Goal: Information Seeking & Learning: Check status

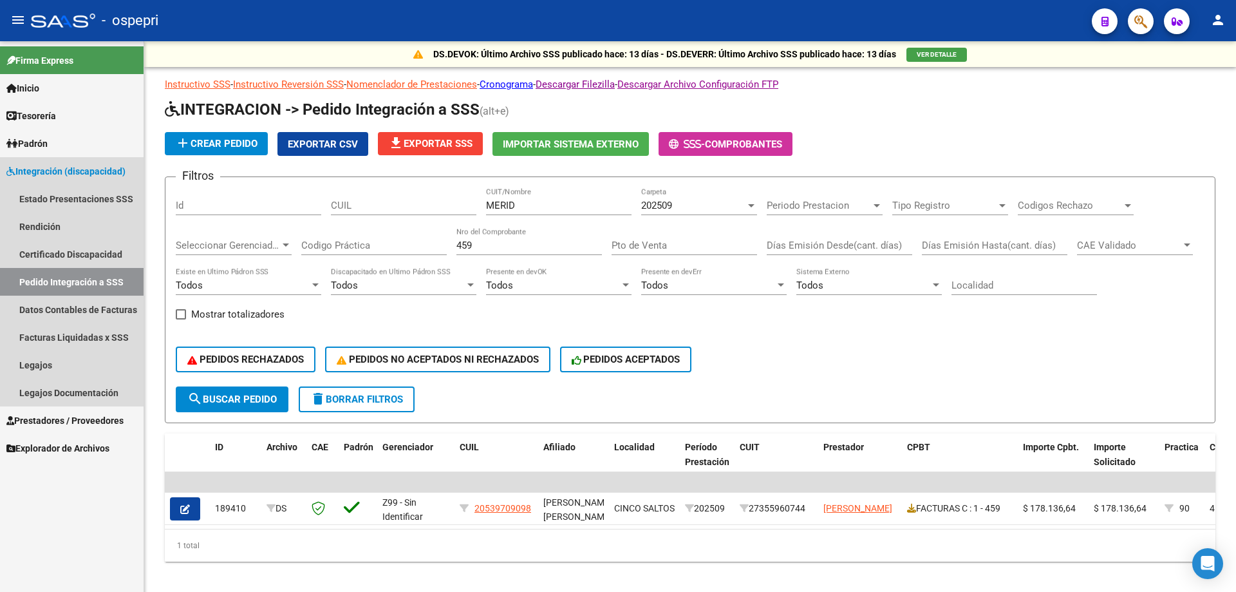
click at [57, 276] on link "Pedido Integración a SSS" at bounding box center [72, 282] width 144 height 28
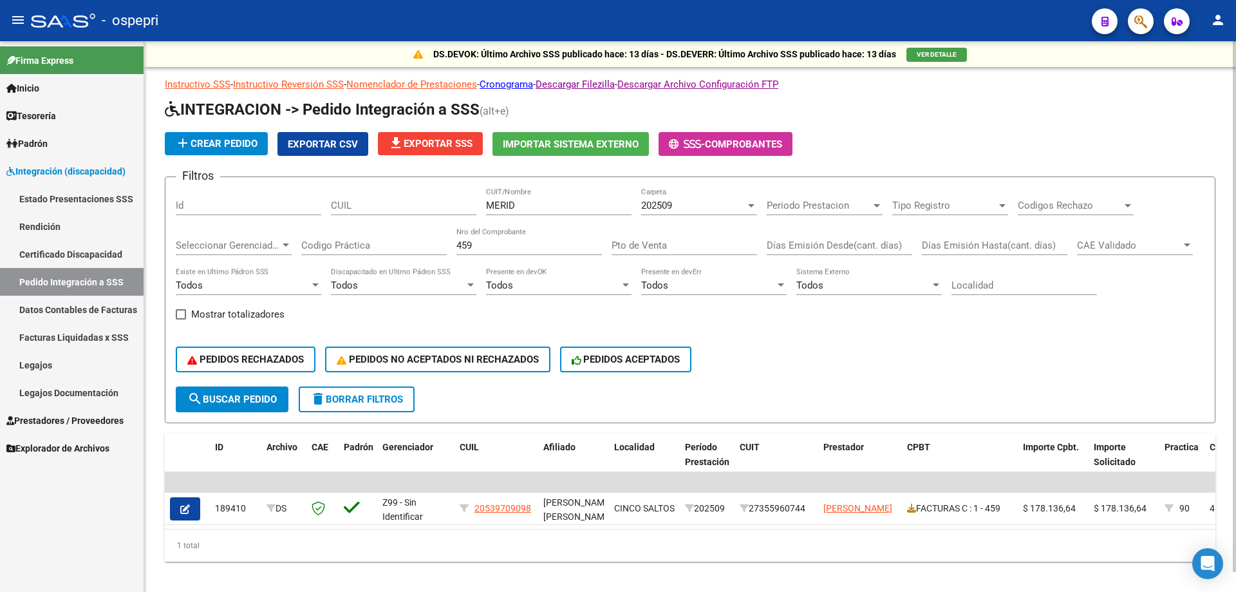
click at [670, 197] on div "202509 Carpeta" at bounding box center [699, 201] width 116 height 28
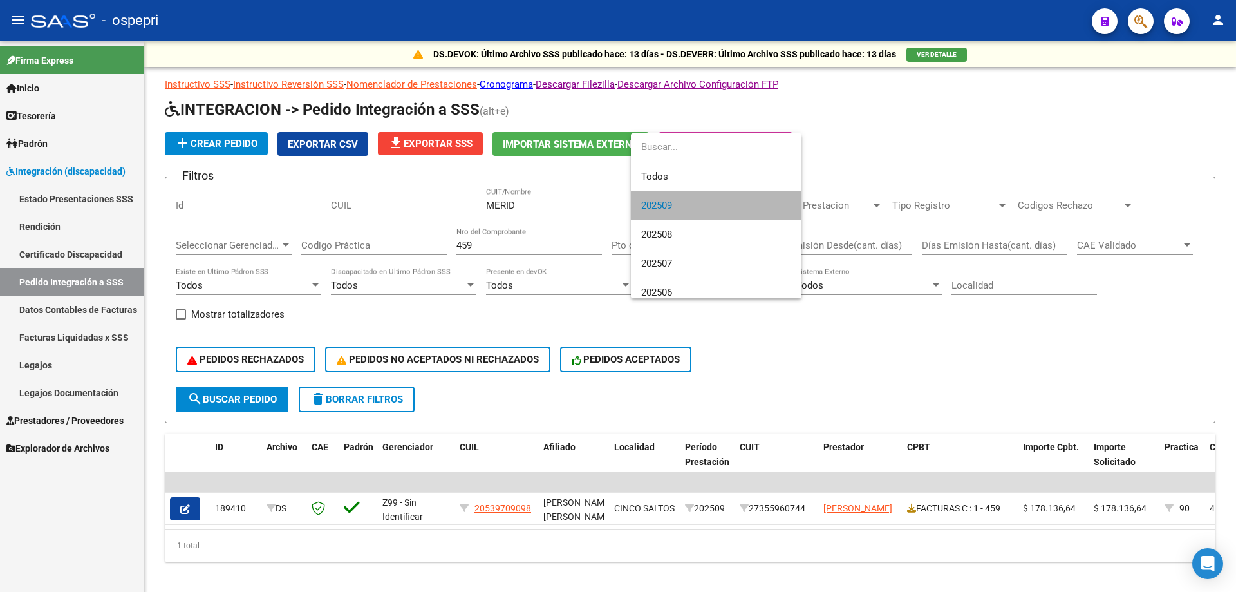
click at [730, 207] on span "202509" at bounding box center [716, 205] width 150 height 29
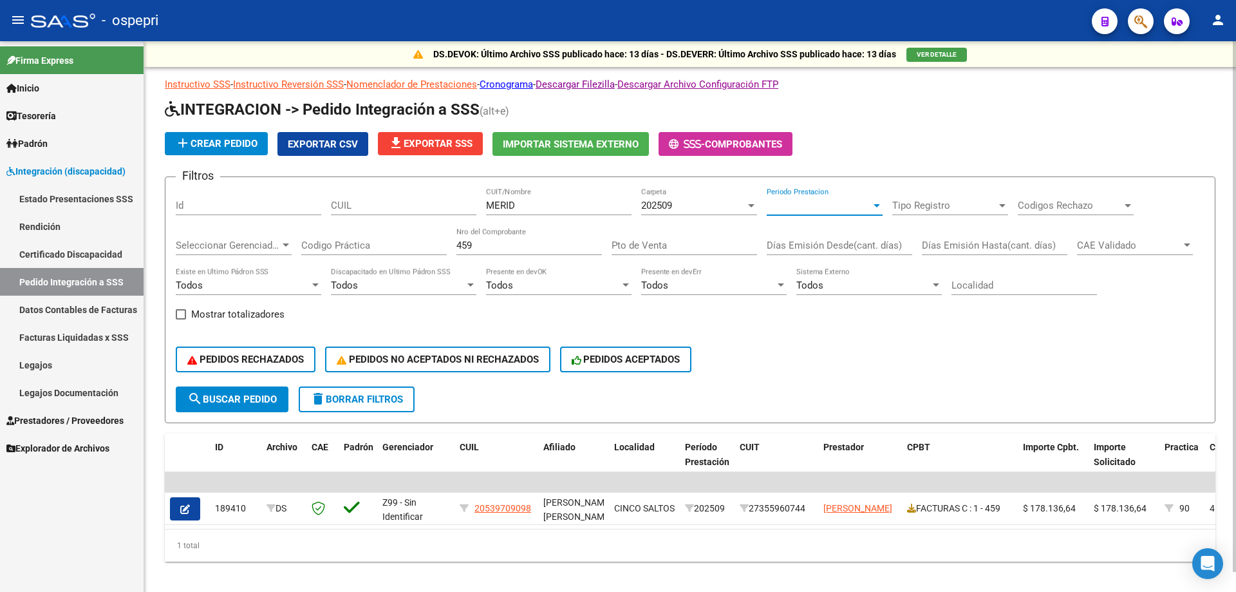
click at [826, 207] on span "Periodo Prestacion" at bounding box center [819, 206] width 104 height 12
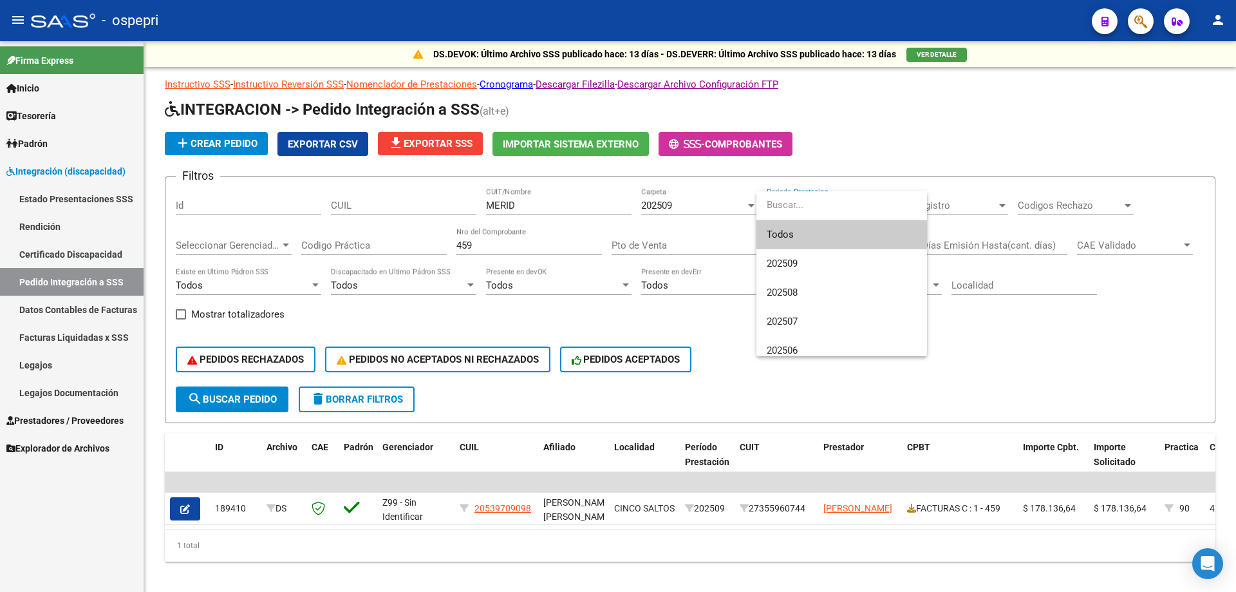
click at [786, 244] on span "Todos" at bounding box center [842, 234] width 150 height 29
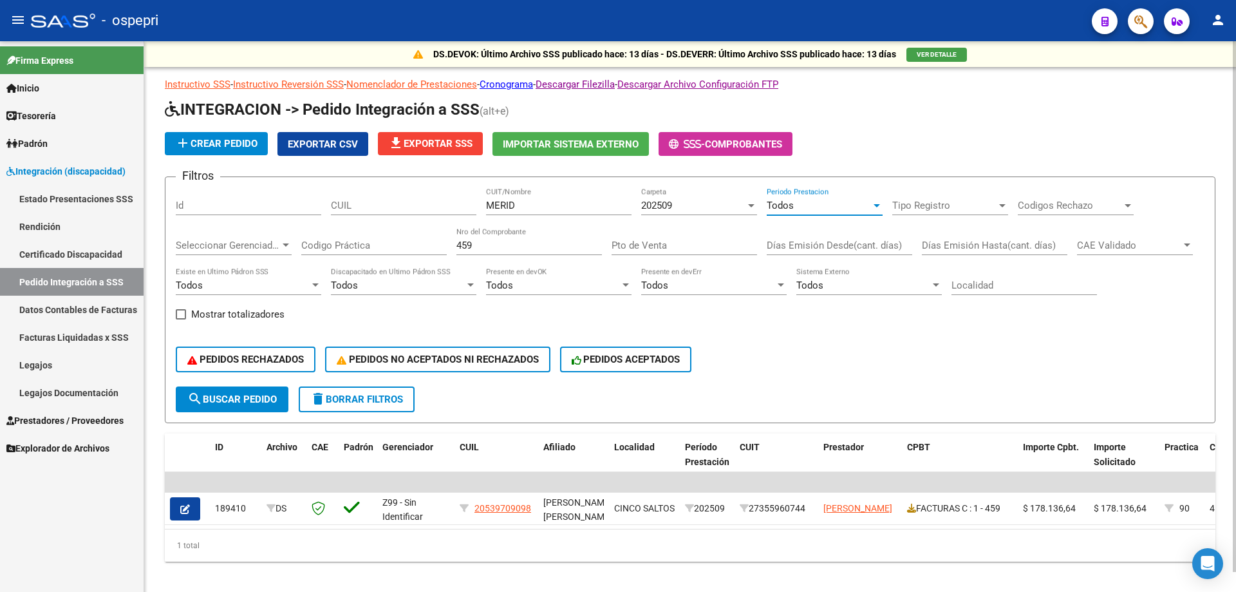
drag, startPoint x: 364, startPoint y: 276, endPoint x: 254, endPoint y: 290, distance: 110.9
click at [255, 290] on div "Filtros Id CUIL MERID CUIT/Nombre 202509 Carpeta Todos Periodo Prestacion Tipo …" at bounding box center [690, 286] width 1029 height 199
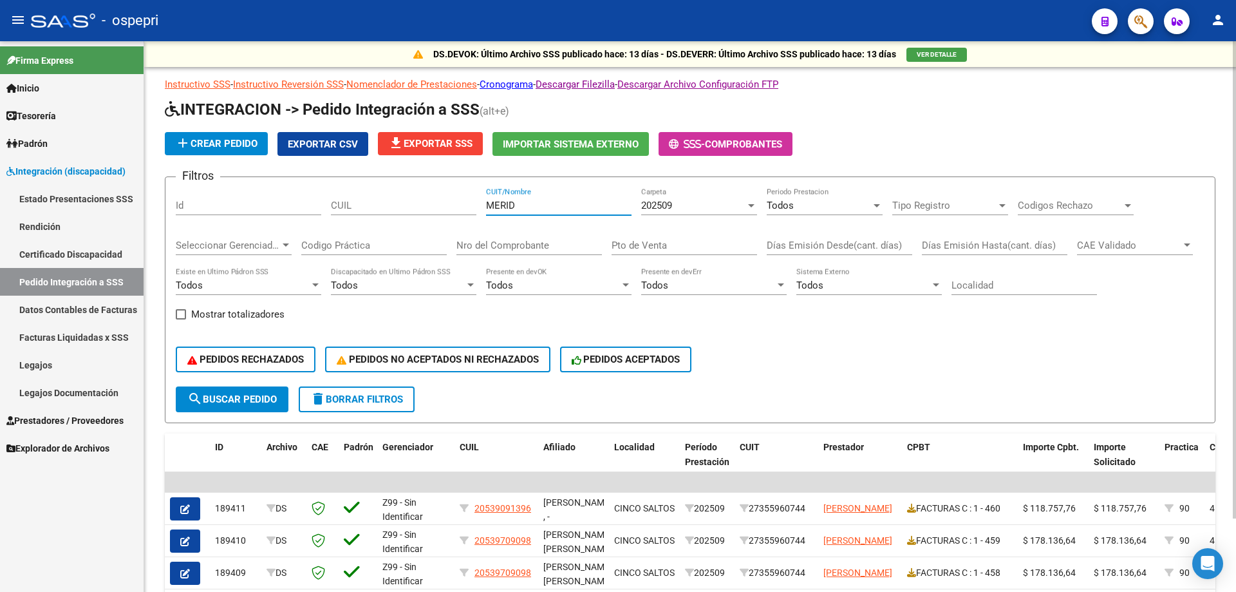
drag, startPoint x: 549, startPoint y: 206, endPoint x: 182, endPoint y: 202, distance: 366.4
click at [166, 204] on form "Filtros Id CUIL MERID CUIT/Nombre 202509 Carpeta Todos Periodo Prestacion Tipo …" at bounding box center [690, 299] width 1051 height 247
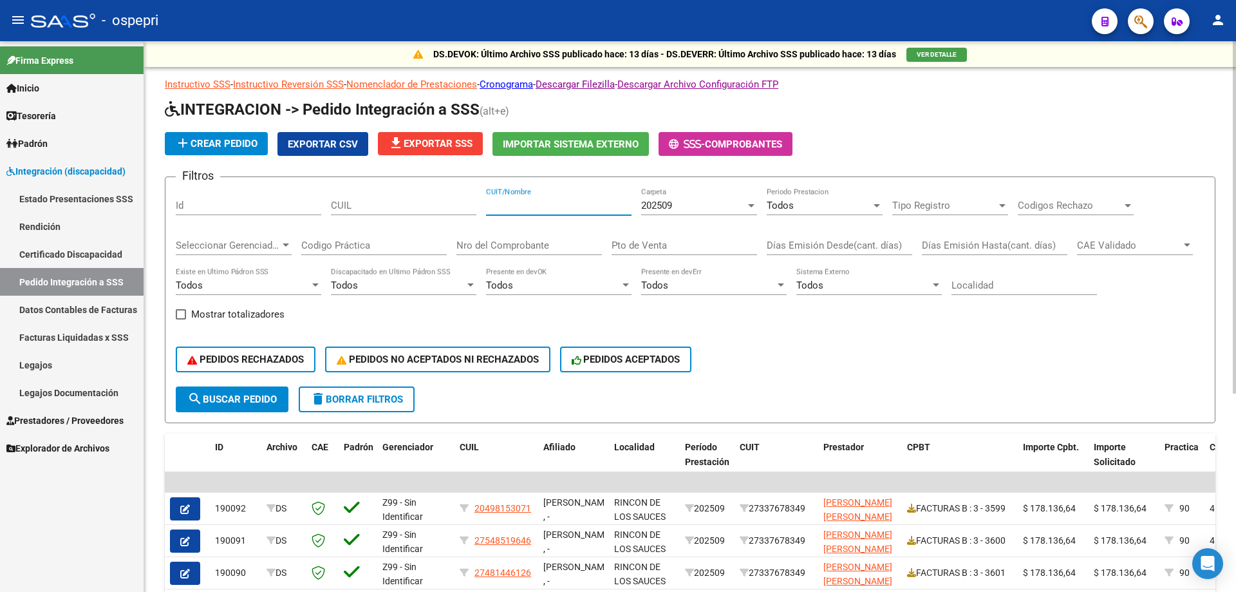
click at [336, 142] on span "Exportar CSV" at bounding box center [323, 144] width 70 height 12
click at [580, 206] on input "CUIT/Nombre" at bounding box center [559, 206] width 146 height 12
paste input "[PERSON_NAME]"
type input "[PERSON_NAME]"
click at [539, 249] on input "Nro del Comprobante" at bounding box center [530, 246] width 146 height 12
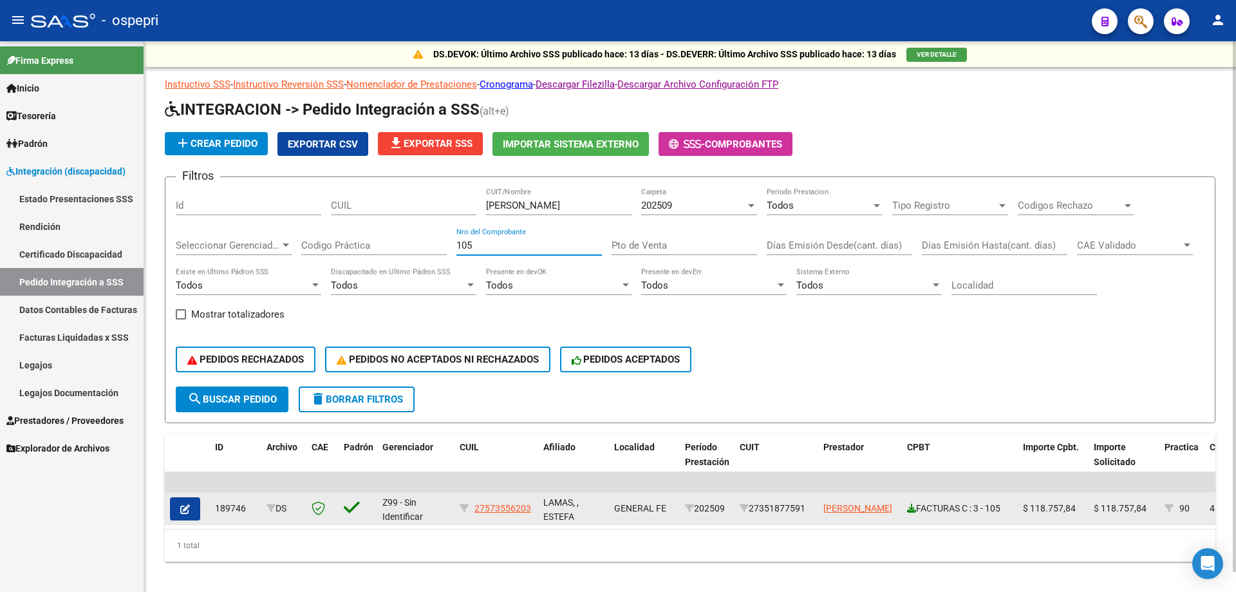
type input "105"
click at [911, 509] on icon at bounding box center [911, 508] width 9 height 9
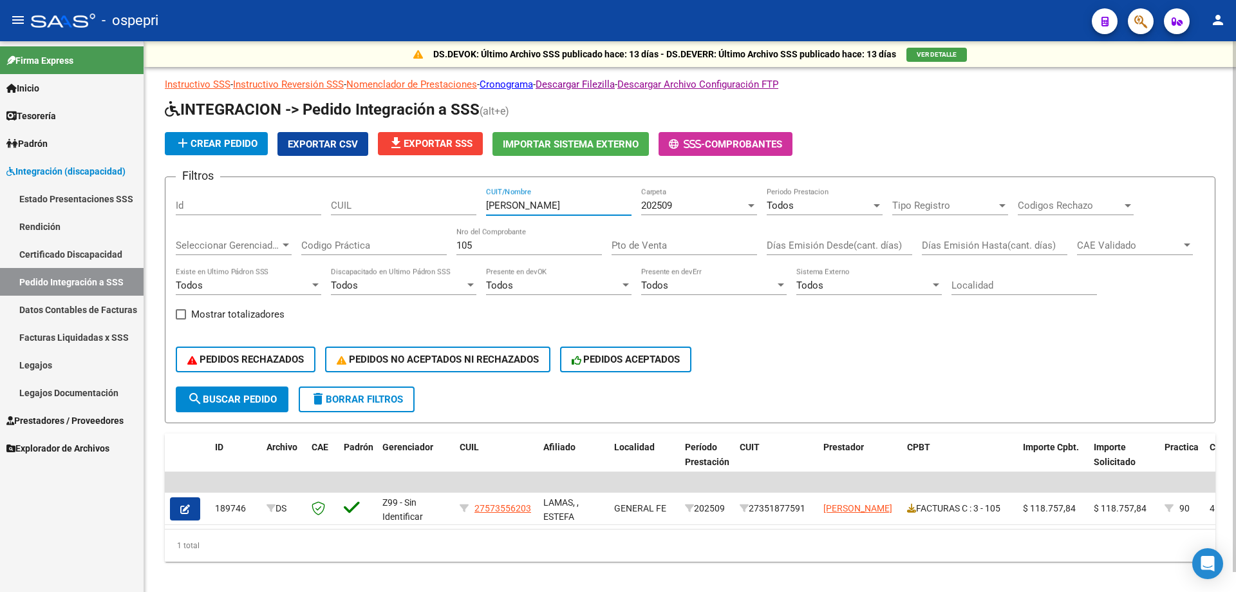
drag, startPoint x: 616, startPoint y: 203, endPoint x: 312, endPoint y: 207, distance: 304.6
click at [312, 207] on div "Filtros Id CUIL [PERSON_NAME] SOLEDAD CUIT/Nombre 202509 Carpeta Todos Periodo …" at bounding box center [690, 286] width 1029 height 199
paste input "text"
type input "[PERSON_NAME]"
drag, startPoint x: 533, startPoint y: 250, endPoint x: 185, endPoint y: 249, distance: 347.7
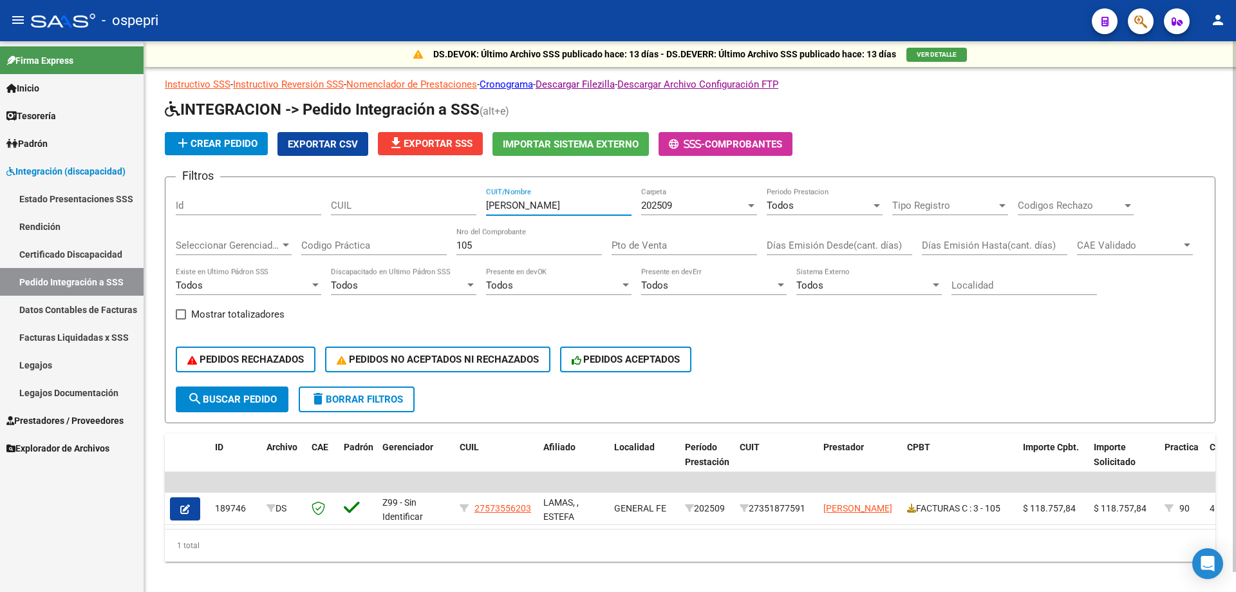
click at [185, 249] on div "Filtros Id CUIL [PERSON_NAME] CUIT/Nombre 202509 Carpeta Todos Periodo Prestaci…" at bounding box center [690, 286] width 1029 height 199
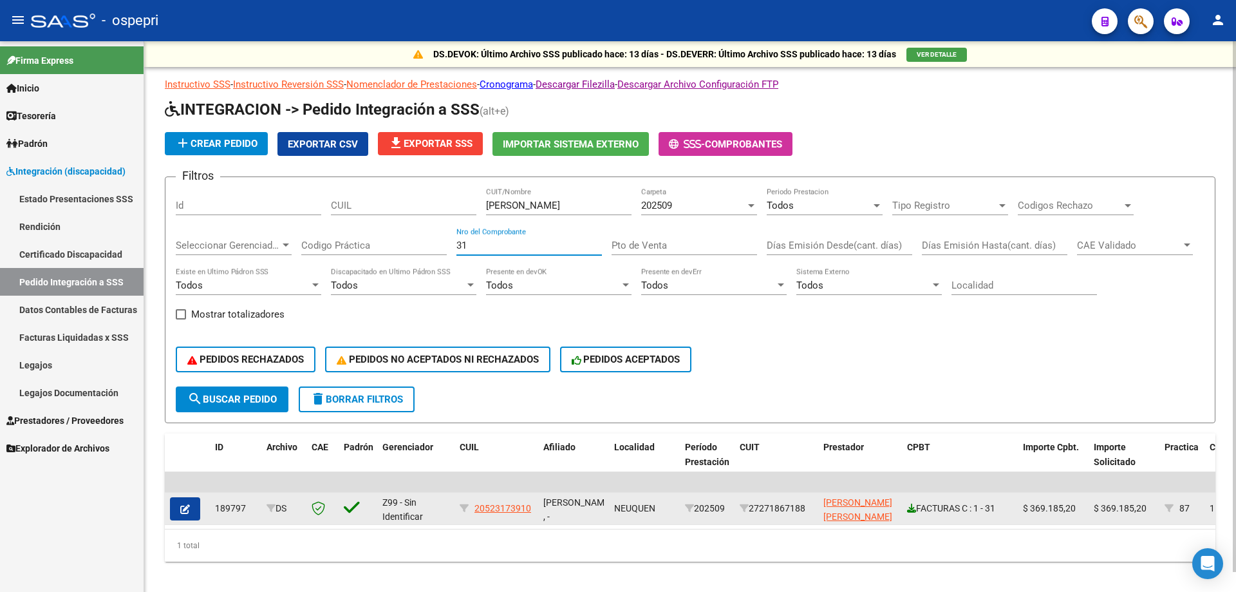
type input "31"
click at [915, 504] on icon at bounding box center [911, 508] width 9 height 9
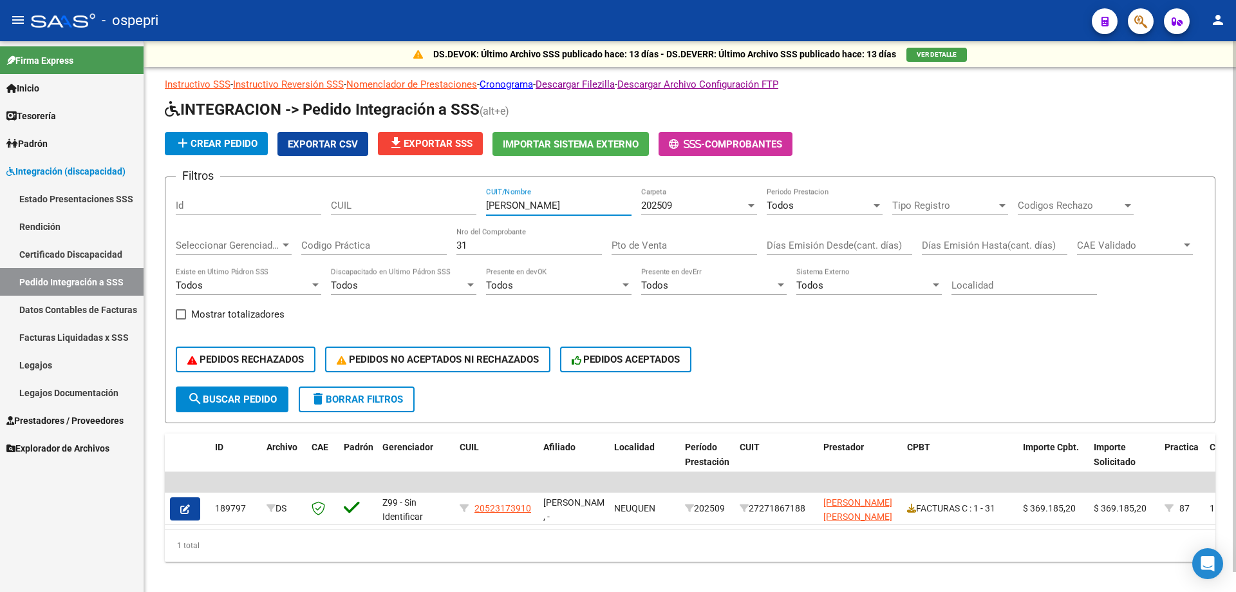
drag, startPoint x: 563, startPoint y: 206, endPoint x: 190, endPoint y: 206, distance: 372.9
click at [192, 209] on div "Filtros Id CUIL [PERSON_NAME] CUIT/Nombre 202509 Carpeta Todos Periodo Prestaci…" at bounding box center [690, 286] width 1029 height 199
type input "BO"
click at [480, 247] on input "31" at bounding box center [530, 246] width 146 height 12
type input "3"
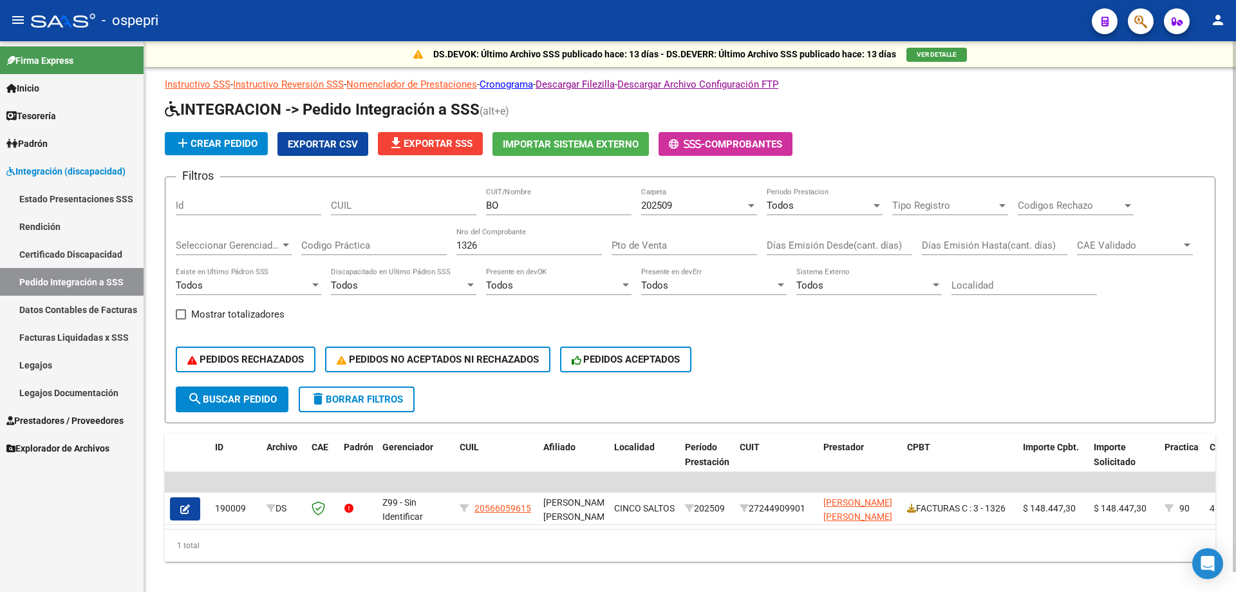
drag, startPoint x: 500, startPoint y: 237, endPoint x: 481, endPoint y: 246, distance: 20.7
click at [481, 246] on div "1326 Nro del Comprobante" at bounding box center [530, 241] width 146 height 28
drag, startPoint x: 500, startPoint y: 245, endPoint x: 216, endPoint y: 236, distance: 284.1
click at [216, 236] on div "Filtros Id CUIL BO CUIT/Nombre 202509 Carpeta Todos Periodo Prestacion Tipo Reg…" at bounding box center [690, 286] width 1029 height 199
type input "594"
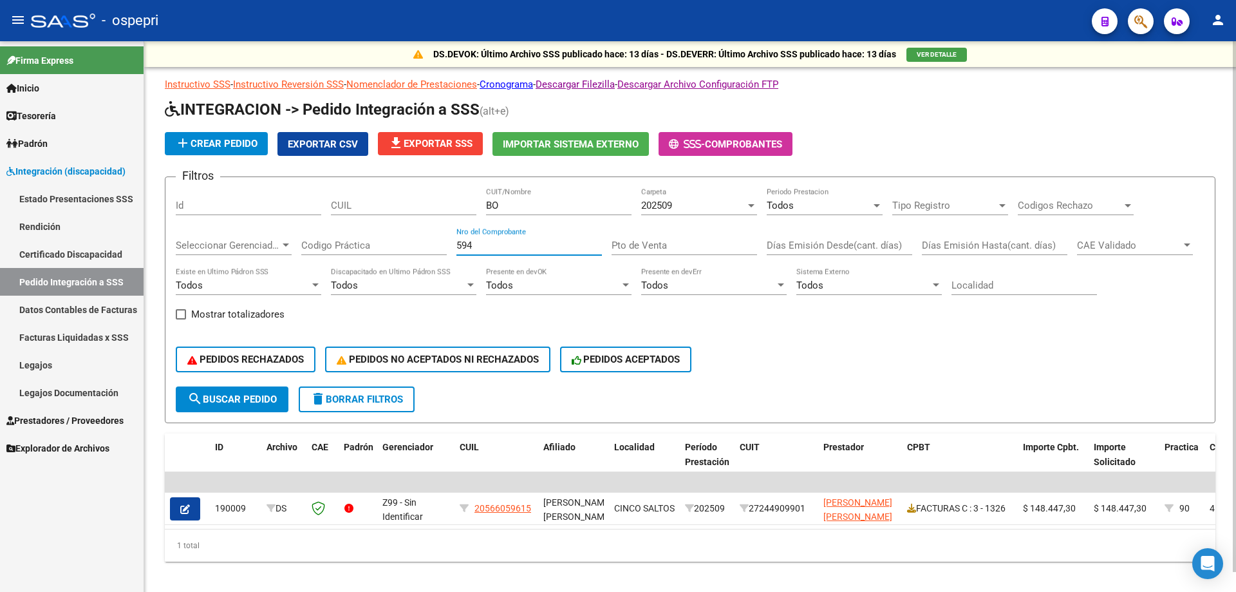
drag, startPoint x: 544, startPoint y: 209, endPoint x: 191, endPoint y: 203, distance: 352.9
click at [200, 205] on div "Filtros Id CUIL BO CUIT/Nombre 202509 Carpeta Todos Periodo Prestacion Tipo Reg…" at bounding box center [690, 286] width 1029 height 199
paste input "[PERSON_NAME]"
type input "[PERSON_NAME]"
drag, startPoint x: 494, startPoint y: 247, endPoint x: 379, endPoint y: 252, distance: 114.7
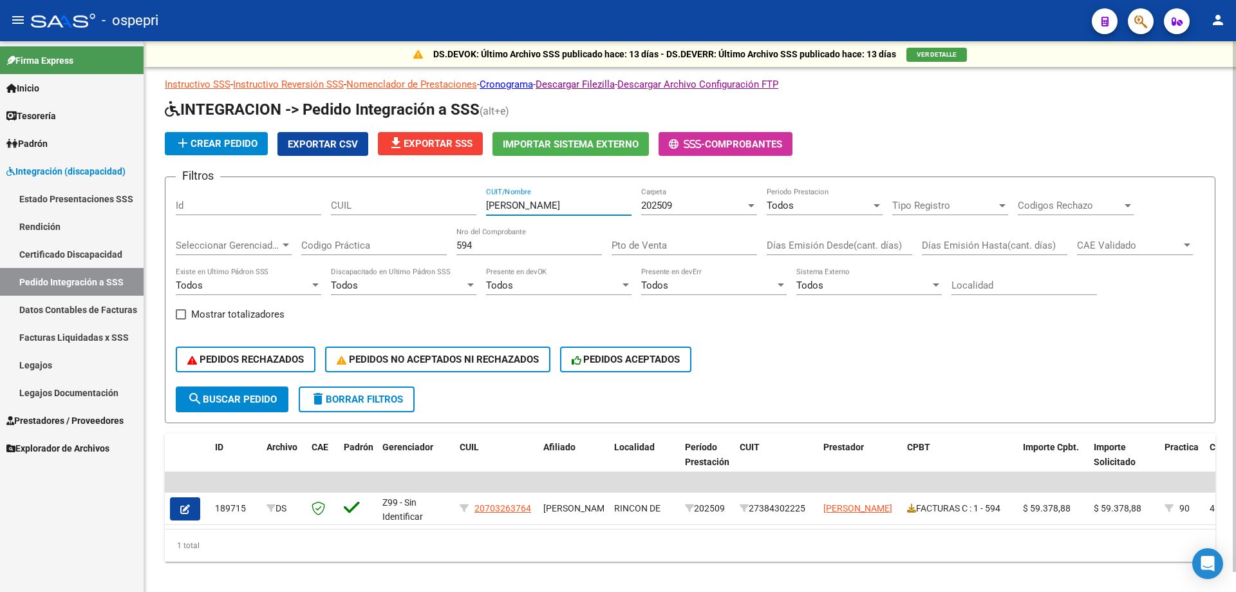
click at [379, 252] on div "Filtros Id CUIL [PERSON_NAME] CUIT/Nombre 202509 Carpeta Todos Periodo Prestaci…" at bounding box center [690, 286] width 1029 height 199
type input "436"
click at [621, 202] on input "[PERSON_NAME]" at bounding box center [559, 206] width 146 height 12
drag, startPoint x: 624, startPoint y: 203, endPoint x: 19, endPoint y: 185, distance: 605.6
click at [17, 185] on mat-sidenav-container "Firma Express Inicio Calendario SSS Instructivos Contacto OS Tesorería Extracto…" at bounding box center [618, 316] width 1236 height 551
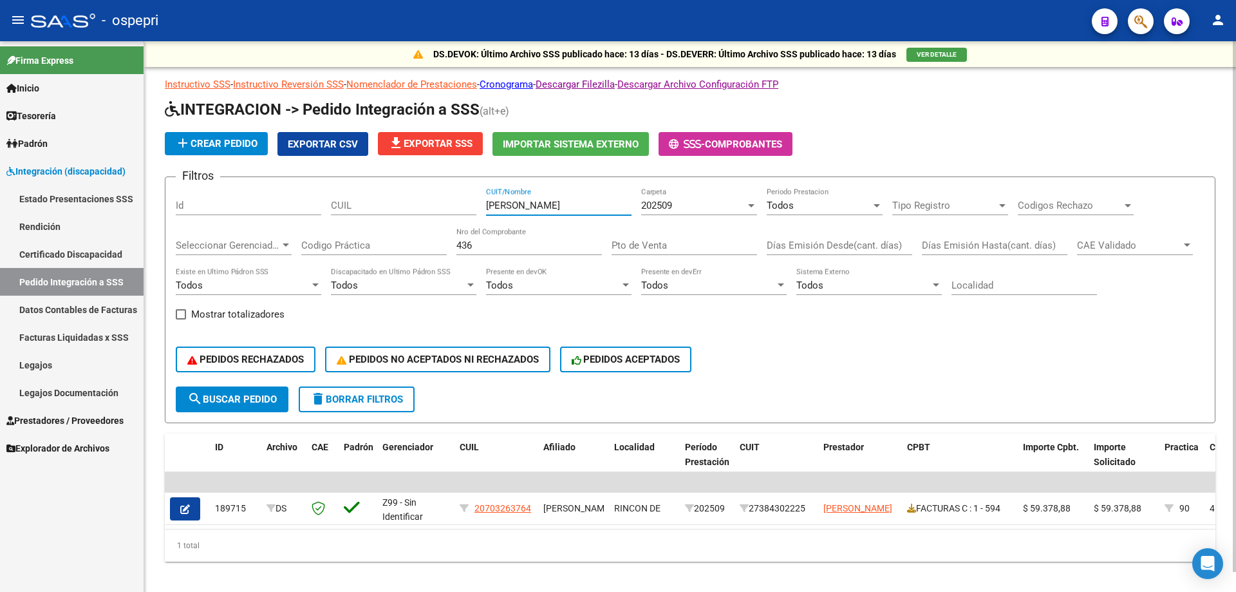
paste input "[PERSON_NAME] [PERSON_NAME]"
drag, startPoint x: 627, startPoint y: 203, endPoint x: 321, endPoint y: 231, distance: 307.1
click at [240, 203] on div "Filtros Id [PERSON_NAME] [PERSON_NAME] CUIT/Nombre 202509 Carpeta Todos Periodo…" at bounding box center [690, 286] width 1029 height 199
paste input "[PERSON_NAME] [PERSON_NAME]"
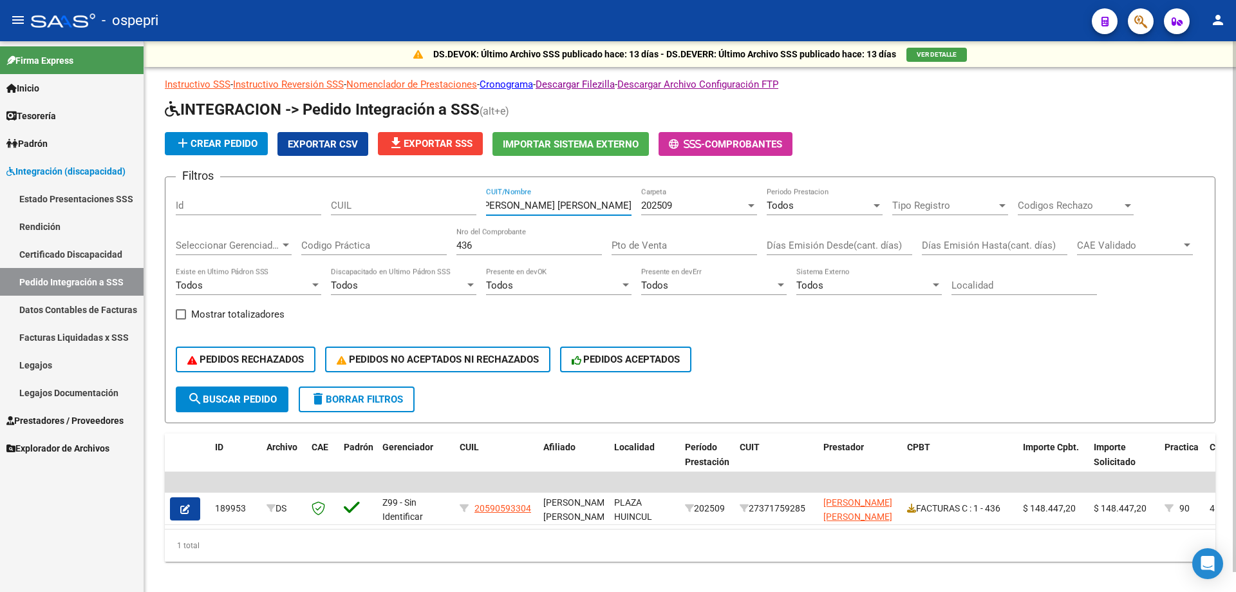
type input "[PERSON_NAME] [PERSON_NAME]"
drag, startPoint x: 510, startPoint y: 255, endPoint x: 269, endPoint y: 252, distance: 241.5
click at [238, 253] on div "Filtros Id CUIL [PERSON_NAME] [PERSON_NAME] CUIT/Nombre 202509 Carpeta Todos Pe…" at bounding box center [690, 286] width 1029 height 199
click at [500, 250] on input "436" at bounding box center [530, 246] width 146 height 12
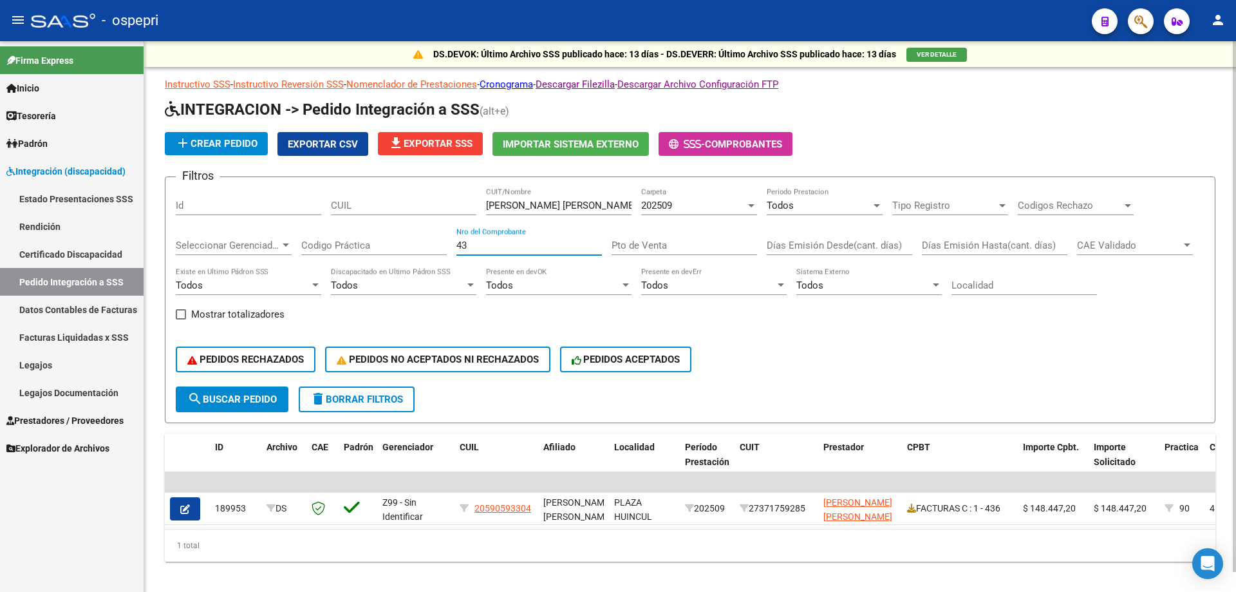
type input "4"
drag, startPoint x: 512, startPoint y: 242, endPoint x: 246, endPoint y: 242, distance: 266.0
click at [245, 242] on div "Filtros Id CUIL [PERSON_NAME] [PERSON_NAME] CUIT/Nombre 202509 Carpeta Todos Pe…" at bounding box center [690, 286] width 1029 height 199
type input "1488"
click at [560, 203] on input "[PERSON_NAME] [PERSON_NAME]" at bounding box center [559, 206] width 146 height 12
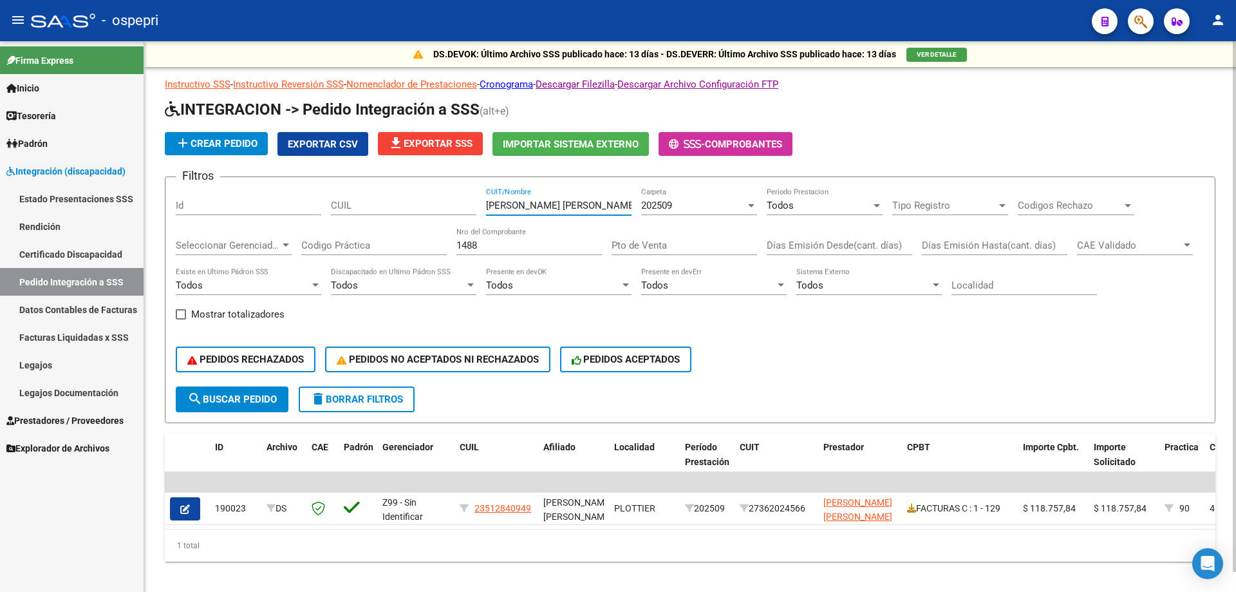
click at [560, 203] on input "[PERSON_NAME] [PERSON_NAME]" at bounding box center [559, 206] width 146 height 12
paste input "[PERSON_NAME] [PERSON_NAME]"
type input "[PERSON_NAME] [PERSON_NAME]"
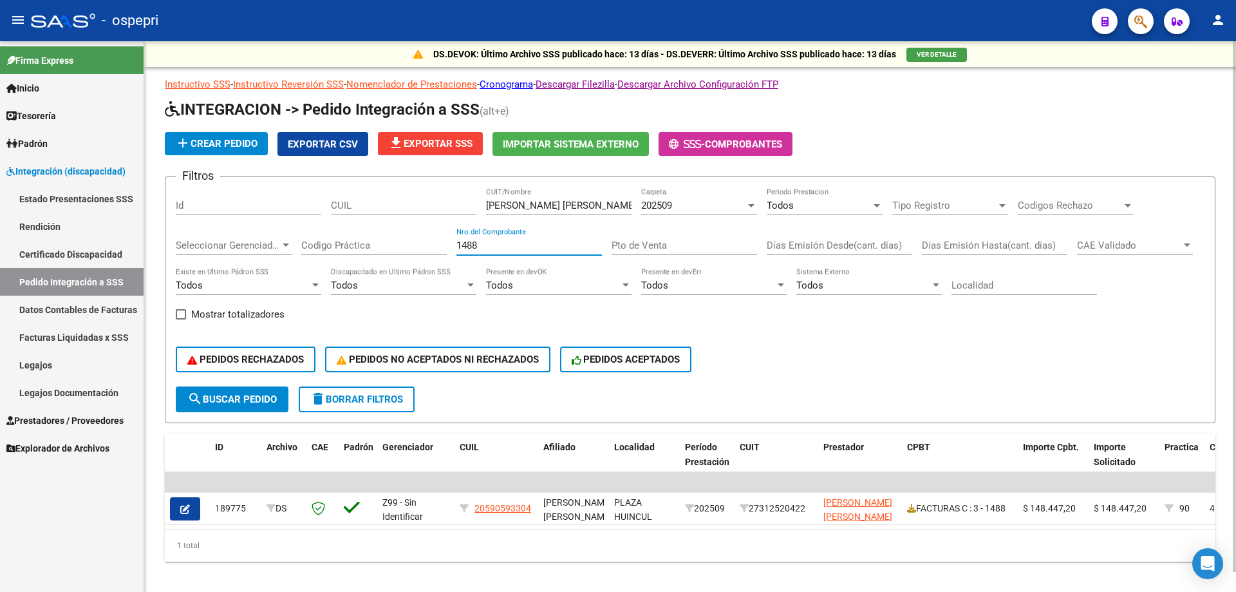
drag, startPoint x: 554, startPoint y: 247, endPoint x: 243, endPoint y: 238, distance: 310.5
click at [246, 240] on div "Filtros Id CUIL [PERSON_NAME] [PERSON_NAME] CUIT/Nombre 202509 Carpeta Todos Pe…" at bounding box center [690, 286] width 1029 height 199
type input "1710"
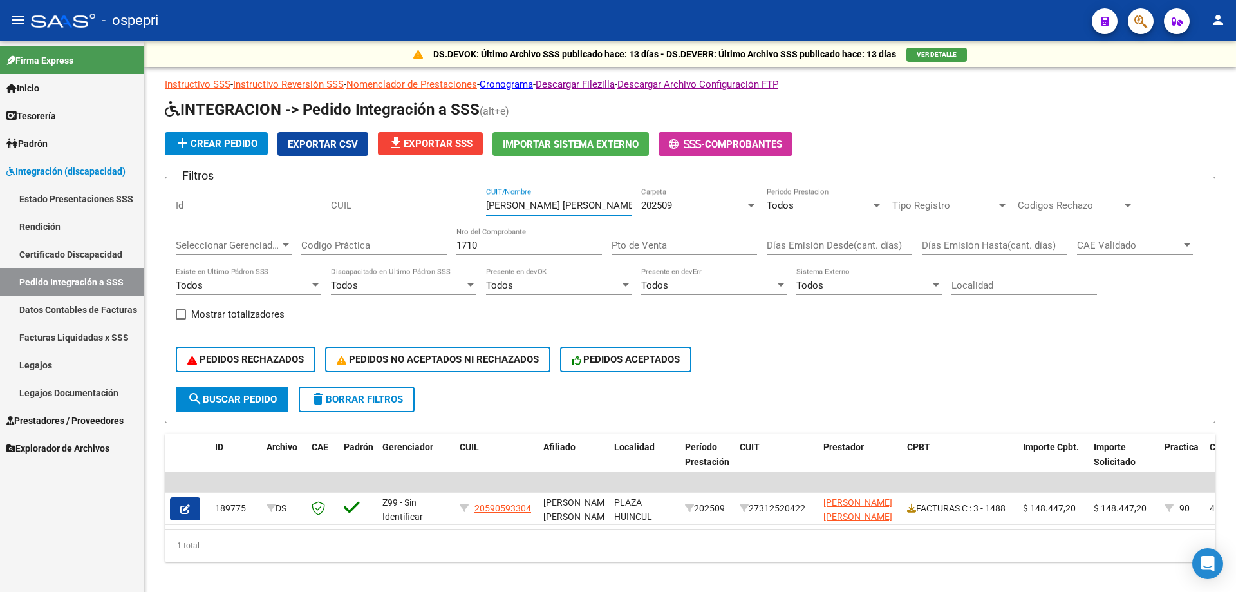
drag, startPoint x: 586, startPoint y: 208, endPoint x: 125, endPoint y: 171, distance: 462.6
click at [128, 172] on mat-sidenav-container "Firma Express Inicio Calendario SSS Instructivos Contacto OS Tesorería Extracto…" at bounding box center [618, 316] width 1236 height 551
paste input "ROJO [PERSON_NAME]"
type input "ROJO [PERSON_NAME]"
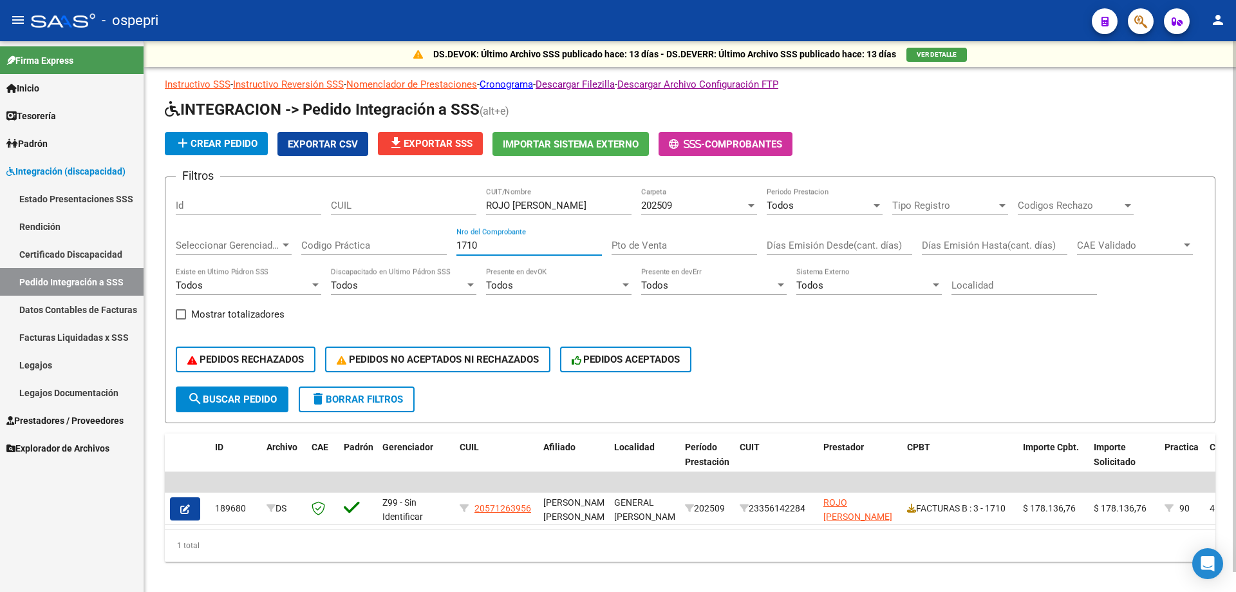
drag, startPoint x: 333, startPoint y: 245, endPoint x: 314, endPoint y: 245, distance: 19.3
click at [314, 245] on div "Filtros Id CUIL ROJO [PERSON_NAME] CUIT/Nombre 202509 Carpeta Todos Periodo Pre…" at bounding box center [690, 286] width 1029 height 199
type input "241"
drag, startPoint x: 275, startPoint y: 213, endPoint x: 117, endPoint y: 210, distance: 157.8
click at [140, 213] on mat-sidenav-container "Firma Express Inicio Calendario SSS Instructivos Contacto OS Tesorería Extracto…" at bounding box center [618, 316] width 1236 height 551
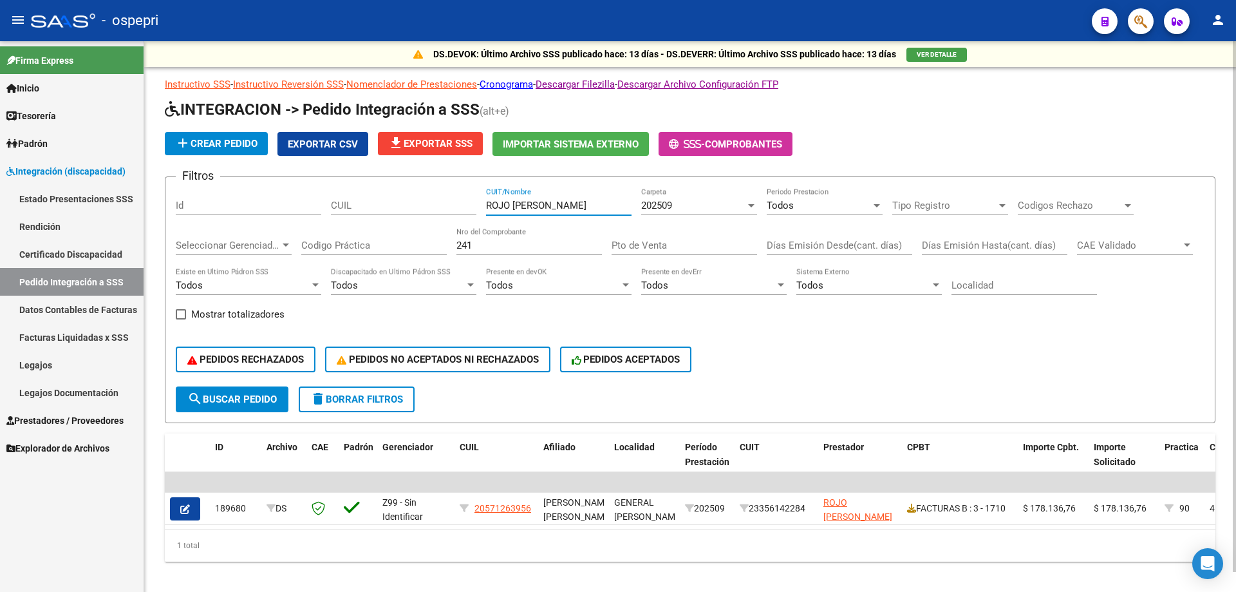
click at [571, 207] on input "ROJO [PERSON_NAME]" at bounding box center [559, 206] width 146 height 12
paste input "[PERSON_NAME]"
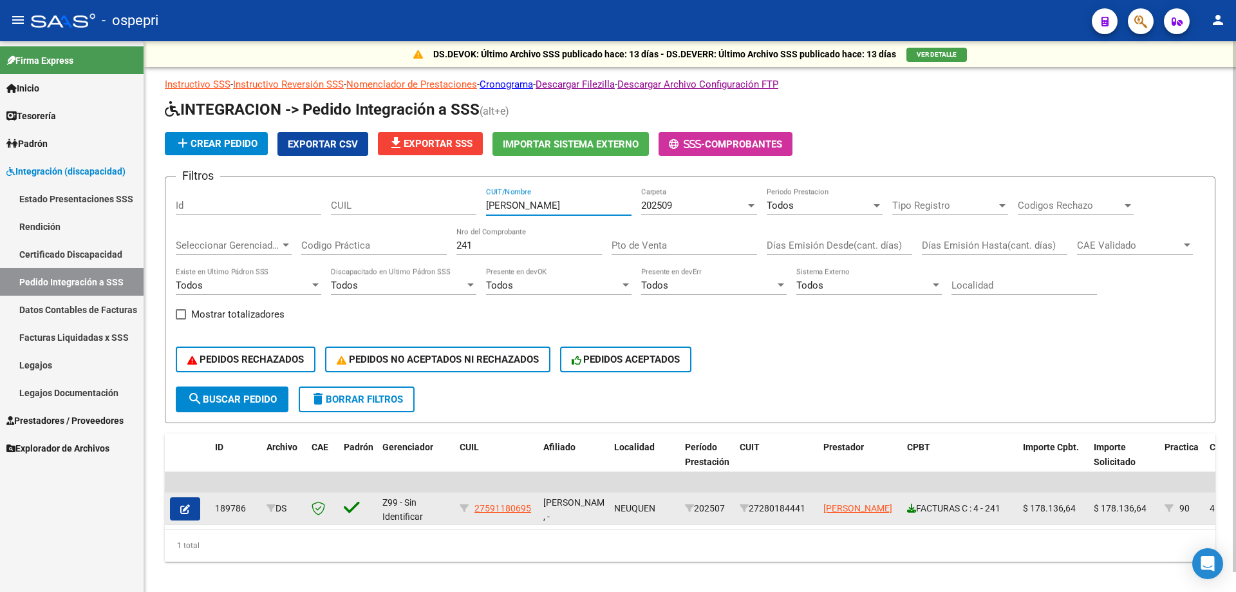
type input "[PERSON_NAME]"
click at [912, 511] on icon at bounding box center [911, 508] width 9 height 9
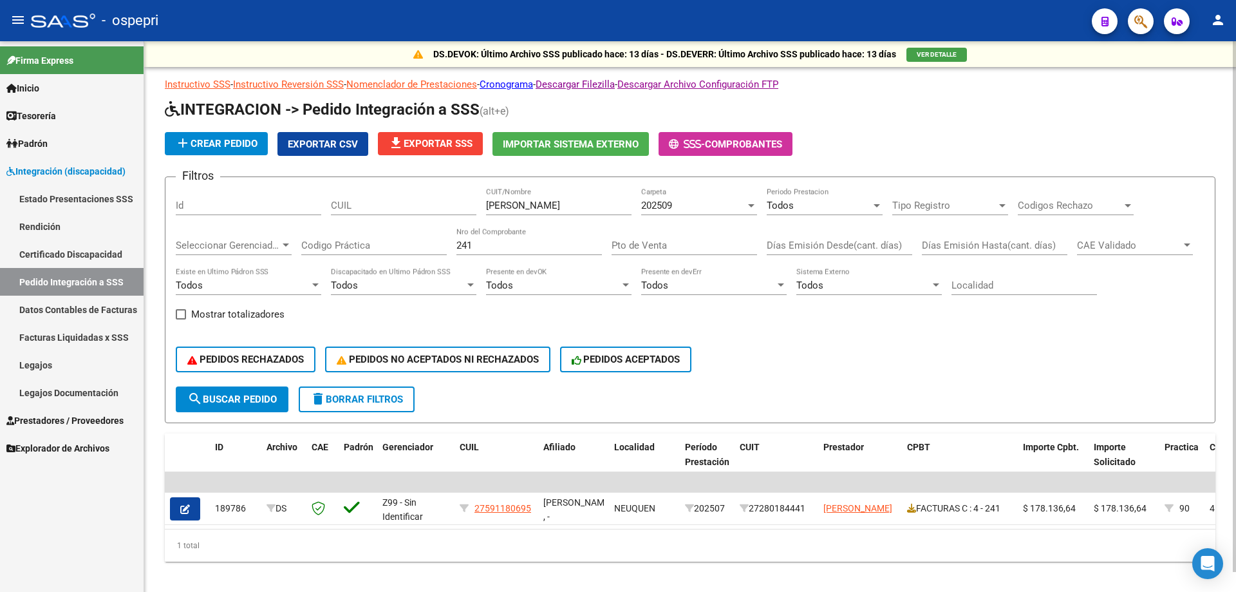
click at [492, 244] on input "241" at bounding box center [530, 246] width 146 height 12
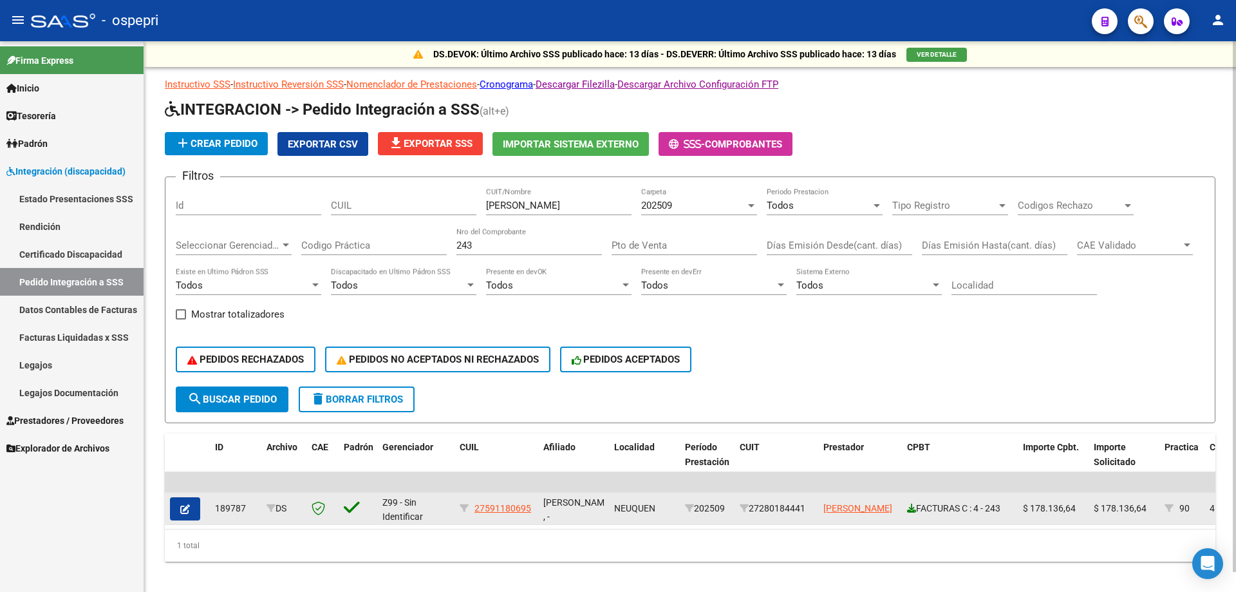
click at [911, 508] on icon at bounding box center [911, 508] width 9 height 9
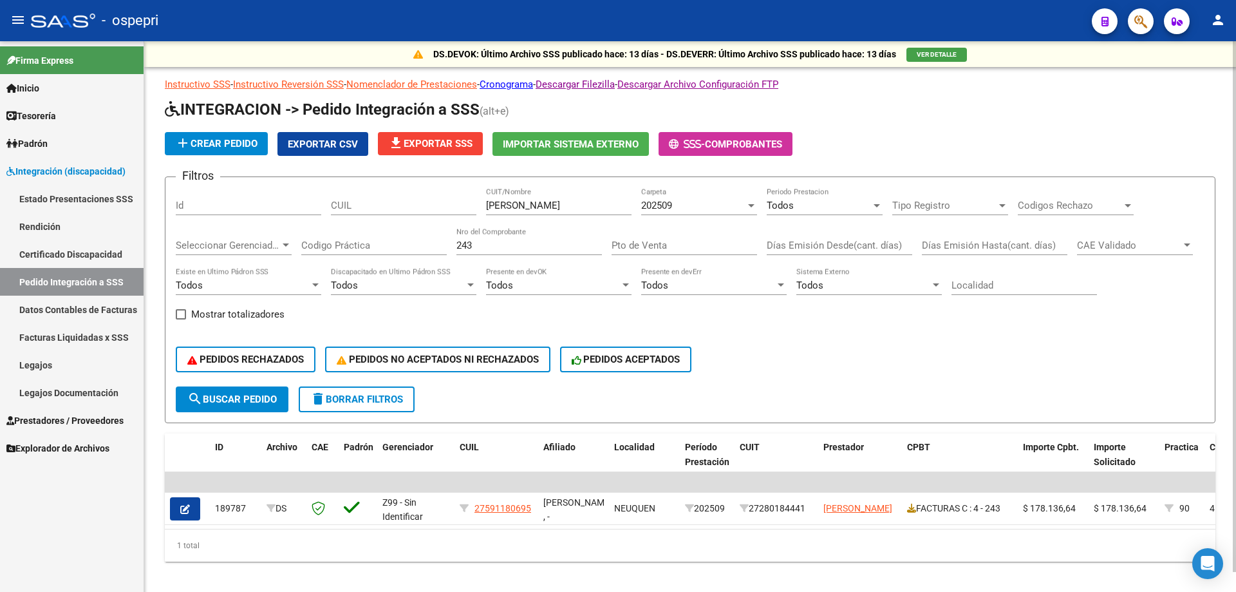
click at [515, 243] on input "243" at bounding box center [530, 246] width 146 height 12
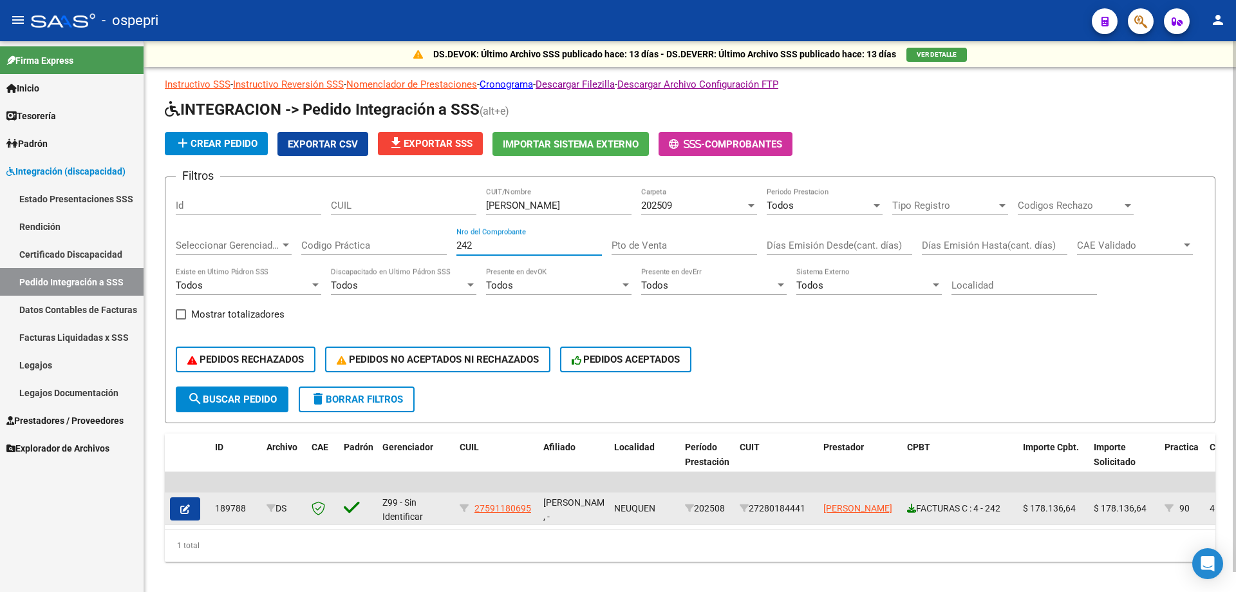
type input "242"
click at [911, 511] on link at bounding box center [911, 508] width 9 height 10
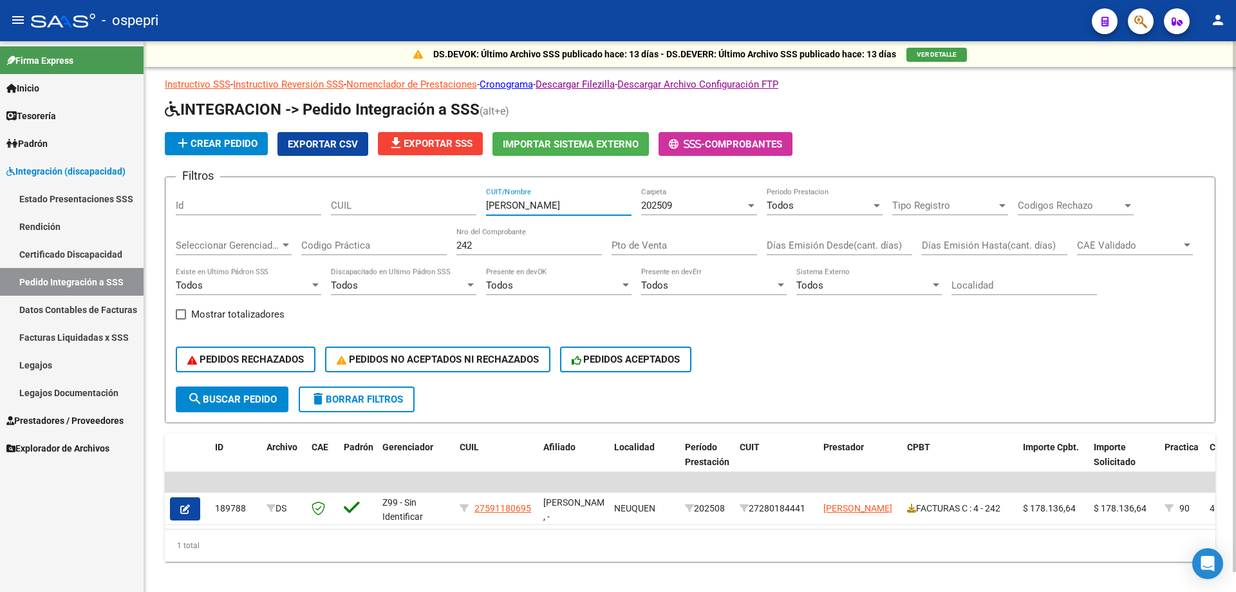
drag, startPoint x: 617, startPoint y: 207, endPoint x: 272, endPoint y: 209, distance: 345.2
click at [268, 209] on div "Filtros Id CUIL [PERSON_NAME] SOLEDAD CUIT/Nombre 202509 Carpeta Todos Periodo …" at bounding box center [690, 286] width 1029 height 199
paste input "UTIERREZ [PERSON_NAME]"
type input "[PERSON_NAME] [PERSON_NAME]"
drag, startPoint x: 457, startPoint y: 246, endPoint x: 188, endPoint y: 247, distance: 269.2
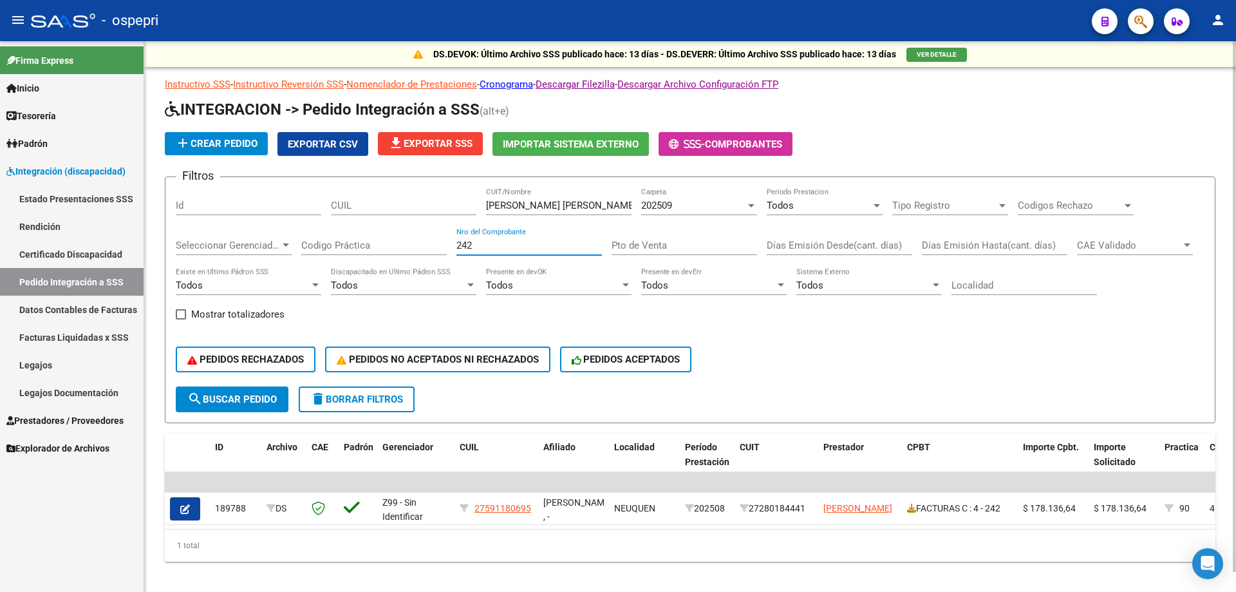
click at [188, 247] on div "Filtros Id CUIL [PERSON_NAME] [PERSON_NAME] CUIT/Nombre 202509 Carpeta Todos Pe…" at bounding box center [690, 286] width 1029 height 199
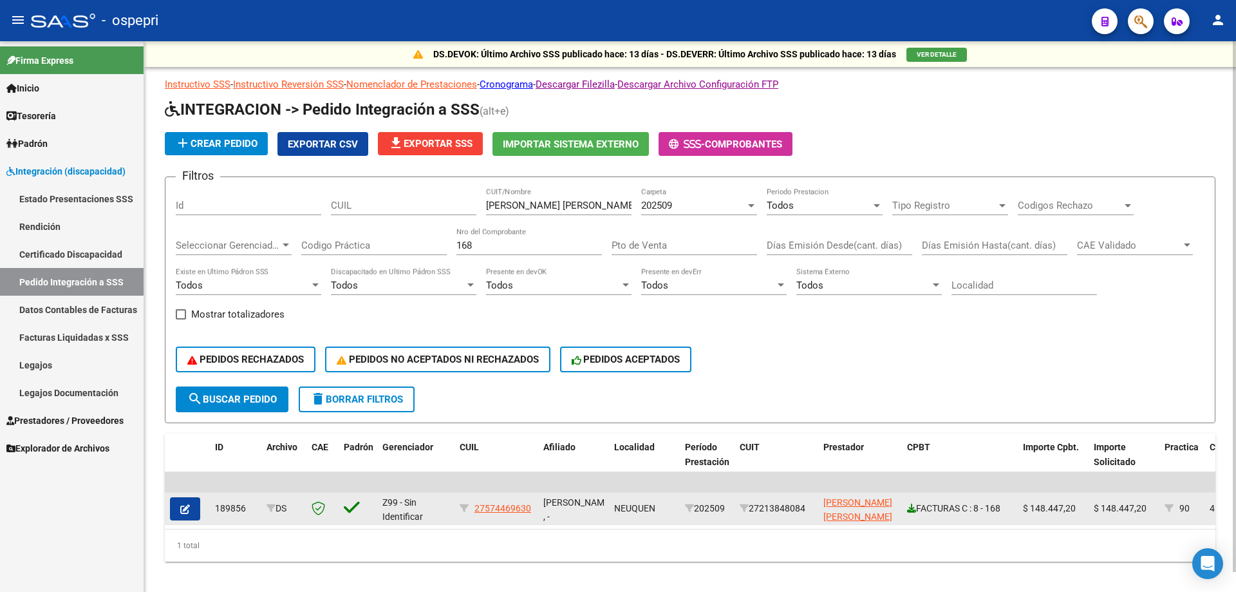
click at [914, 508] on icon at bounding box center [911, 508] width 9 height 9
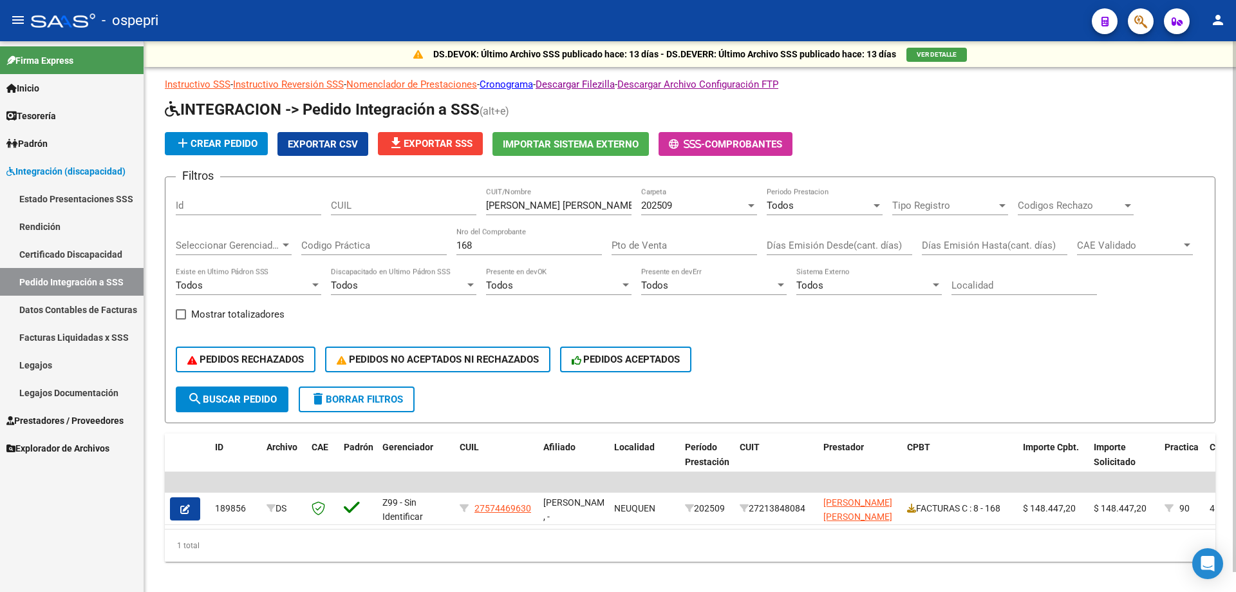
click at [515, 246] on input "168" at bounding box center [530, 246] width 146 height 12
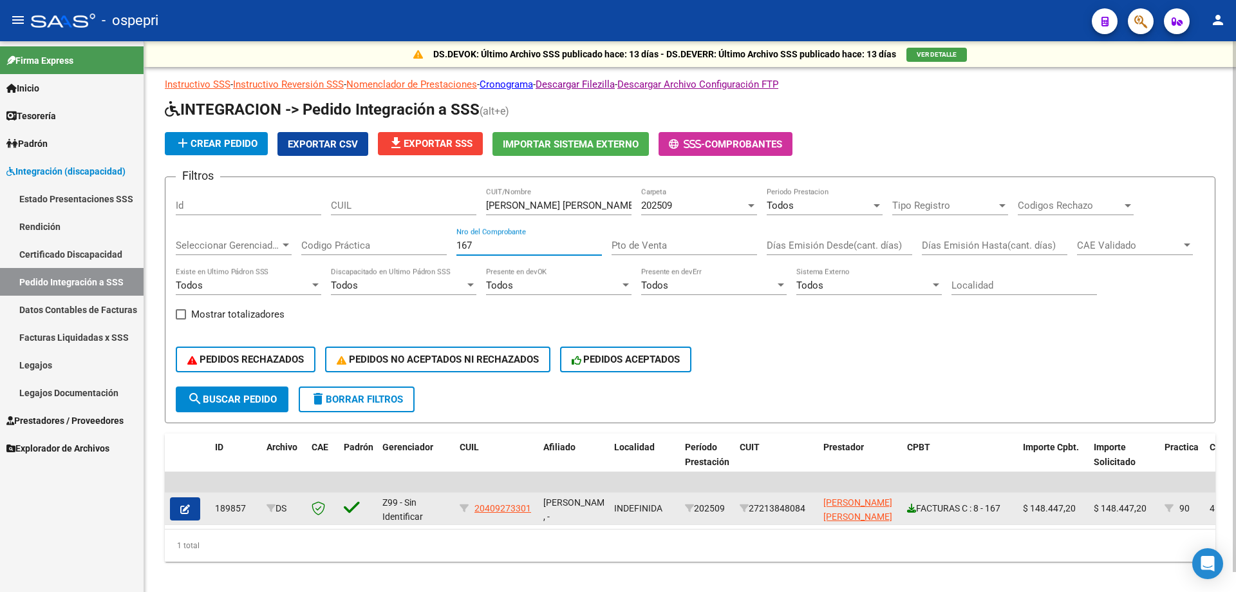
click at [909, 507] on icon at bounding box center [911, 508] width 9 height 9
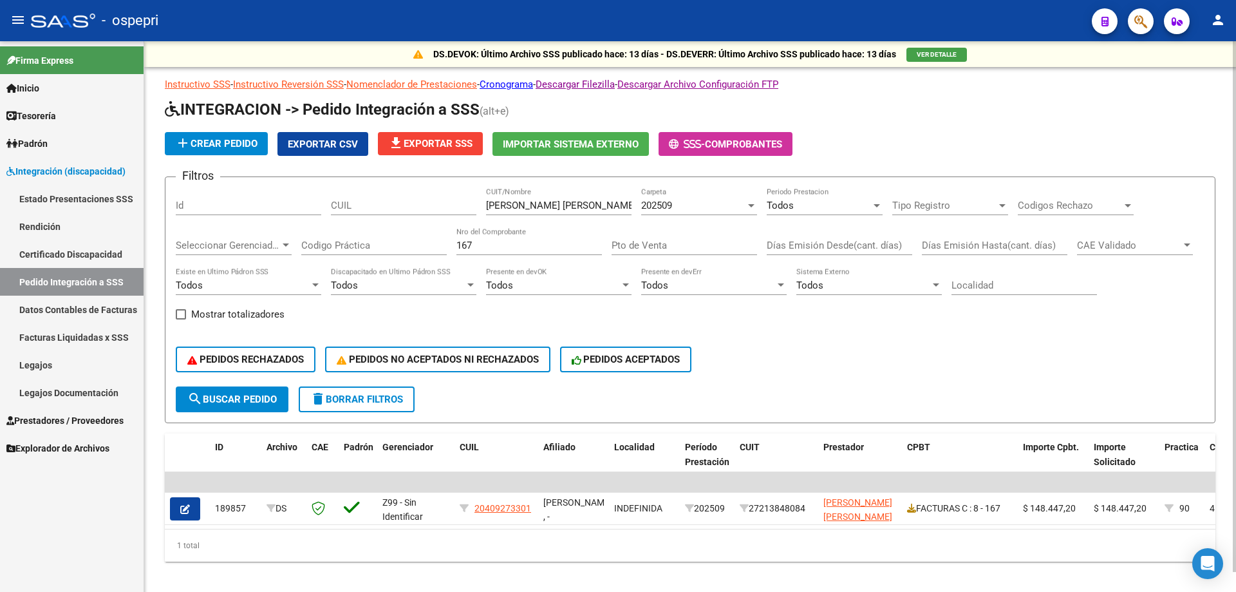
click at [509, 247] on input "167" at bounding box center [530, 246] width 146 height 12
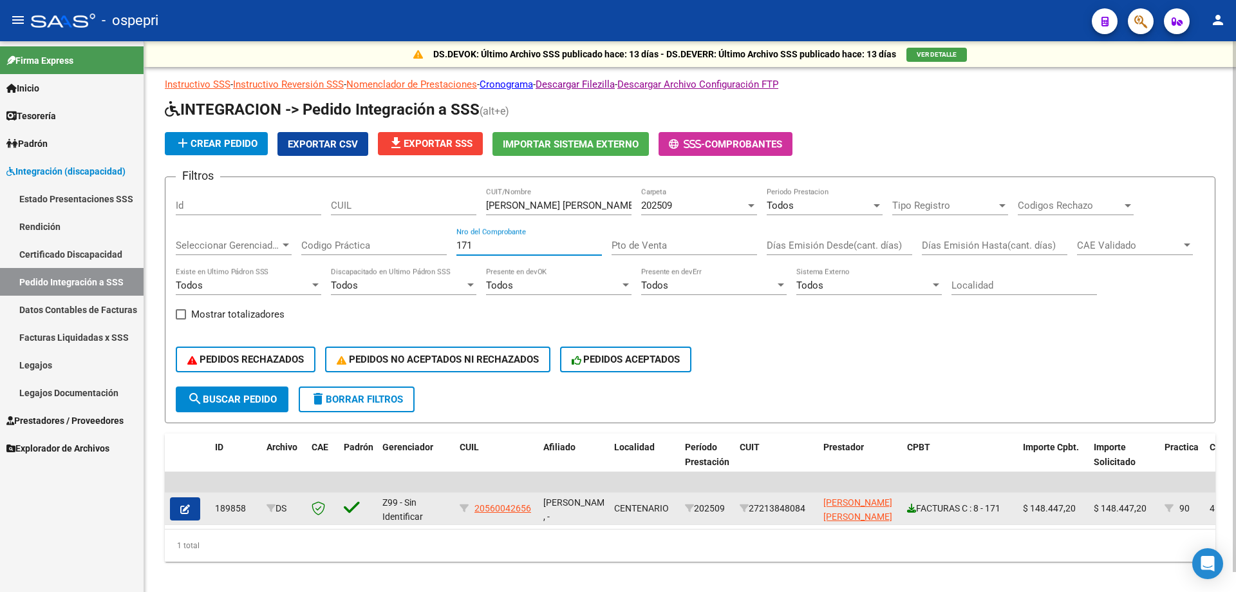
click at [912, 506] on icon at bounding box center [911, 508] width 9 height 9
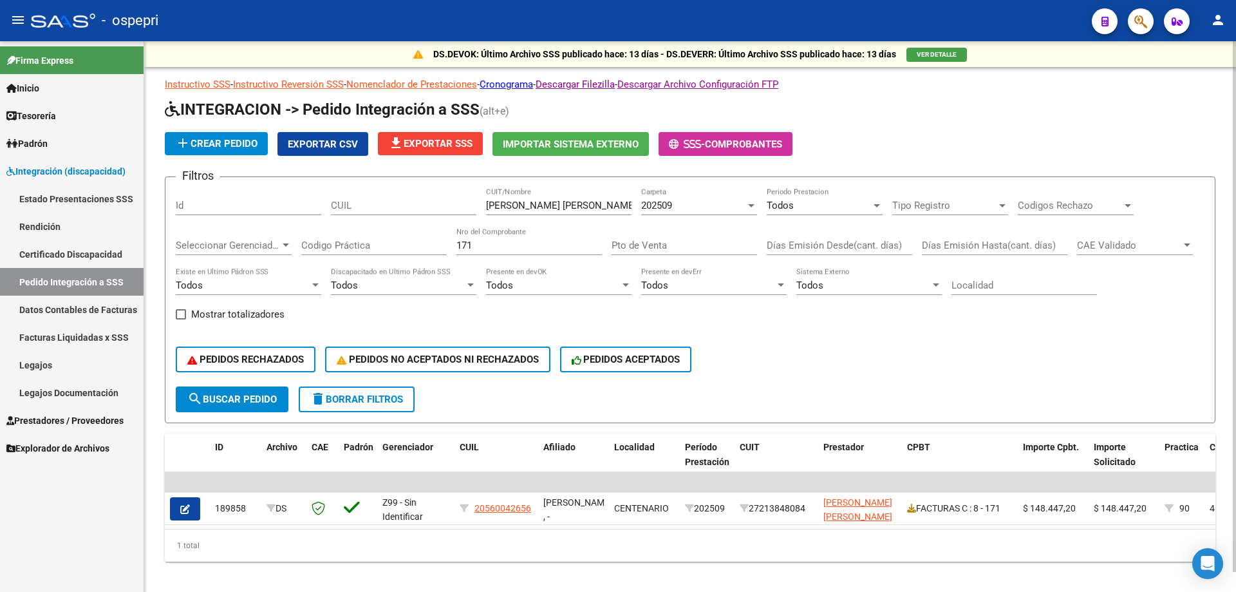
drag, startPoint x: 500, startPoint y: 249, endPoint x: 220, endPoint y: 249, distance: 280.8
click at [220, 249] on div "Filtros Id CUIL [PERSON_NAME] [PERSON_NAME] CUIT/Nombre 202509 Carpeta Todos Pe…" at bounding box center [690, 286] width 1029 height 199
type input "496"
drag, startPoint x: 622, startPoint y: 203, endPoint x: 119, endPoint y: 197, distance: 503.0
click at [119, 198] on mat-sidenav-container "Firma Express Inicio Calendario SSS Instructivos Contacto OS Tesorería Extracto…" at bounding box center [618, 316] width 1236 height 551
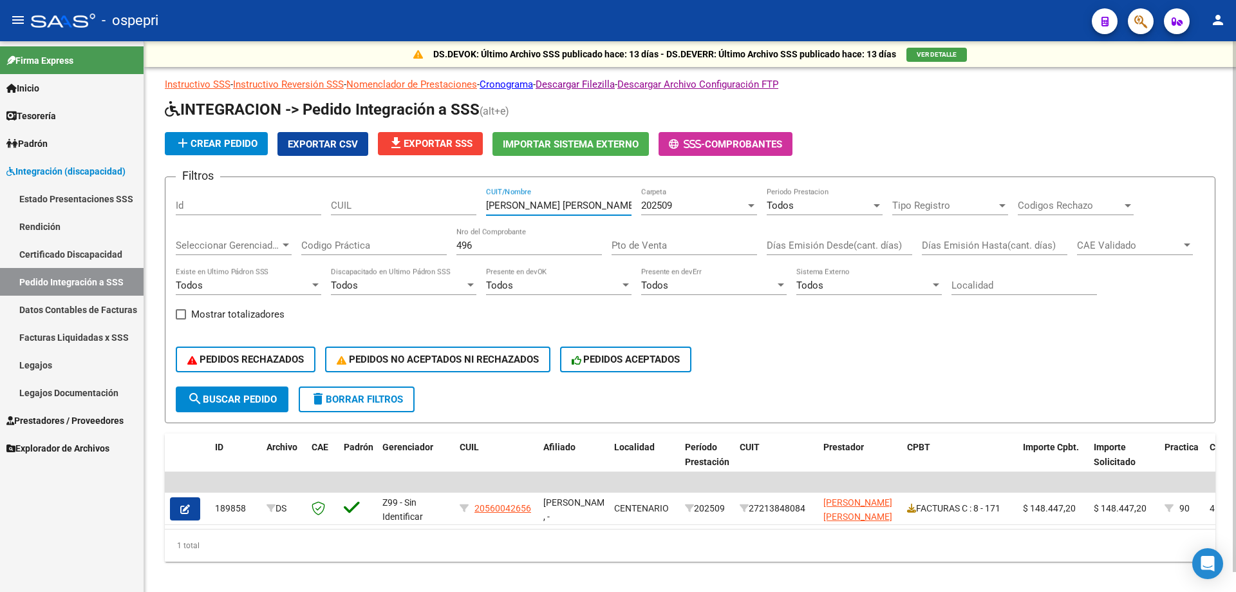
paste input "[PERSON_NAME] [PERSON_NAME]"
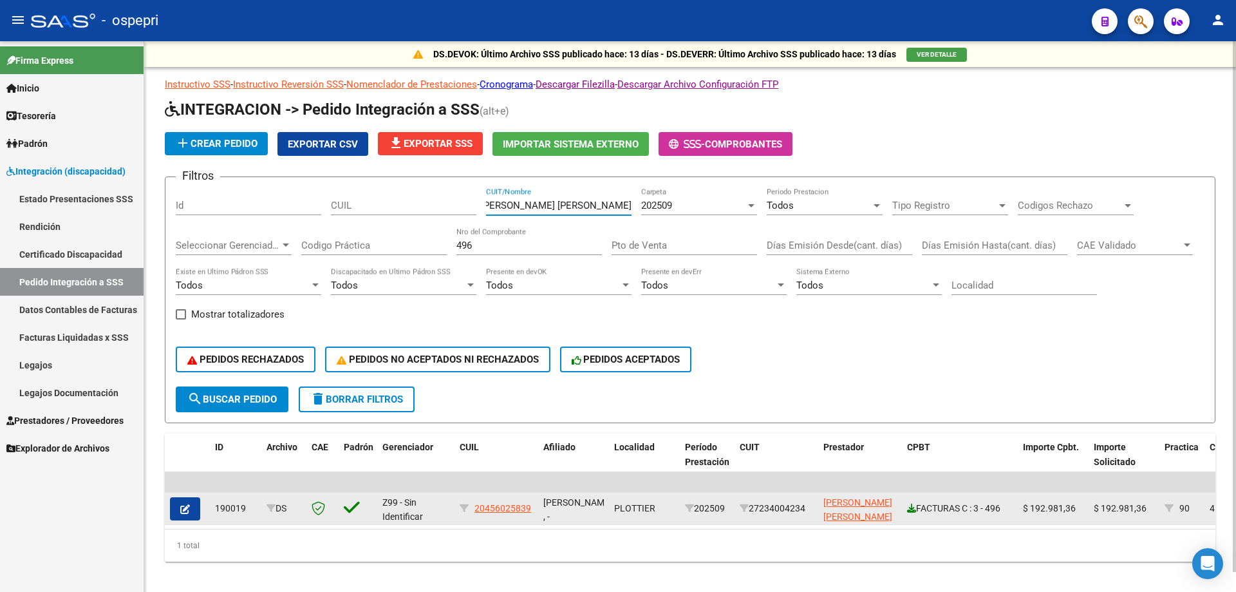
type input "[PERSON_NAME] [PERSON_NAME]"
click at [914, 511] on icon at bounding box center [911, 508] width 9 height 9
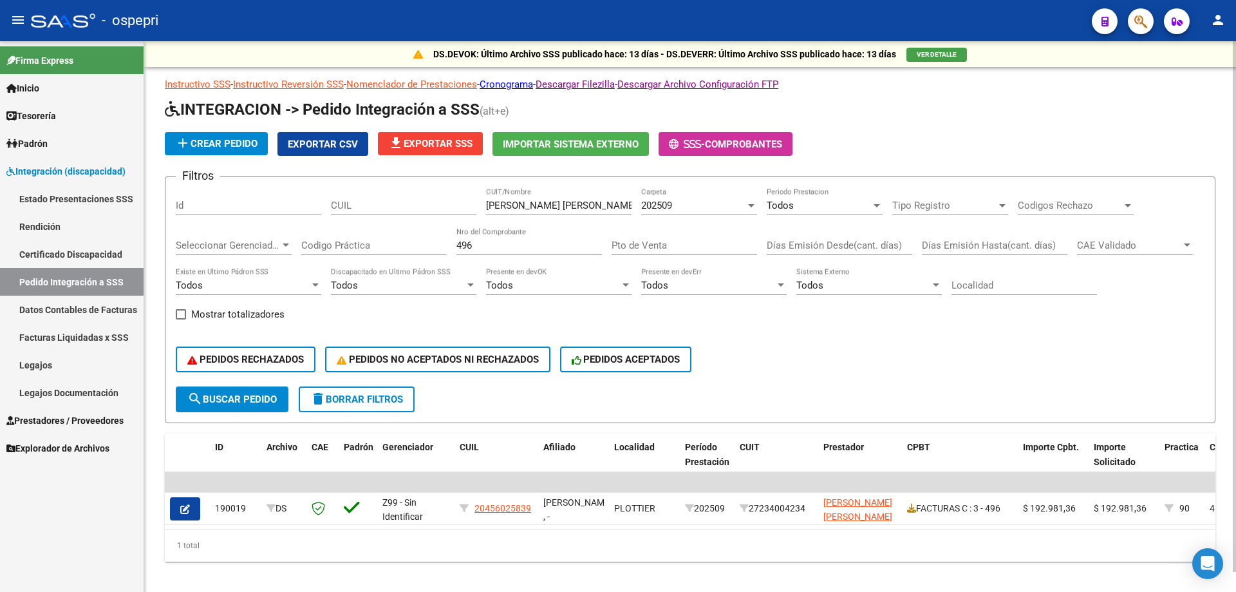
click at [512, 252] on div "496 Nro del Comprobante" at bounding box center [530, 241] width 146 height 28
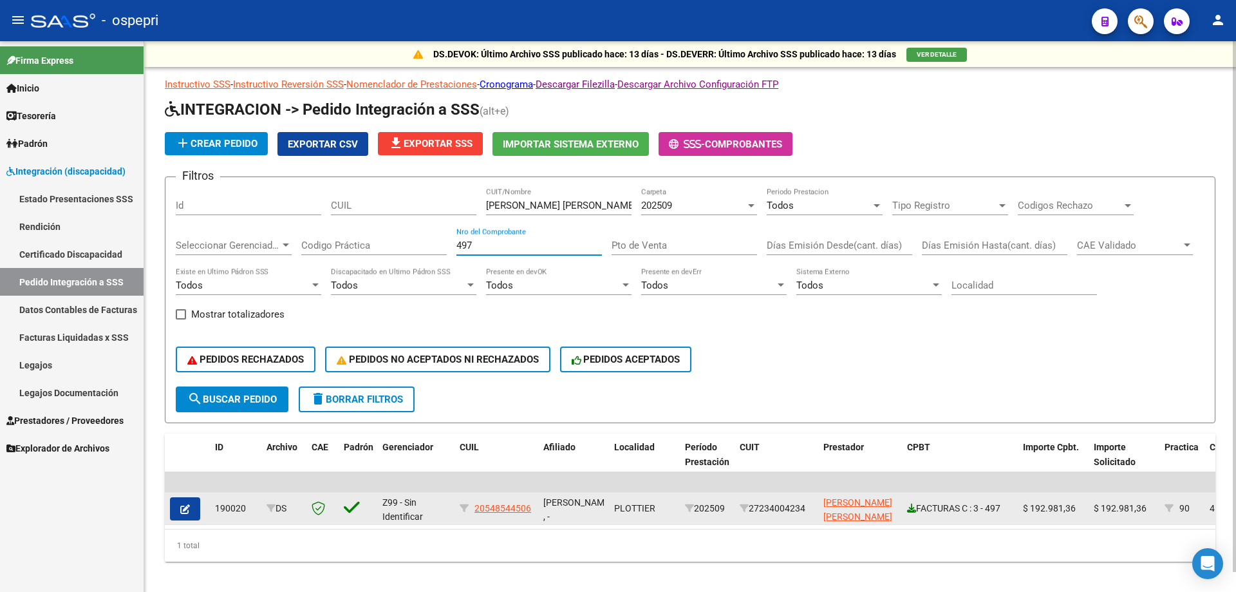
click at [912, 511] on icon at bounding box center [911, 508] width 9 height 9
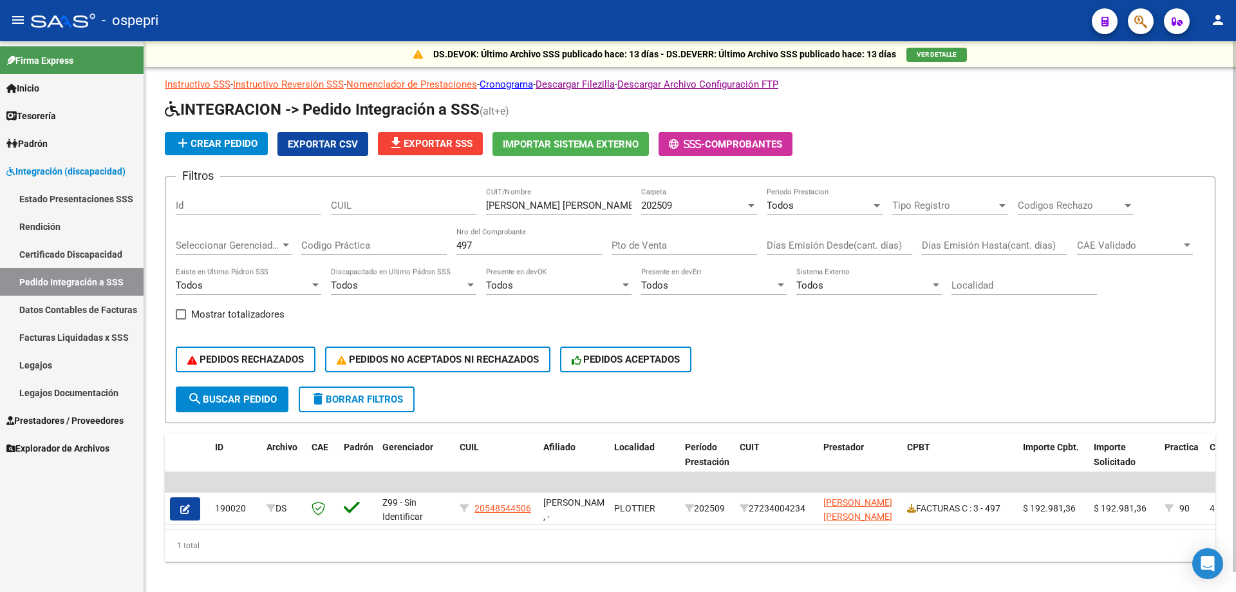
click at [498, 247] on input "497" at bounding box center [530, 246] width 146 height 12
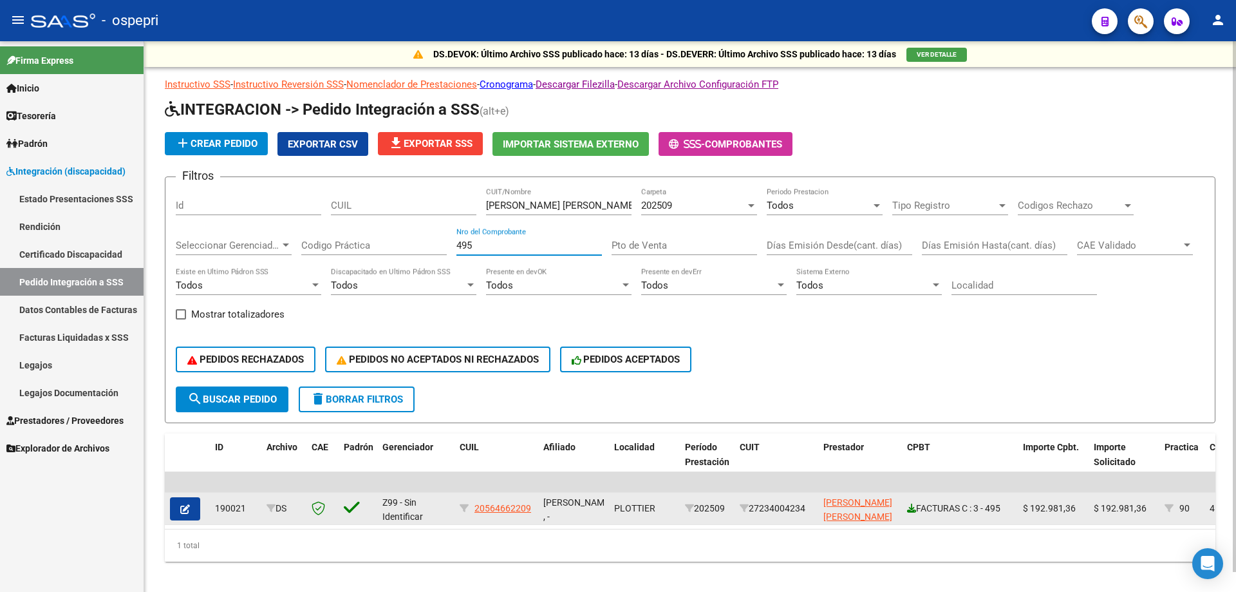
click at [911, 509] on icon at bounding box center [911, 508] width 9 height 9
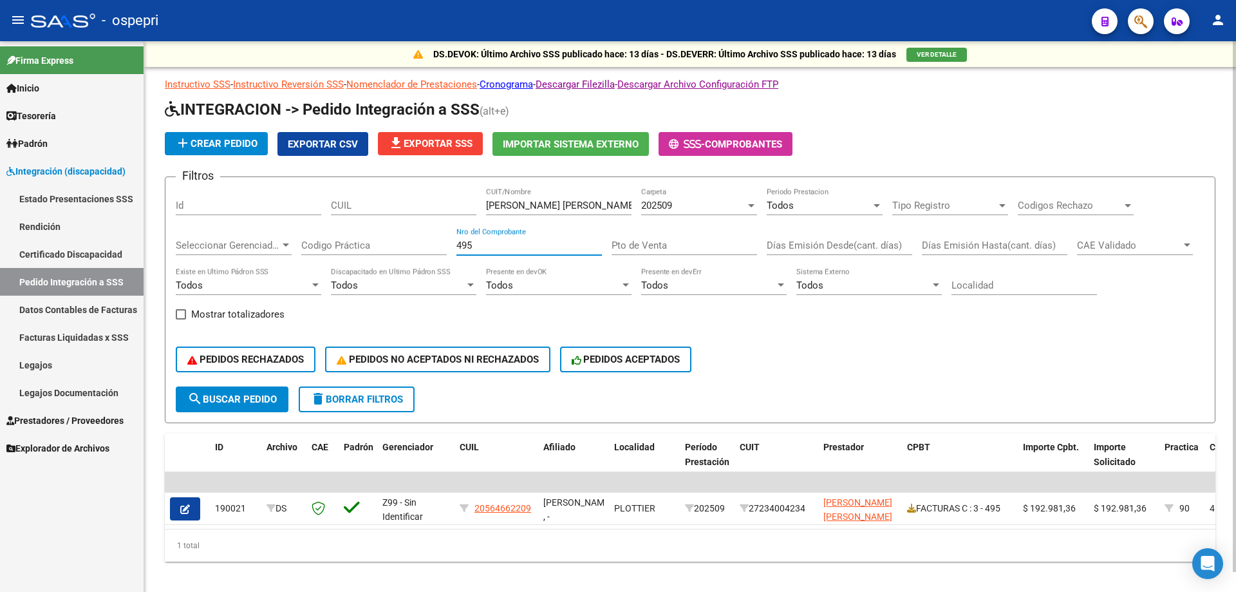
drag, startPoint x: 507, startPoint y: 249, endPoint x: 354, endPoint y: 247, distance: 152.6
click at [354, 247] on div "Filtros Id [PERSON_NAME] [PERSON_NAME] CUIT/Nombre 202509 Carpeta Todos Periodo…" at bounding box center [690, 286] width 1029 height 199
type input "5960"
click at [538, 207] on input "[PERSON_NAME] [PERSON_NAME]" at bounding box center [559, 206] width 146 height 12
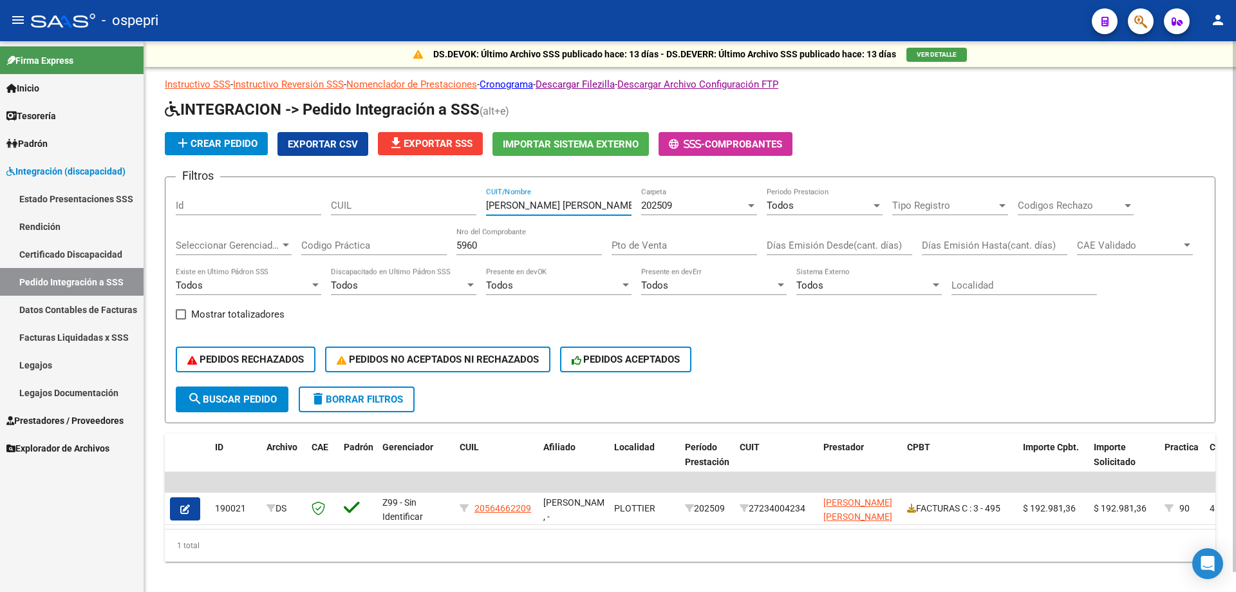
click at [538, 207] on input "[PERSON_NAME] [PERSON_NAME]" at bounding box center [559, 206] width 146 height 12
paste input "MUTISIAS S.R.L."
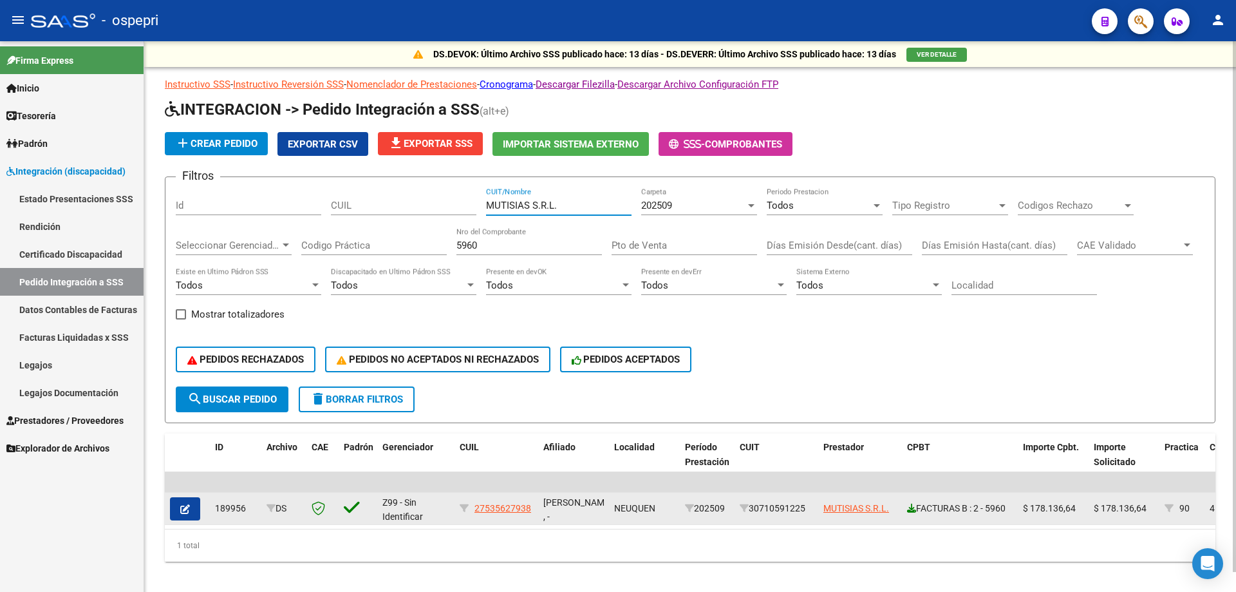
type input "MUTISIAS S.R.L."
click at [911, 511] on icon at bounding box center [911, 508] width 9 height 9
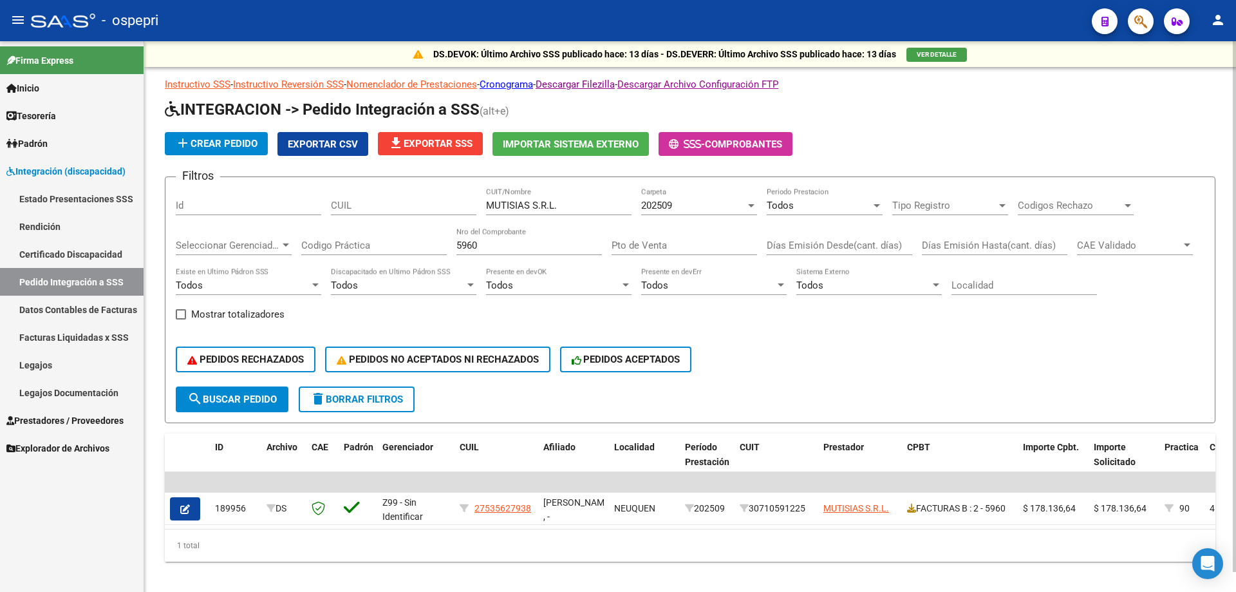
drag, startPoint x: 523, startPoint y: 249, endPoint x: 192, endPoint y: 253, distance: 331.0
click at [193, 253] on div "Filtros Id CUIL MUTISIAS S.R.L. CUIT/Nombre 202509 Carpeta Todos Periodo Presta…" at bounding box center [690, 286] width 1029 height 199
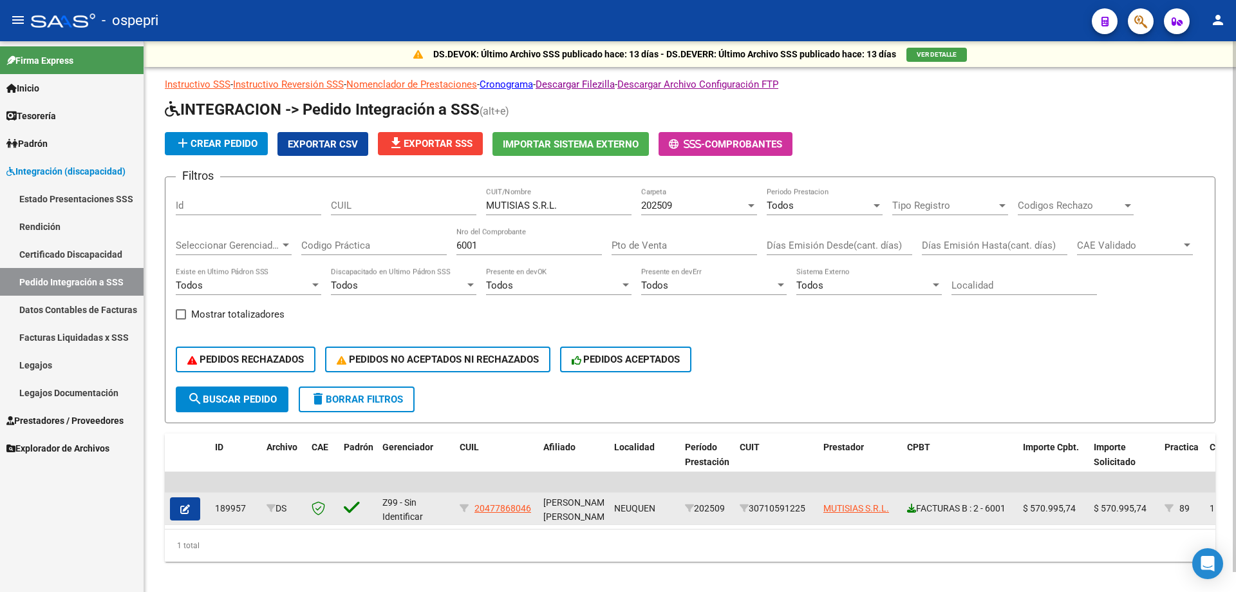
click at [911, 506] on icon at bounding box center [911, 508] width 9 height 9
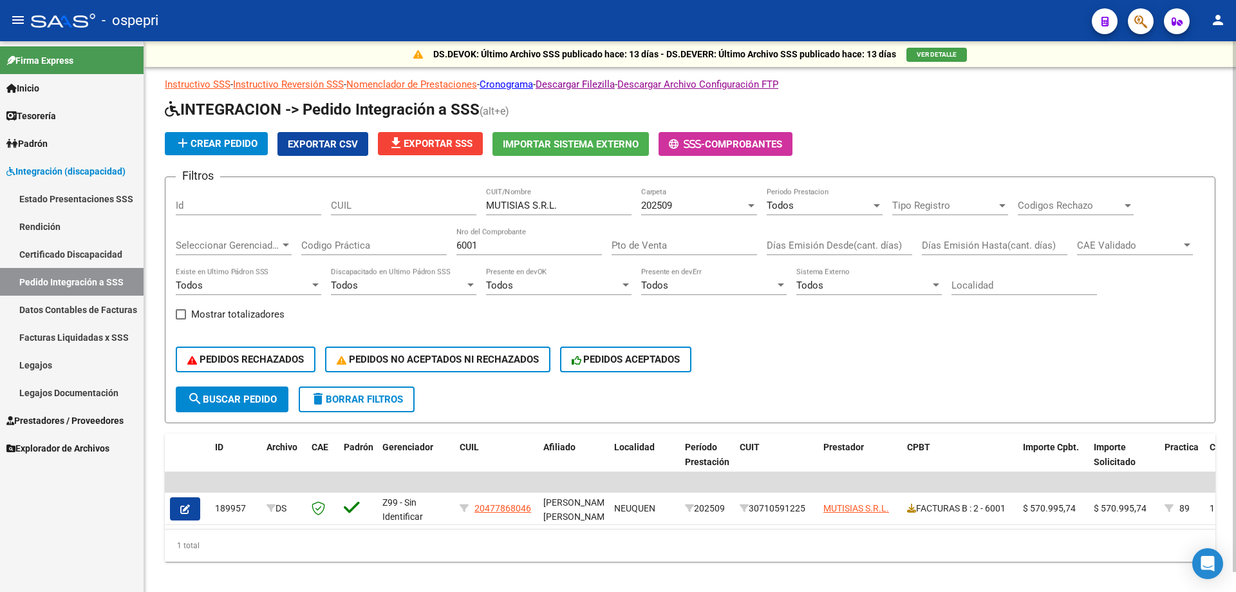
click at [538, 250] on input "6001" at bounding box center [530, 246] width 146 height 12
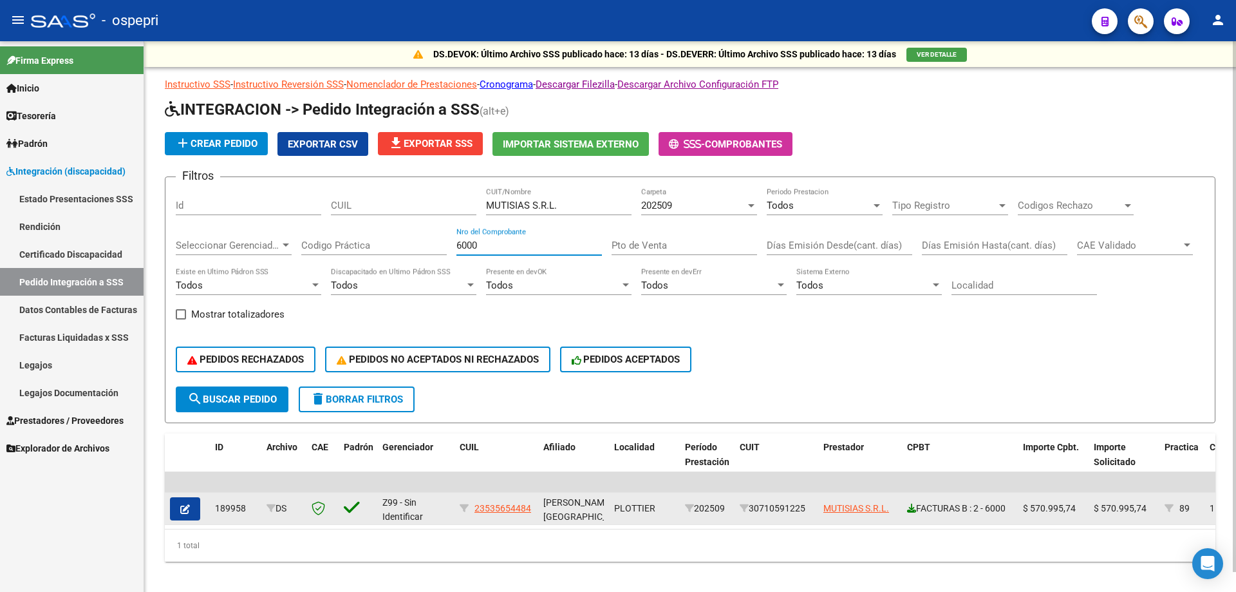
click at [914, 510] on icon at bounding box center [911, 508] width 9 height 9
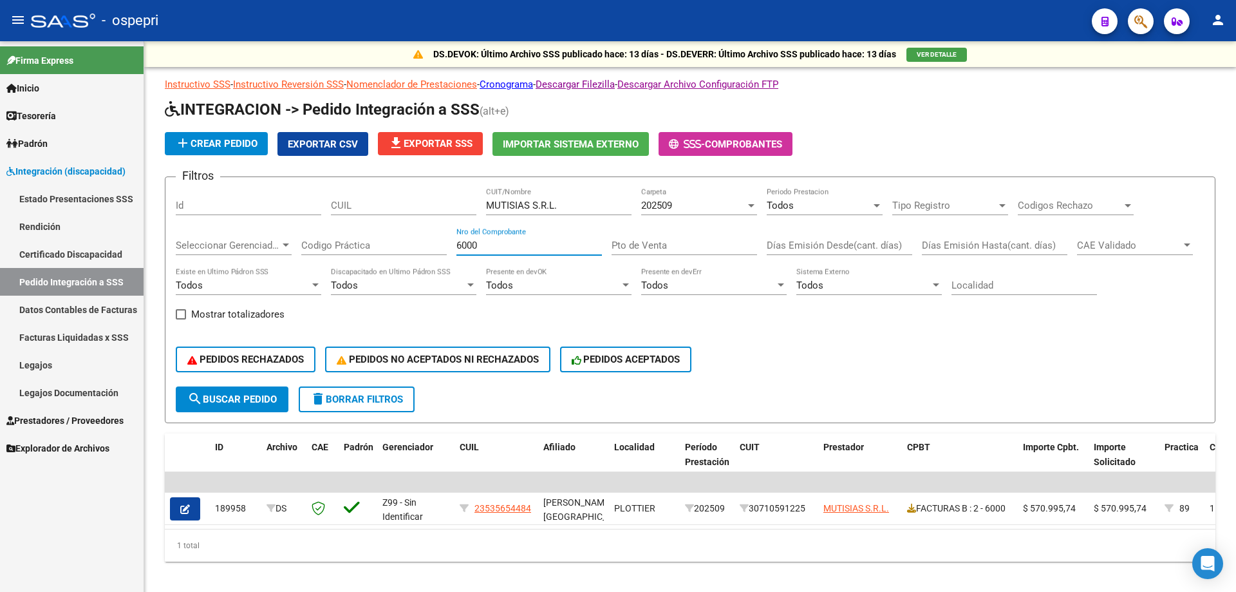
drag, startPoint x: 0, startPoint y: 261, endPoint x: 33, endPoint y: 252, distance: 34.2
click at [0, 261] on mat-sidenav-container "Firma Express Inicio Calendario SSS Instructivos Contacto OS Tesorería Extracto…" at bounding box center [618, 316] width 1236 height 551
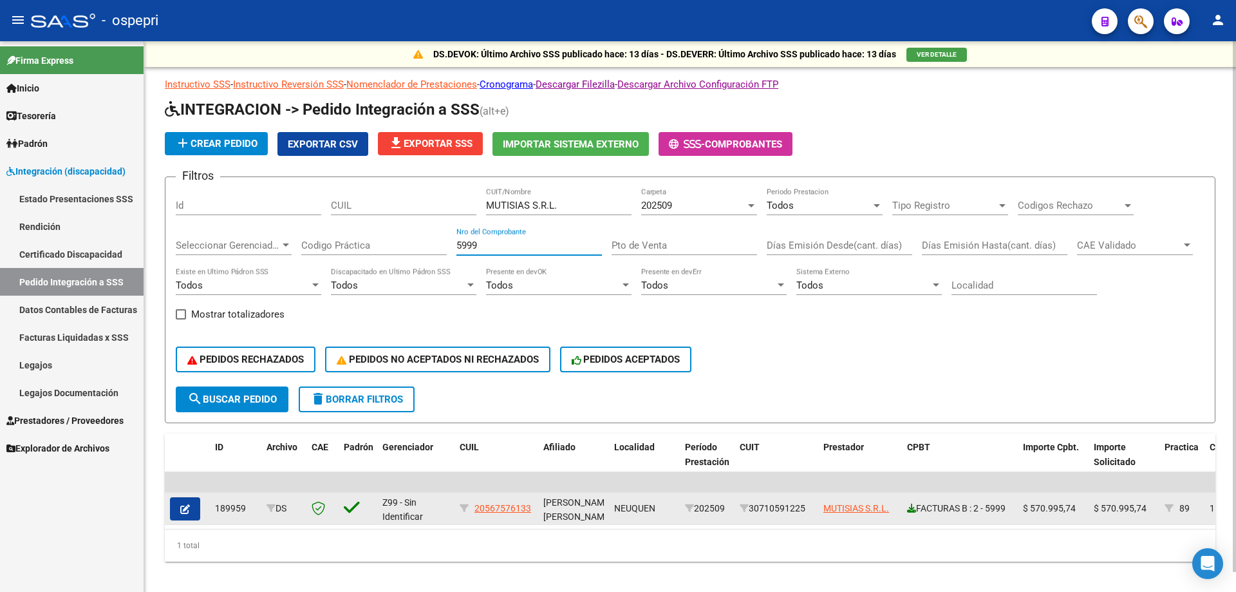
click at [911, 511] on icon at bounding box center [911, 508] width 9 height 9
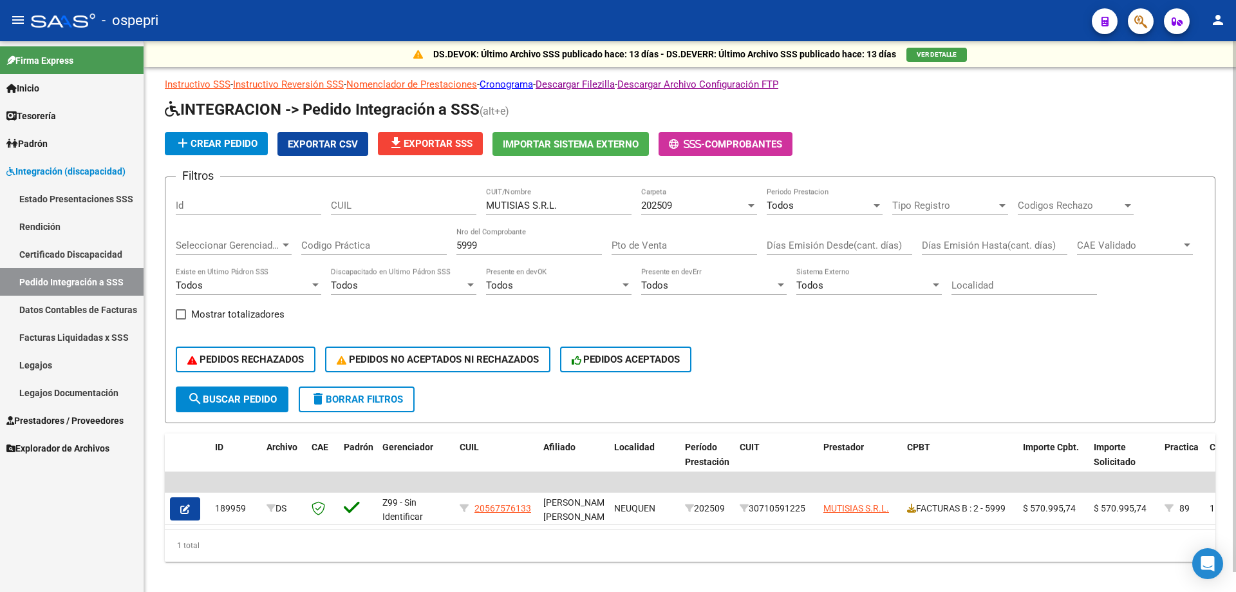
click at [533, 247] on input "5999" at bounding box center [530, 246] width 146 height 12
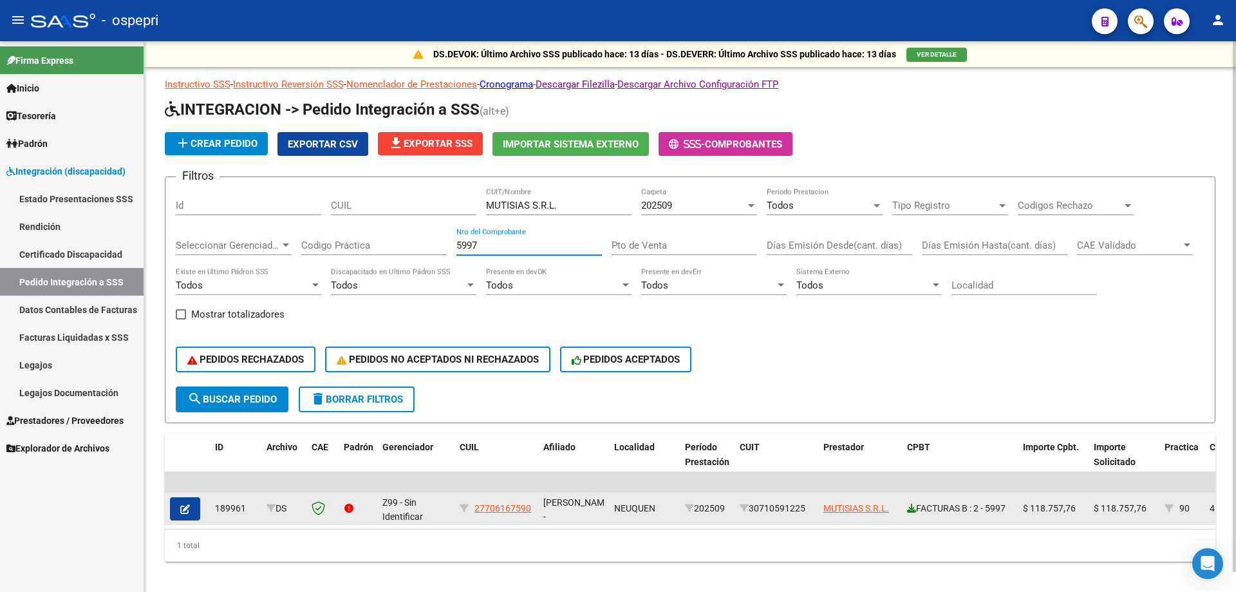
click at [911, 506] on icon at bounding box center [911, 508] width 9 height 9
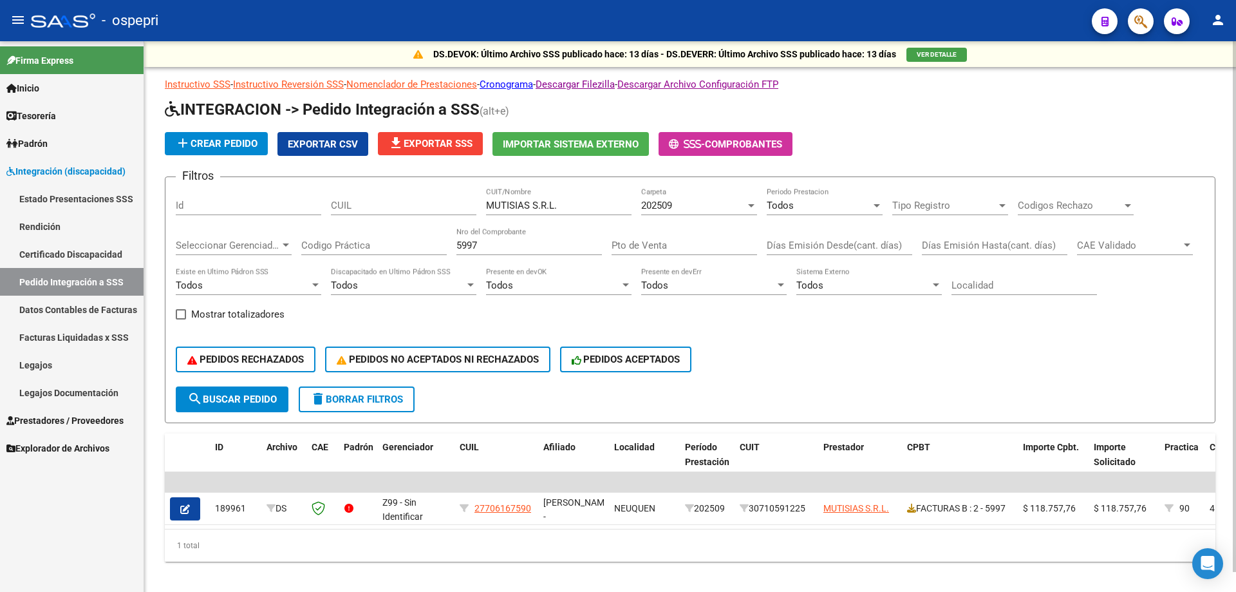
click at [513, 240] on input "5997" at bounding box center [530, 246] width 146 height 12
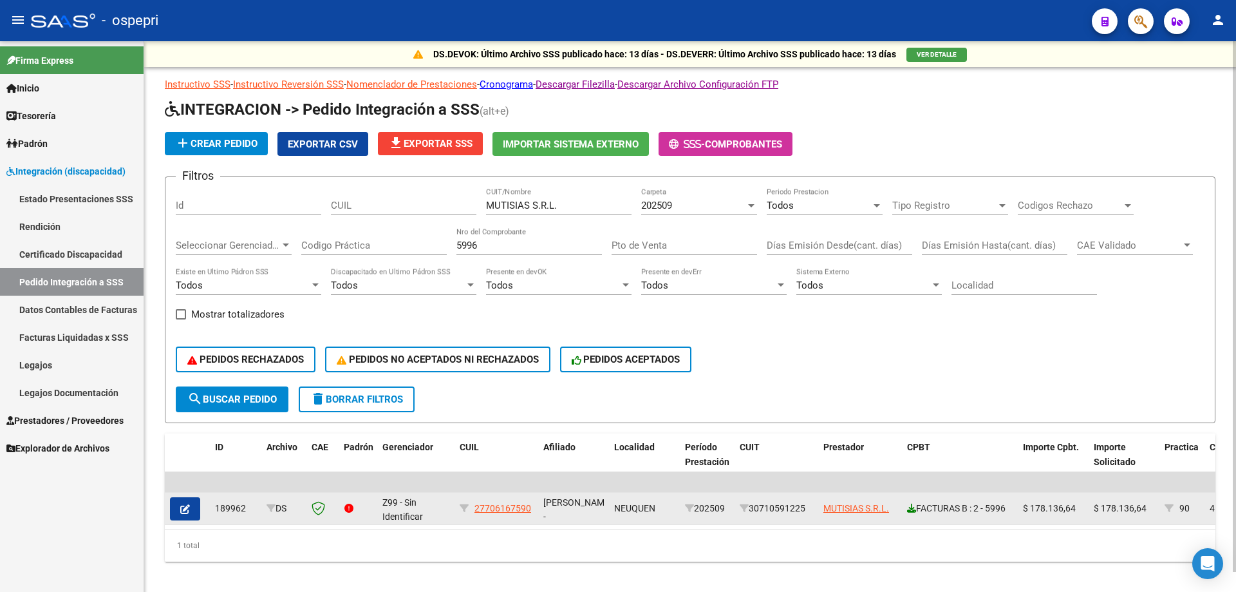
click at [909, 507] on icon at bounding box center [911, 508] width 9 height 9
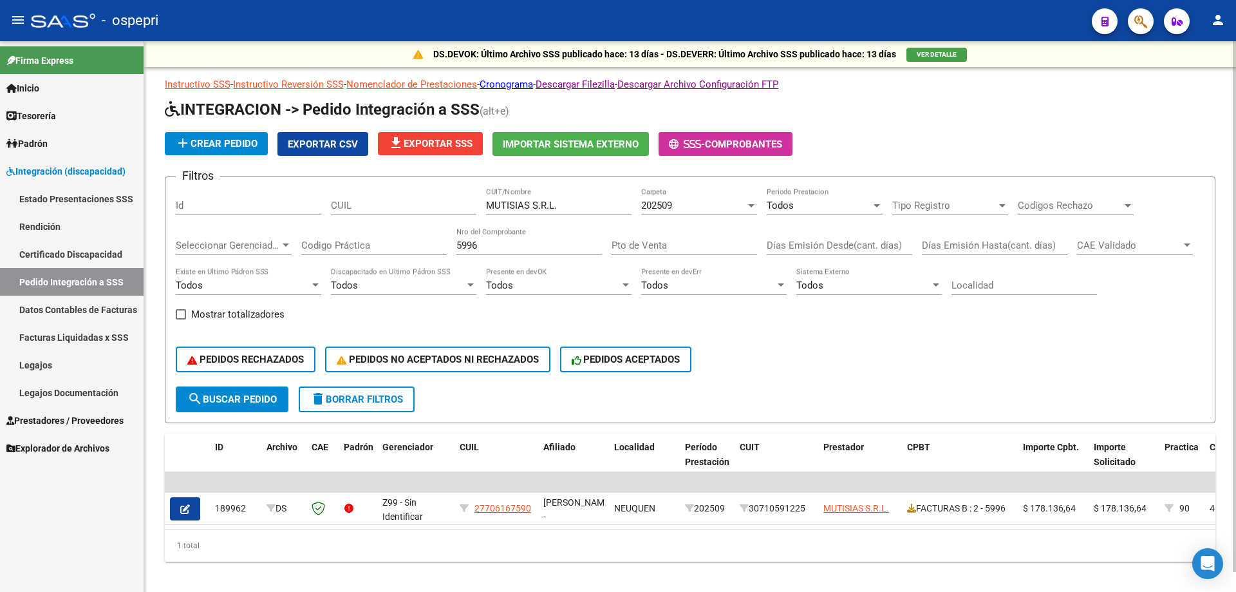
click at [511, 242] on input "5996" at bounding box center [530, 246] width 146 height 12
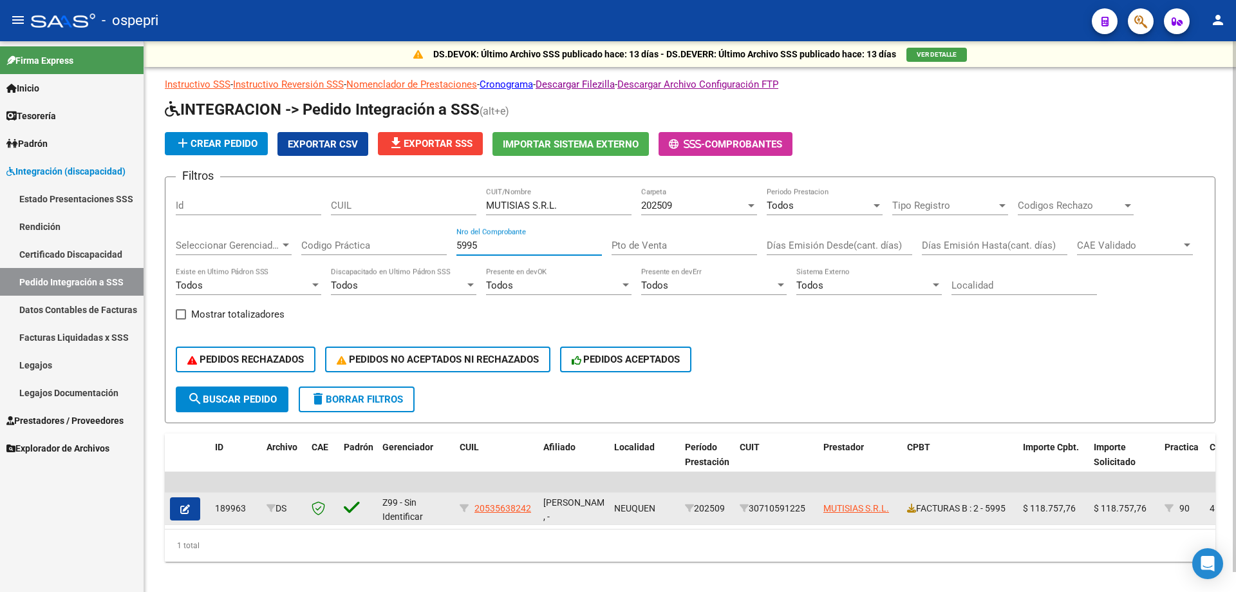
click at [919, 509] on div "FACTURAS B : 2 - 5995" at bounding box center [960, 508] width 106 height 15
click at [912, 510] on icon at bounding box center [911, 508] width 9 height 9
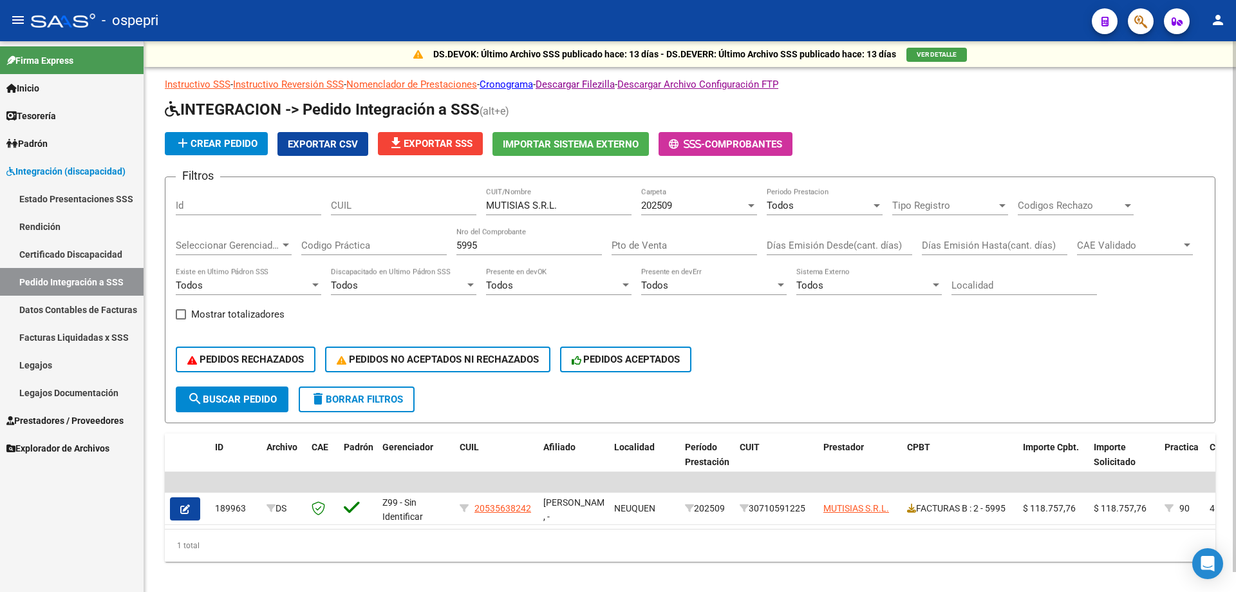
click at [517, 246] on input "5995" at bounding box center [530, 246] width 146 height 12
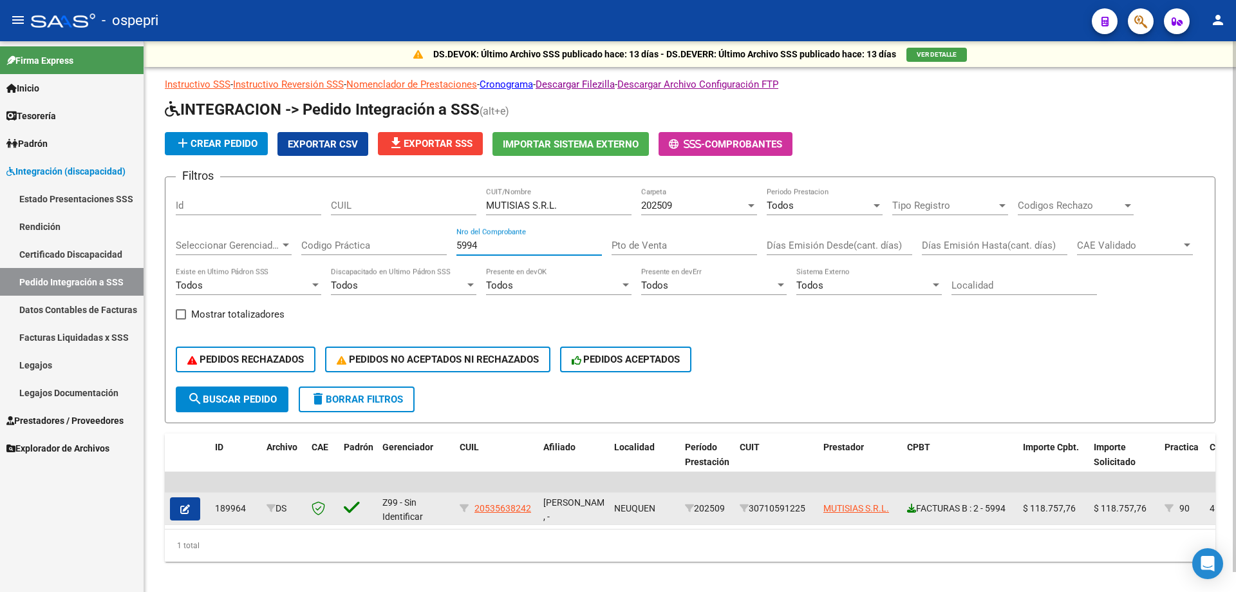
click at [913, 506] on icon at bounding box center [911, 508] width 9 height 9
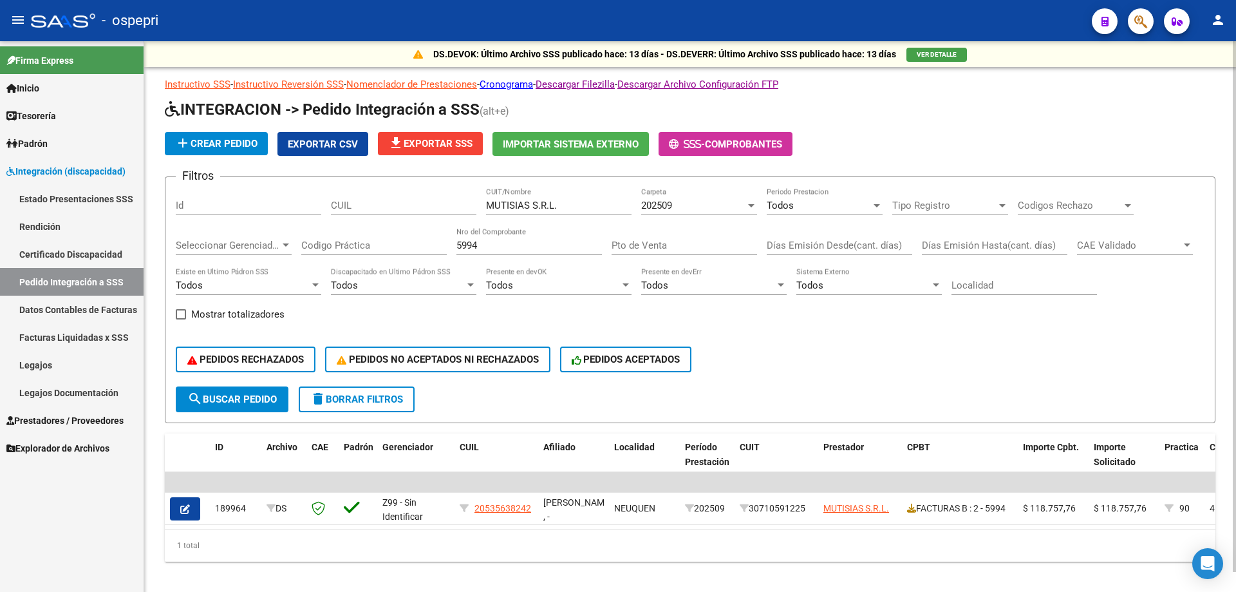
click at [527, 248] on input "5994" at bounding box center [530, 246] width 146 height 12
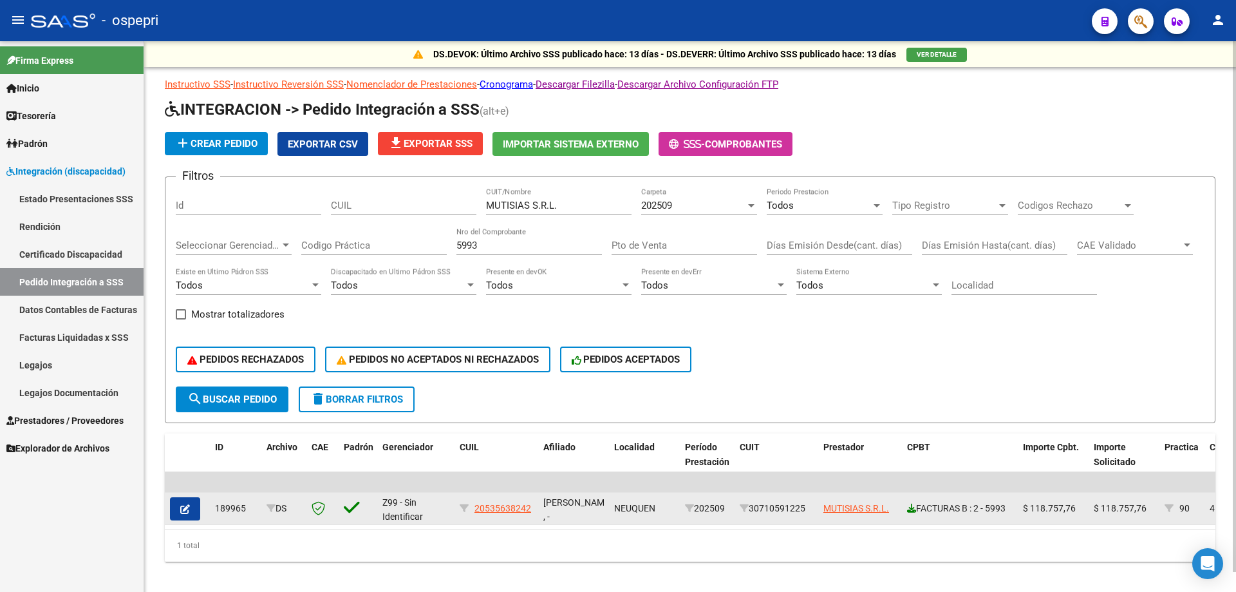
click at [908, 506] on icon at bounding box center [911, 508] width 9 height 9
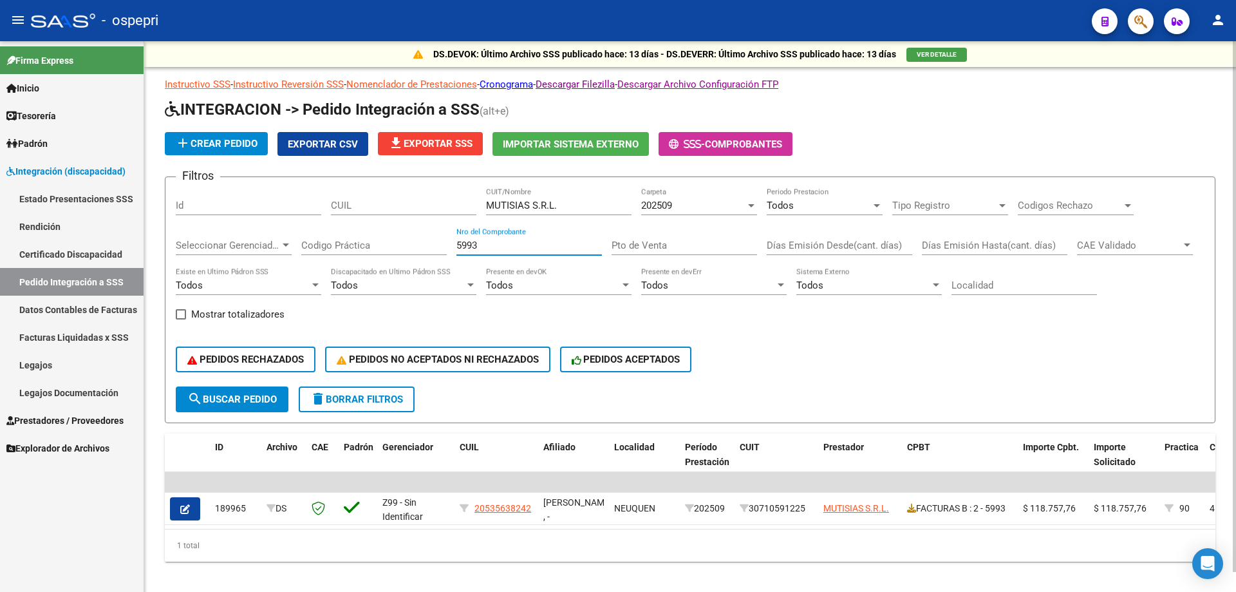
click at [531, 249] on input "5993" at bounding box center [530, 246] width 146 height 12
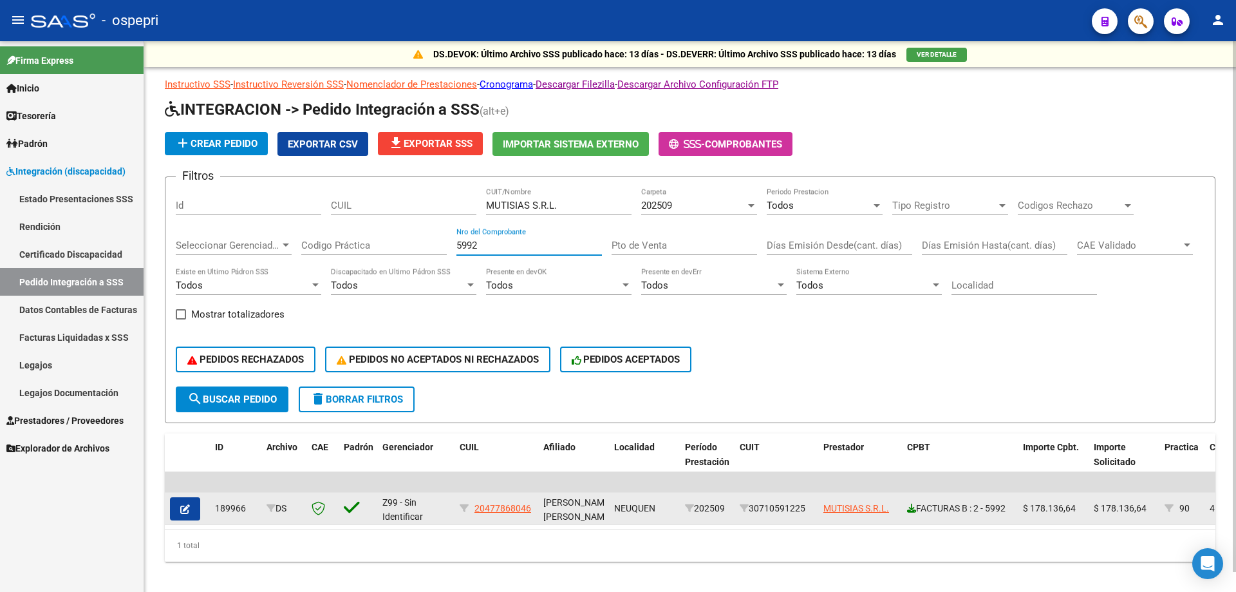
click at [909, 511] on icon at bounding box center [911, 508] width 9 height 9
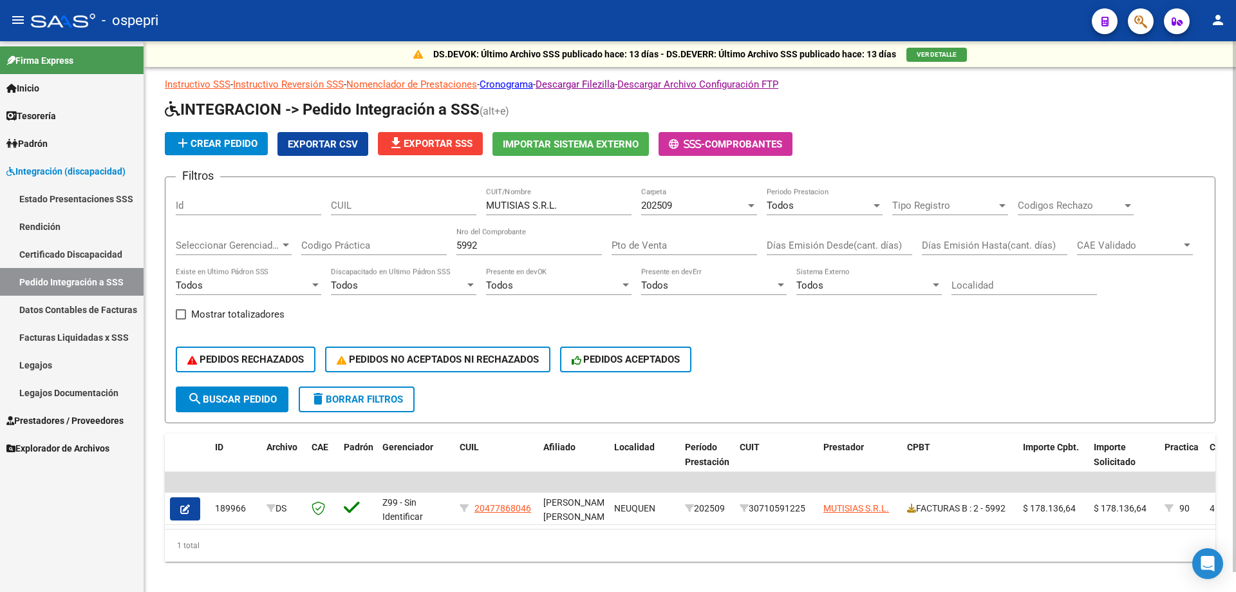
click at [550, 245] on input "5992" at bounding box center [530, 246] width 146 height 12
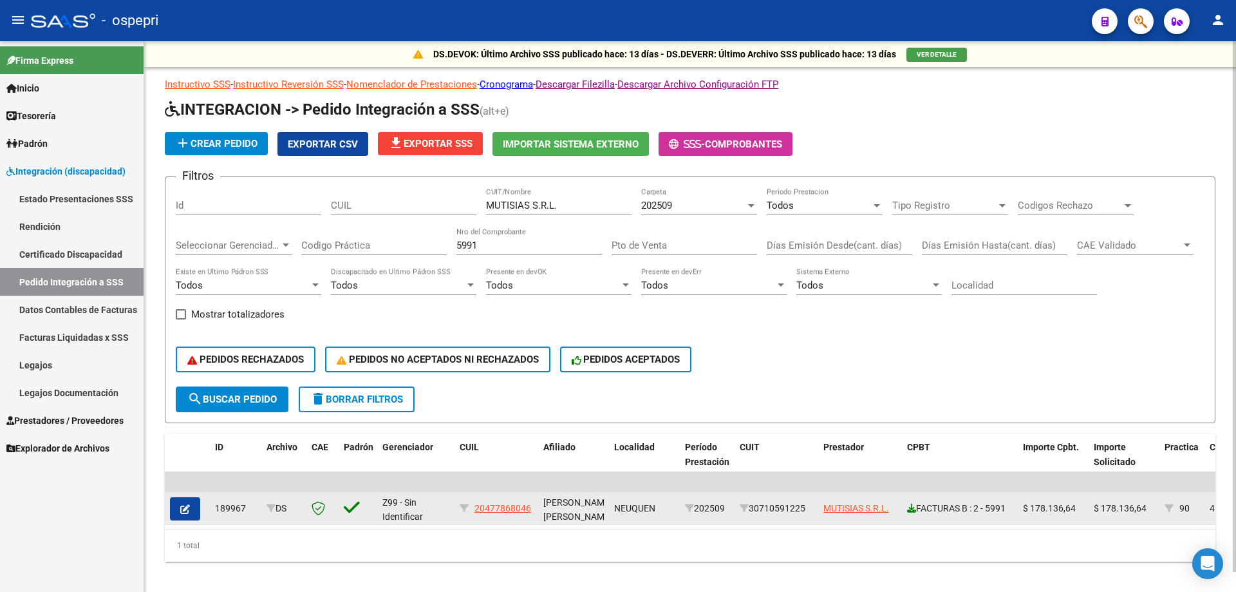
click at [913, 512] on icon at bounding box center [911, 508] width 9 height 9
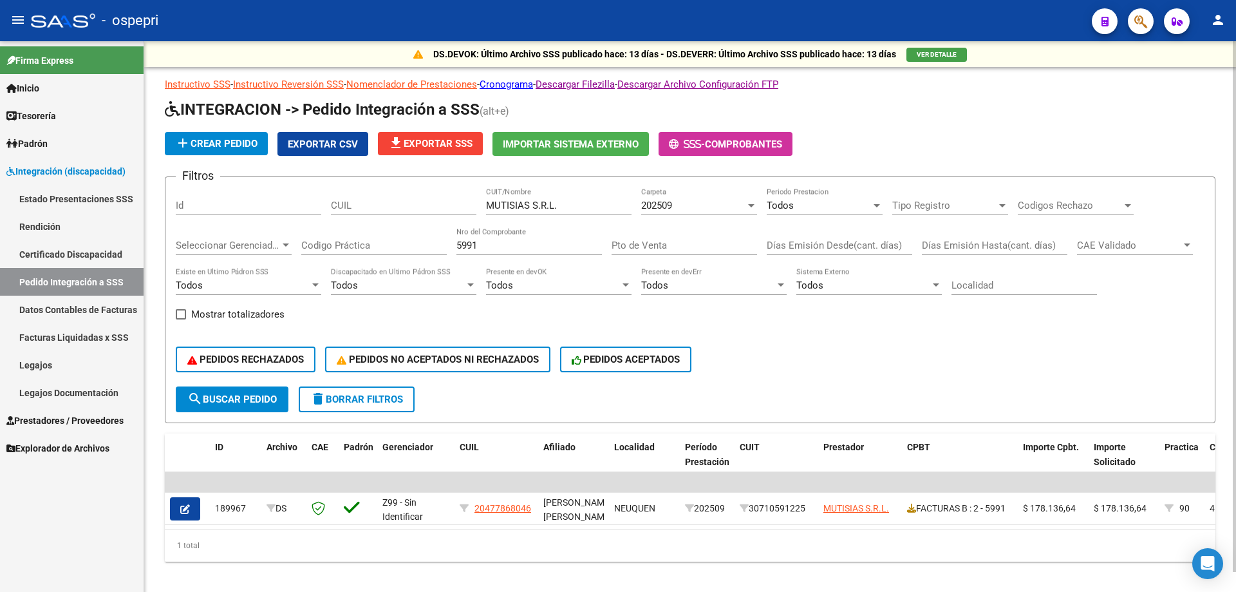
click at [507, 243] on input "5991" at bounding box center [530, 246] width 146 height 12
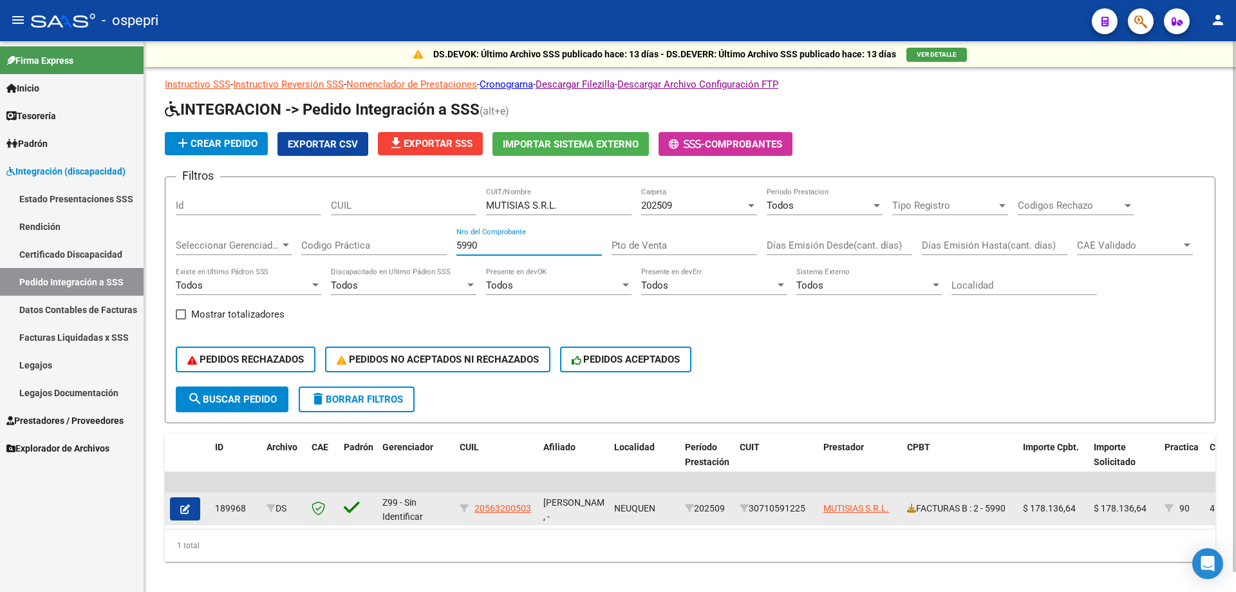
click at [906, 506] on datatable-body-cell "FACTURAS B : 2 - 5990" at bounding box center [960, 509] width 116 height 32
click at [908, 509] on icon at bounding box center [911, 508] width 9 height 9
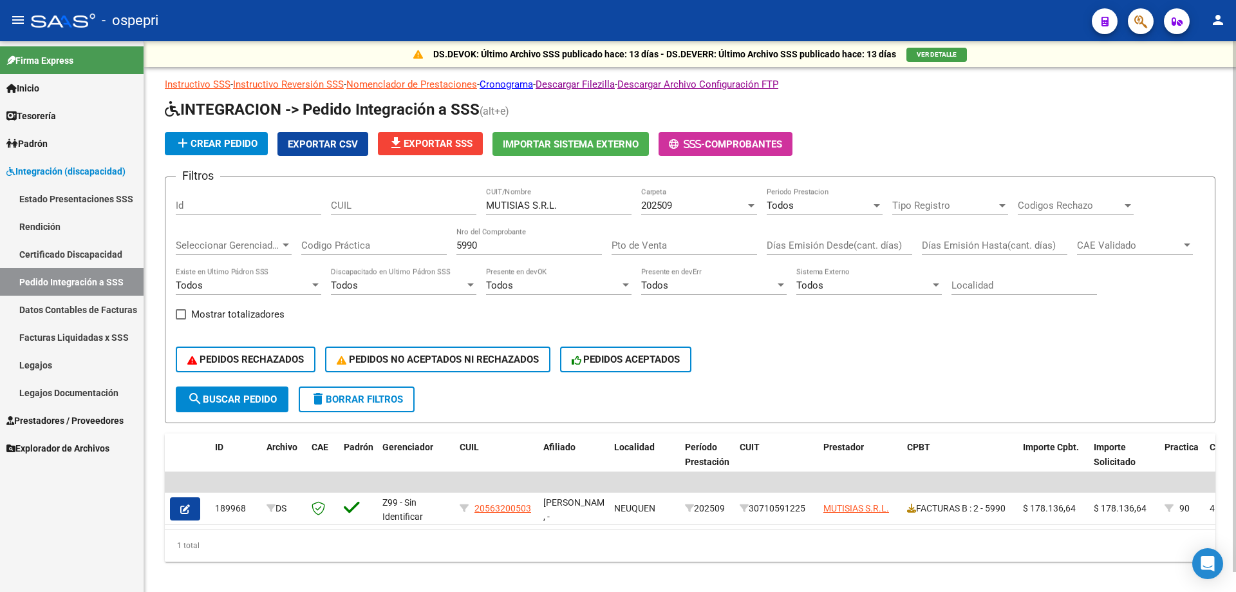
click at [507, 250] on input "5990" at bounding box center [530, 246] width 146 height 12
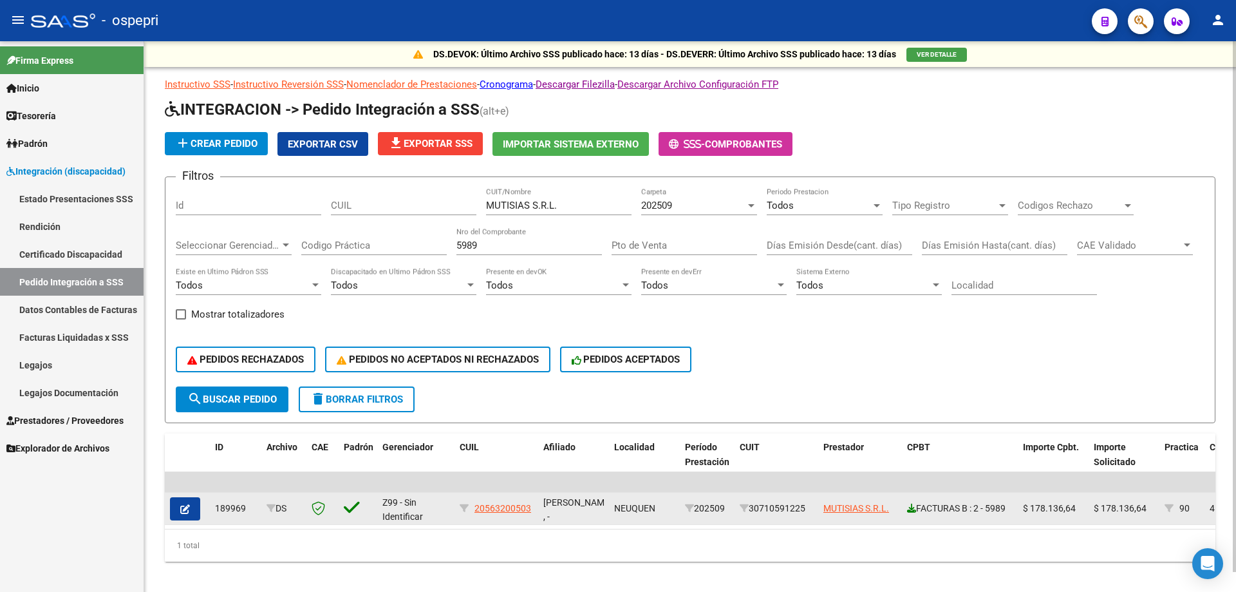
click at [912, 510] on icon at bounding box center [911, 508] width 9 height 9
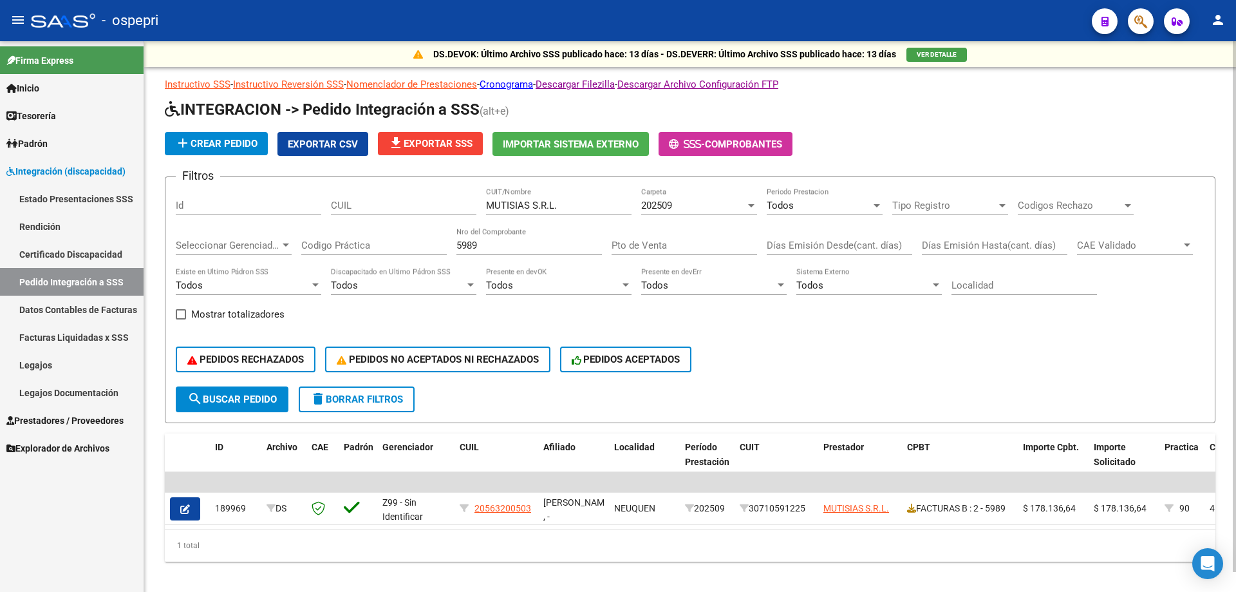
click at [519, 240] on input "5989" at bounding box center [530, 246] width 146 height 12
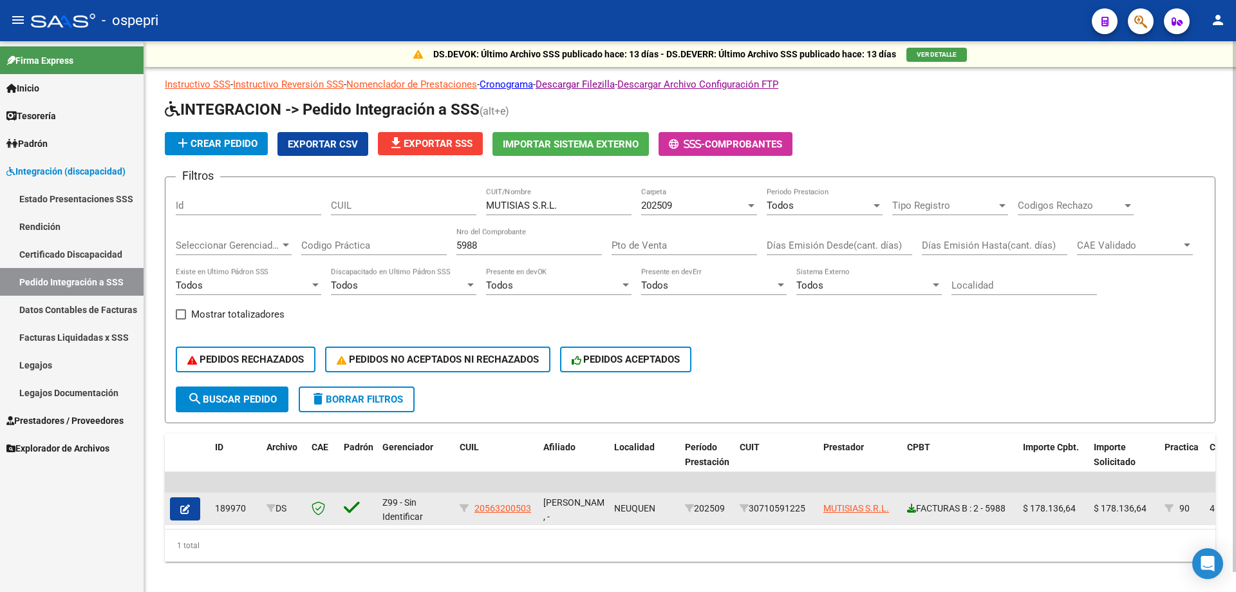
click at [914, 510] on icon at bounding box center [911, 508] width 9 height 9
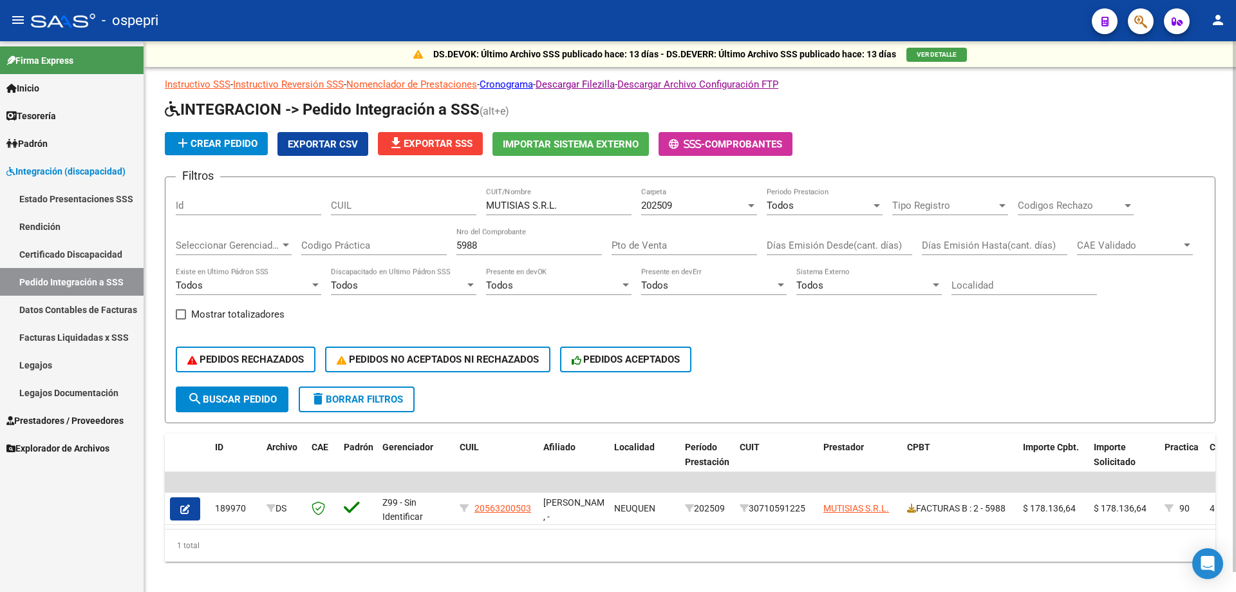
click at [526, 245] on input "5988" at bounding box center [530, 246] width 146 height 12
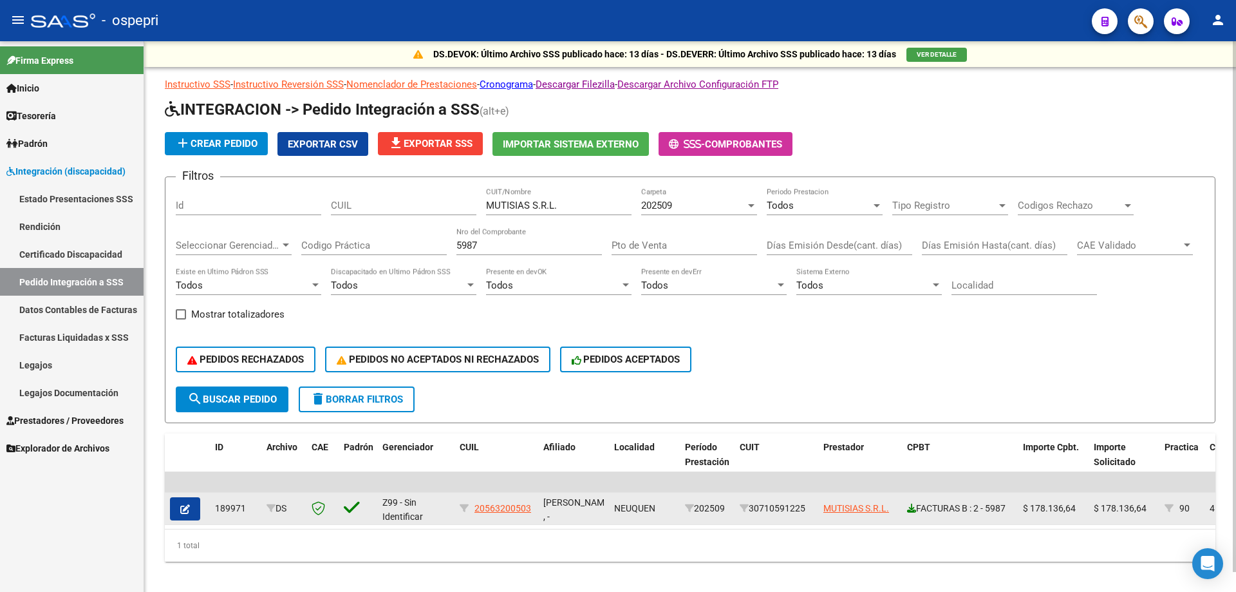
click at [909, 509] on icon at bounding box center [911, 508] width 9 height 9
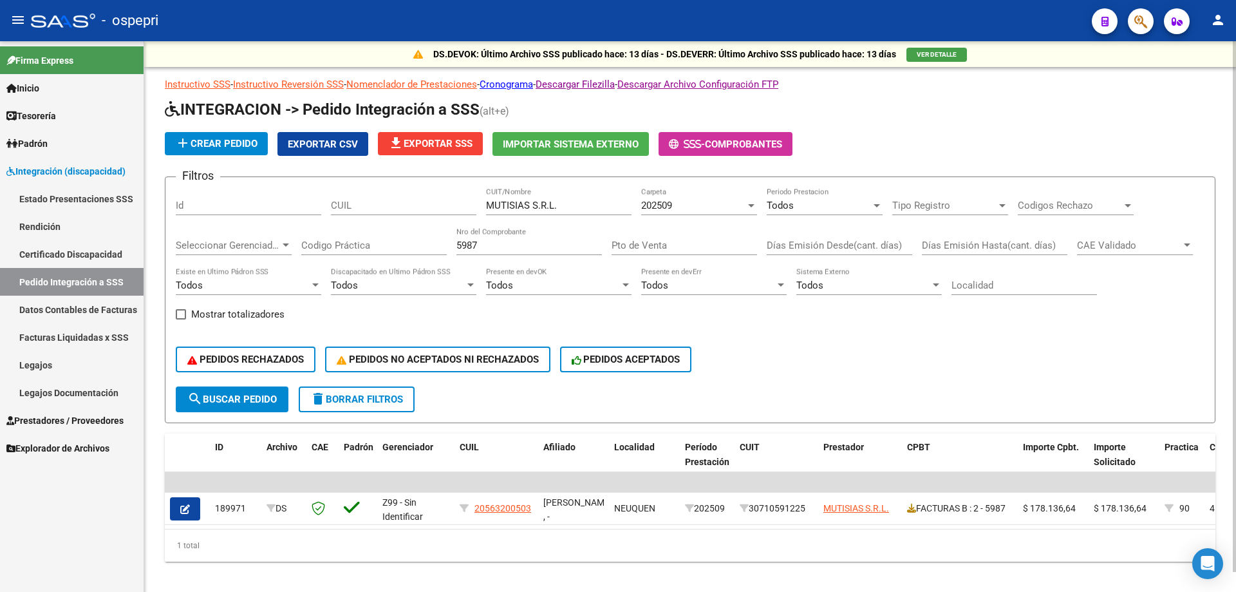
click at [544, 241] on input "5987" at bounding box center [530, 246] width 146 height 12
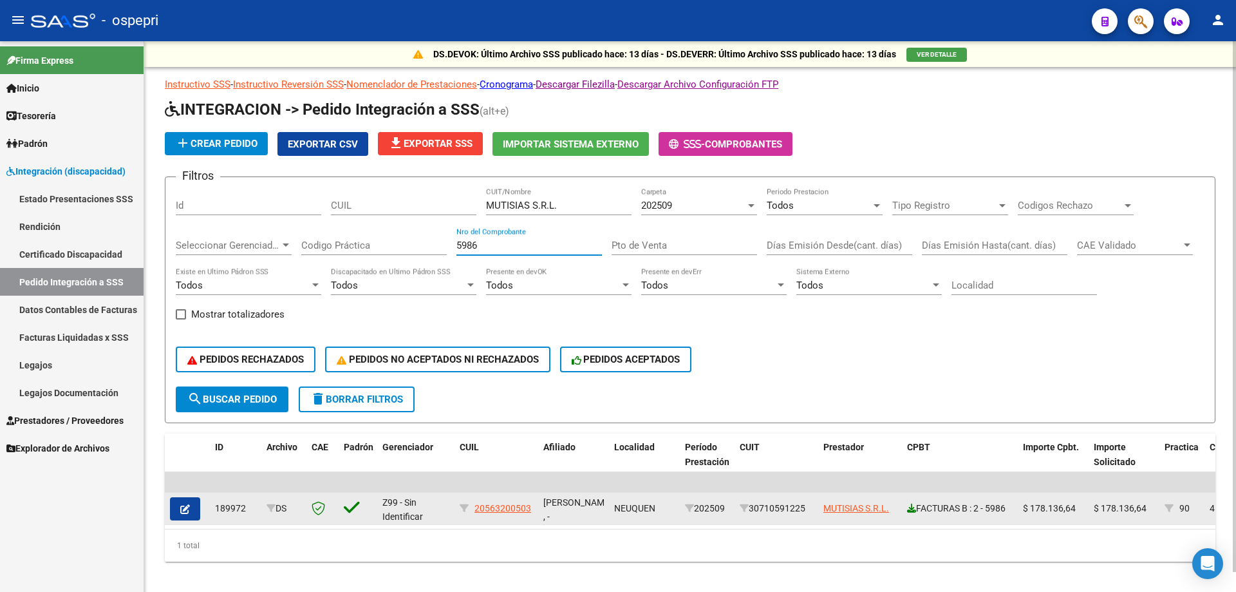
click at [913, 507] on icon at bounding box center [911, 508] width 9 height 9
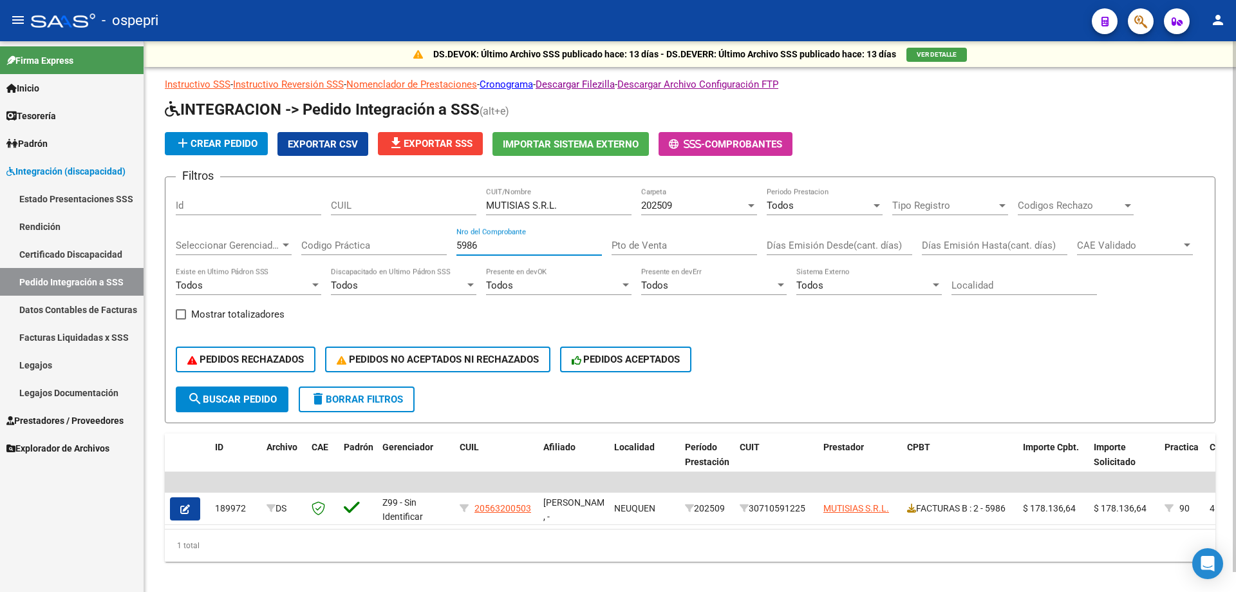
click at [529, 245] on input "5986" at bounding box center [530, 246] width 146 height 12
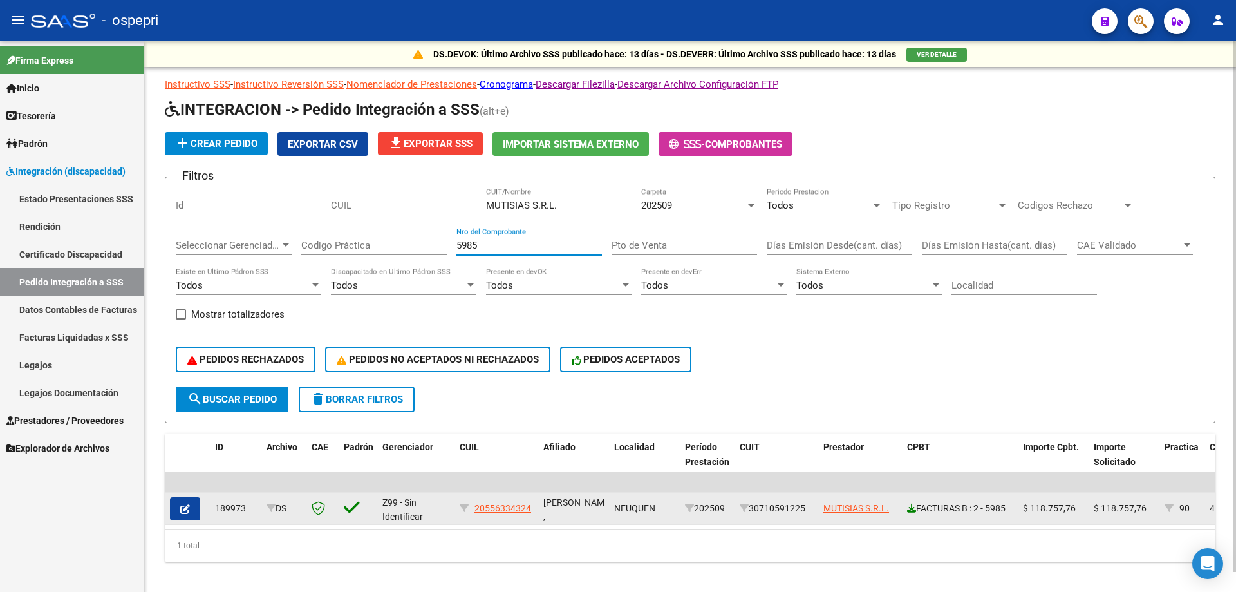
click at [907, 506] on icon at bounding box center [911, 508] width 9 height 9
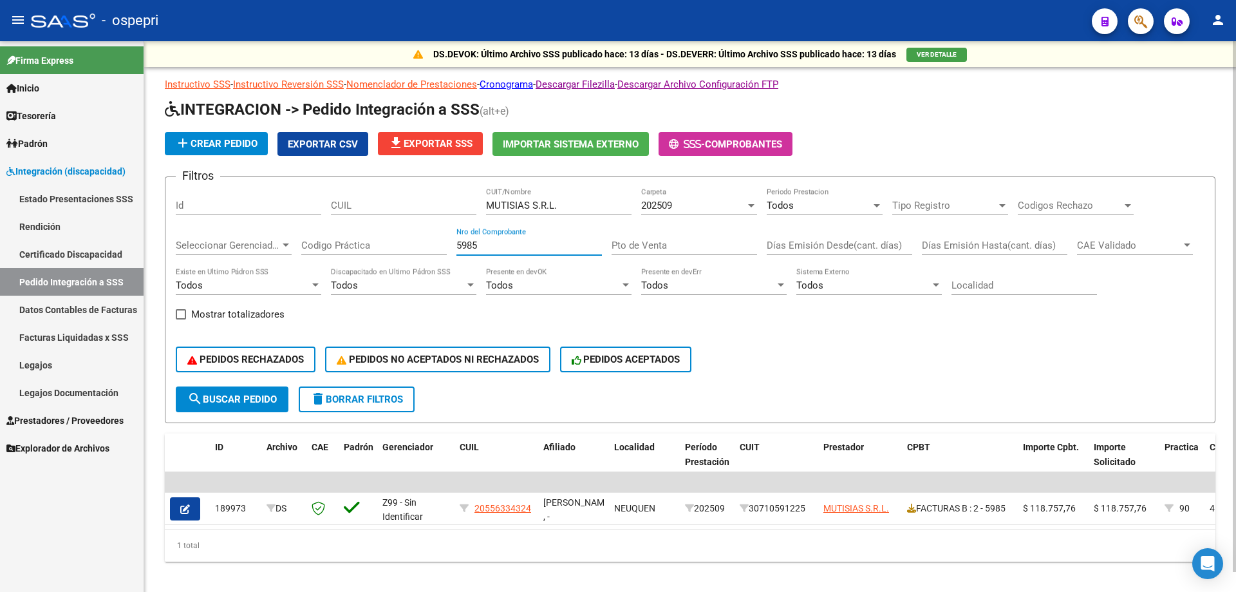
click at [536, 245] on input "5985" at bounding box center [530, 246] width 146 height 12
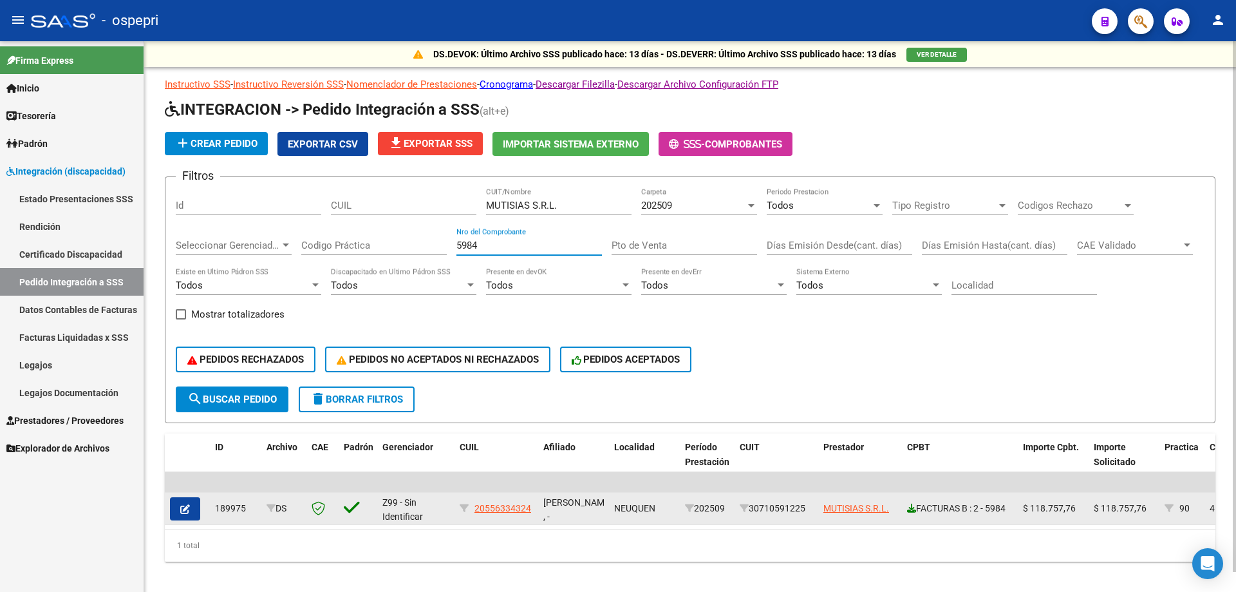
click at [912, 512] on icon at bounding box center [911, 508] width 9 height 9
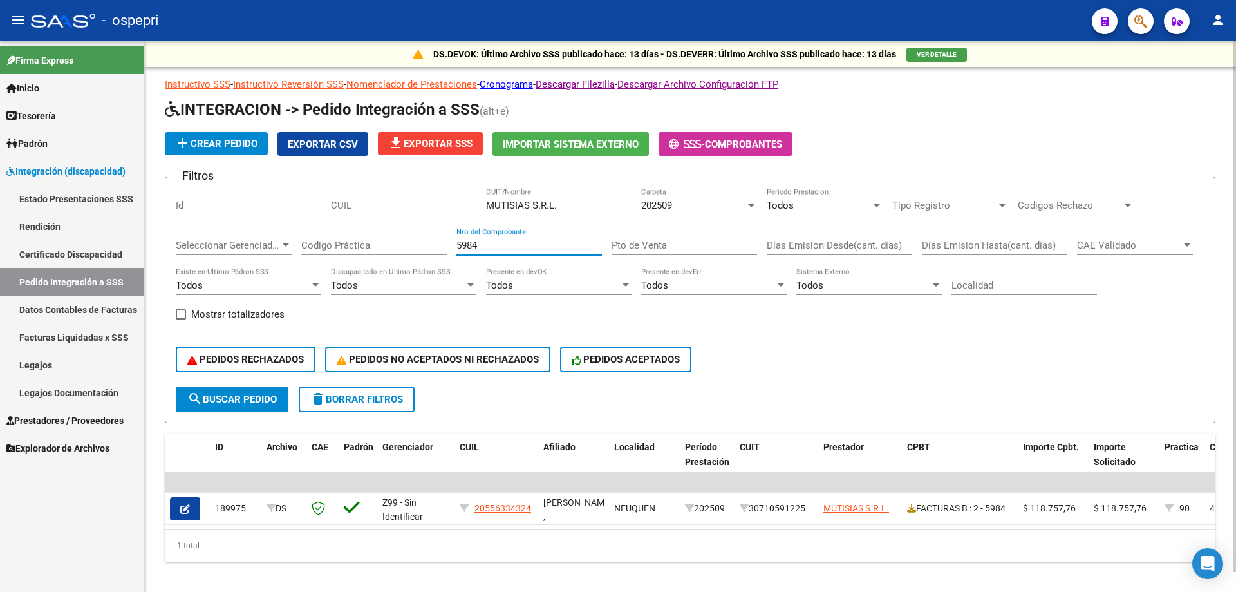
click at [503, 244] on input "5984" at bounding box center [530, 246] width 146 height 12
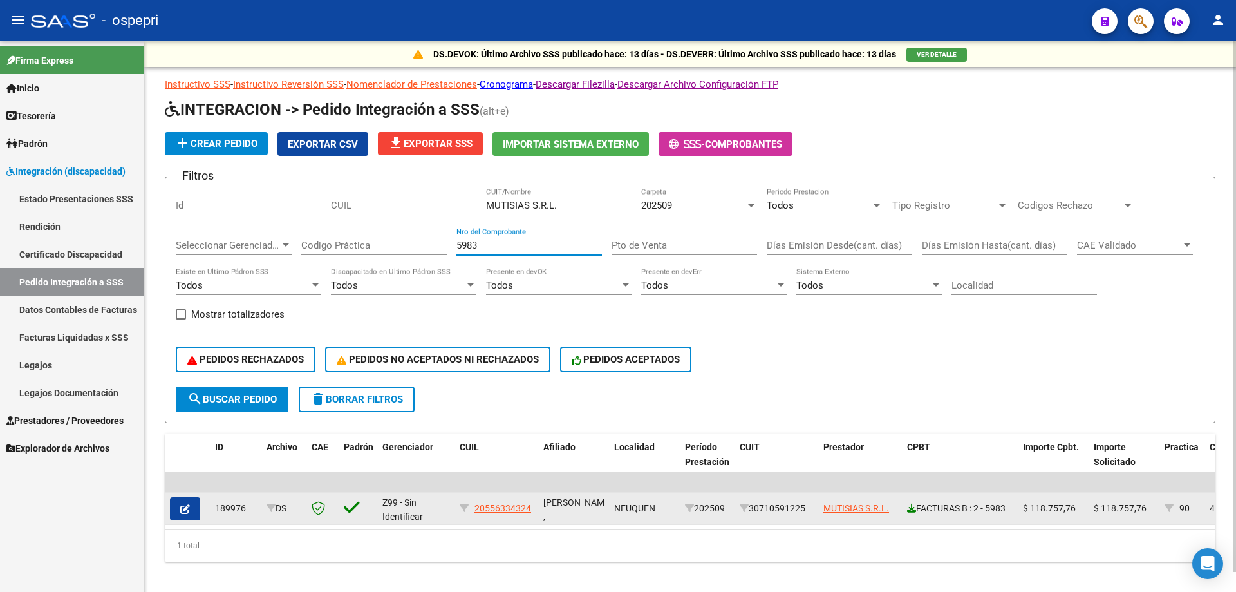
click at [910, 507] on icon at bounding box center [911, 508] width 9 height 9
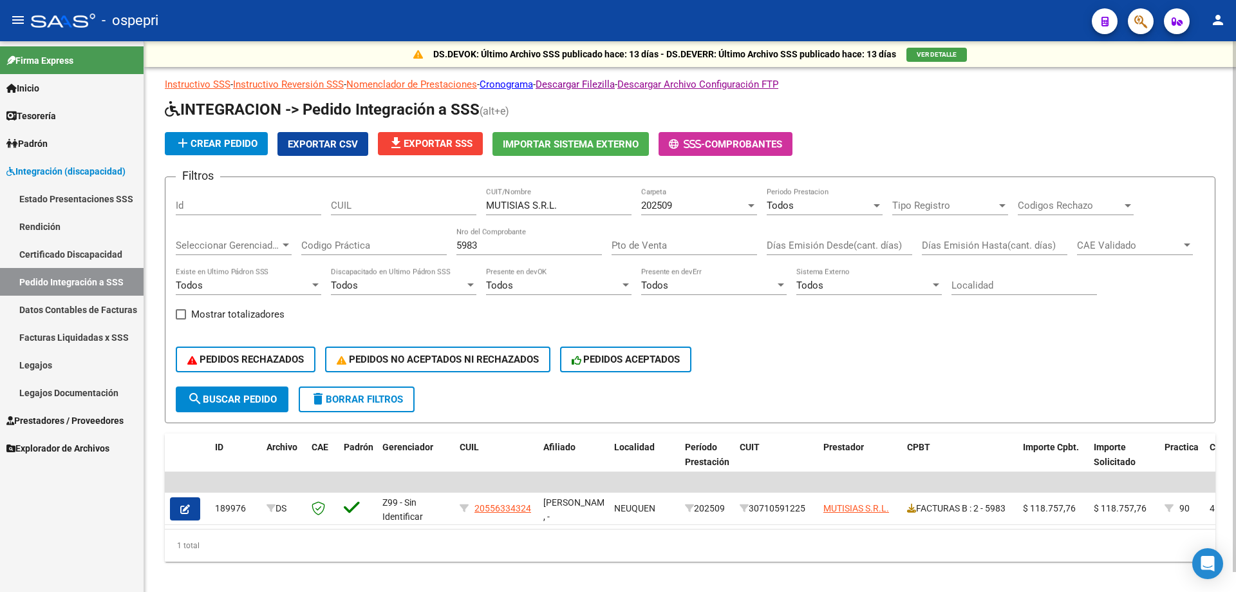
click at [533, 247] on input "5983" at bounding box center [530, 246] width 146 height 12
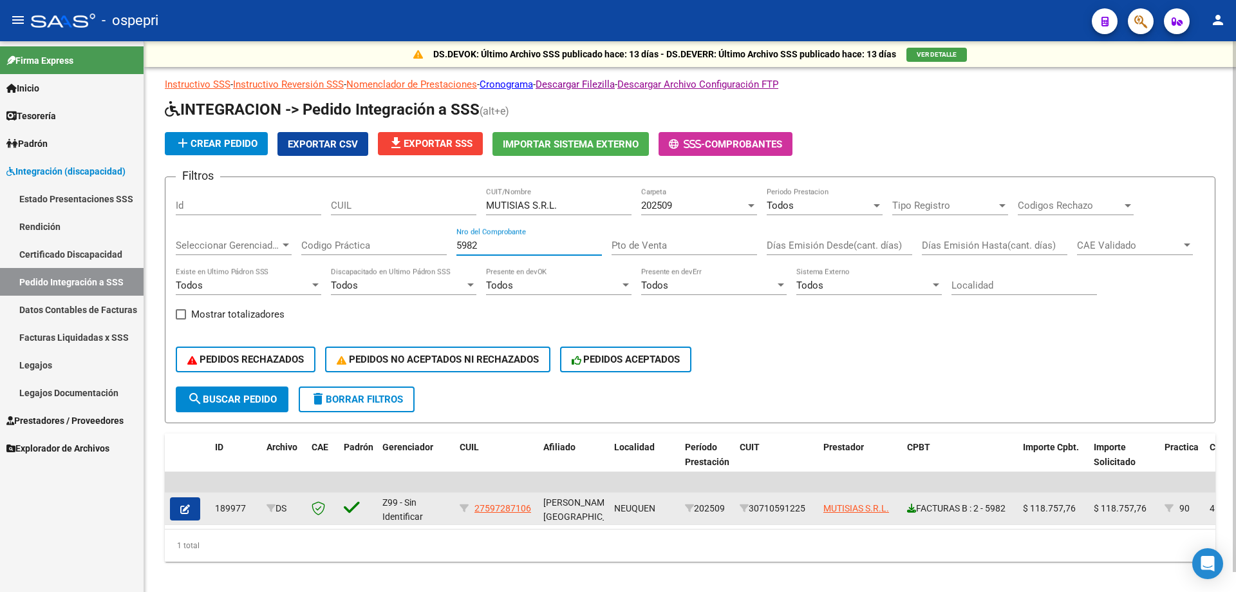
click at [916, 510] on icon at bounding box center [911, 508] width 9 height 9
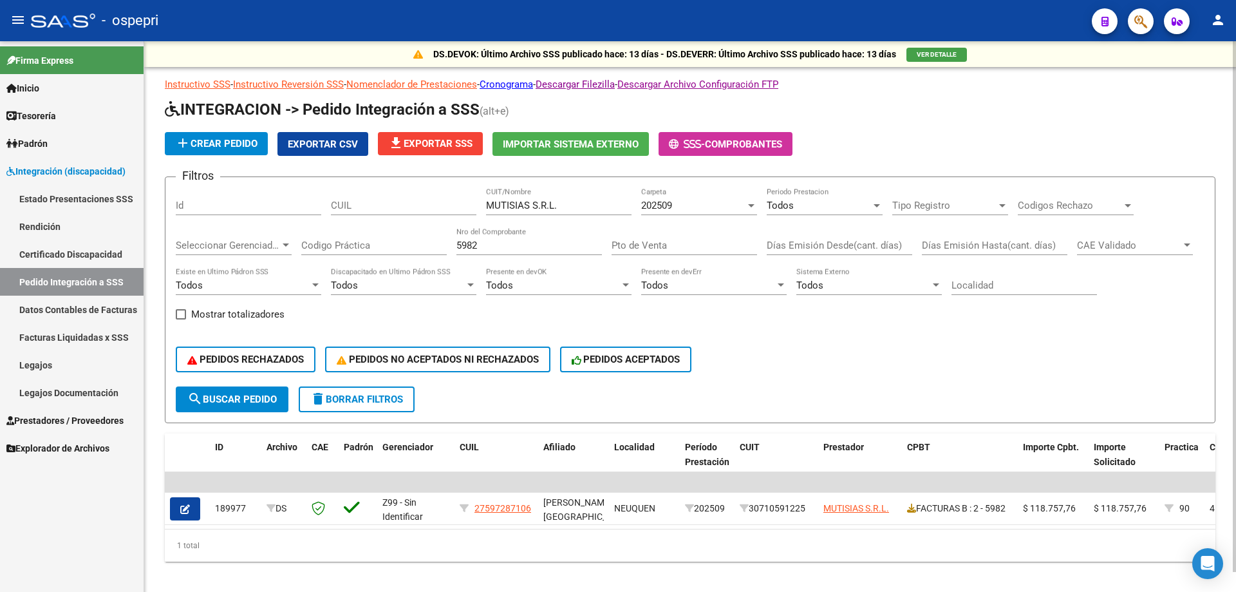
click at [520, 245] on input "5982" at bounding box center [530, 246] width 146 height 12
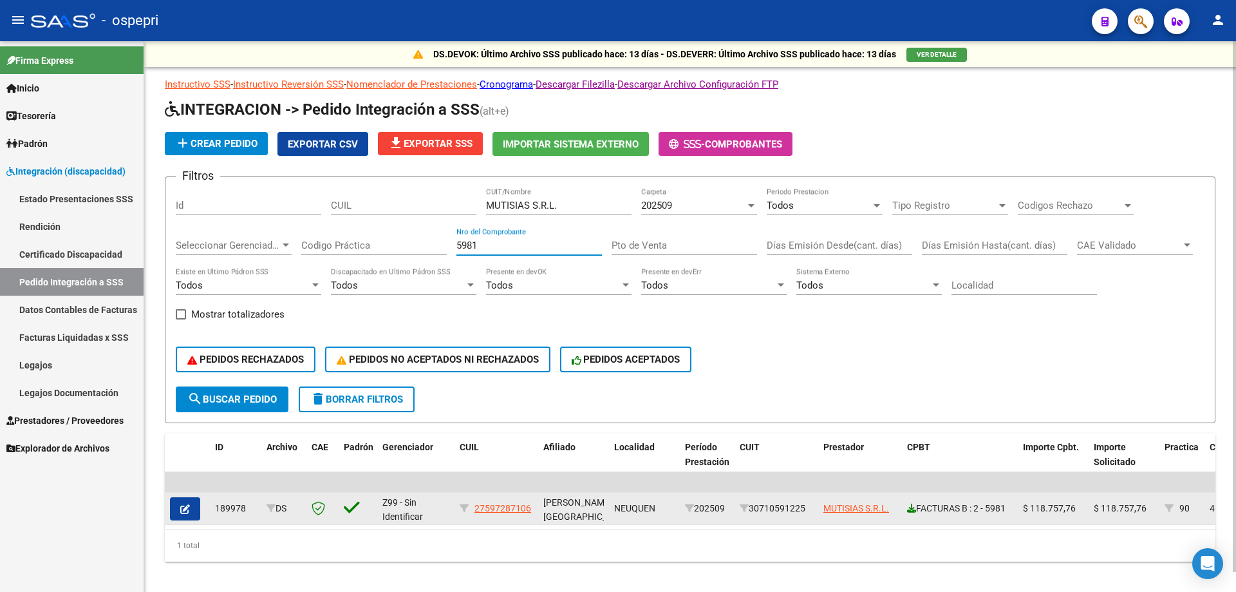
click at [912, 509] on icon at bounding box center [911, 508] width 9 height 9
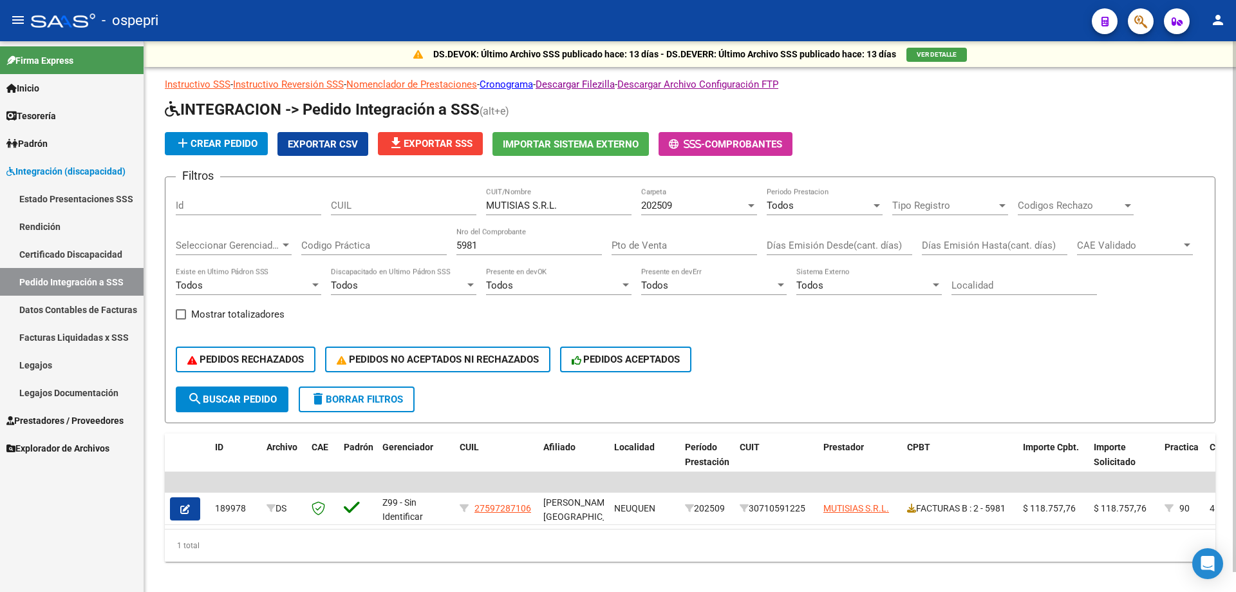
click at [499, 245] on input "5981" at bounding box center [530, 246] width 146 height 12
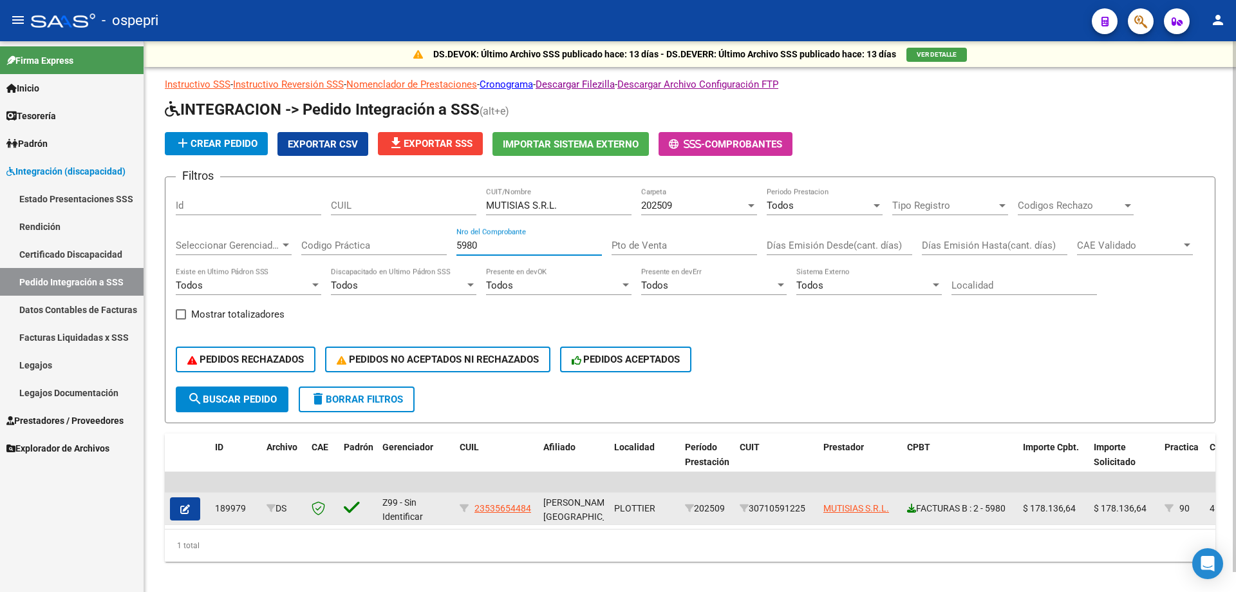
click at [913, 507] on icon at bounding box center [911, 508] width 9 height 9
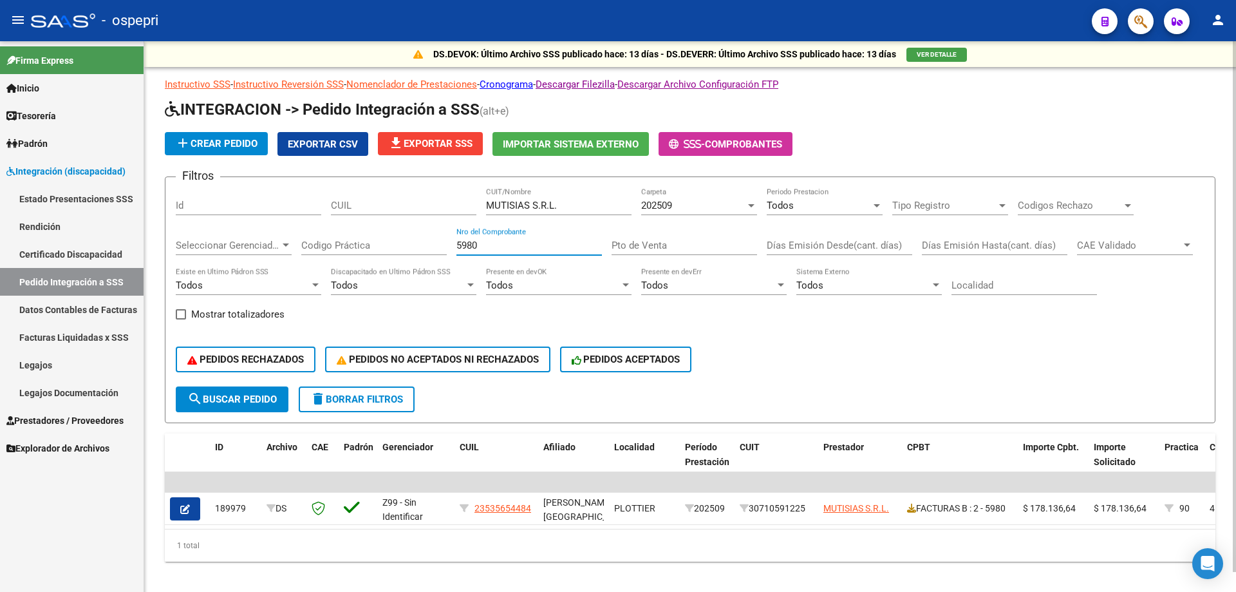
click at [506, 243] on input "5980" at bounding box center [530, 246] width 146 height 12
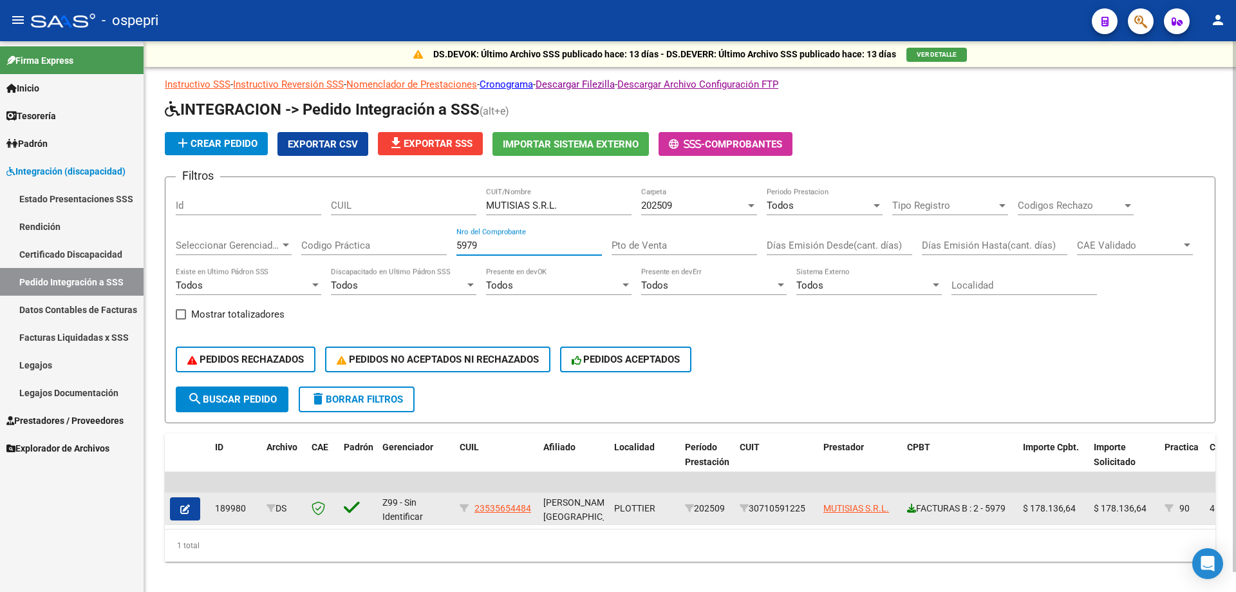
click at [909, 506] on icon at bounding box center [911, 508] width 9 height 9
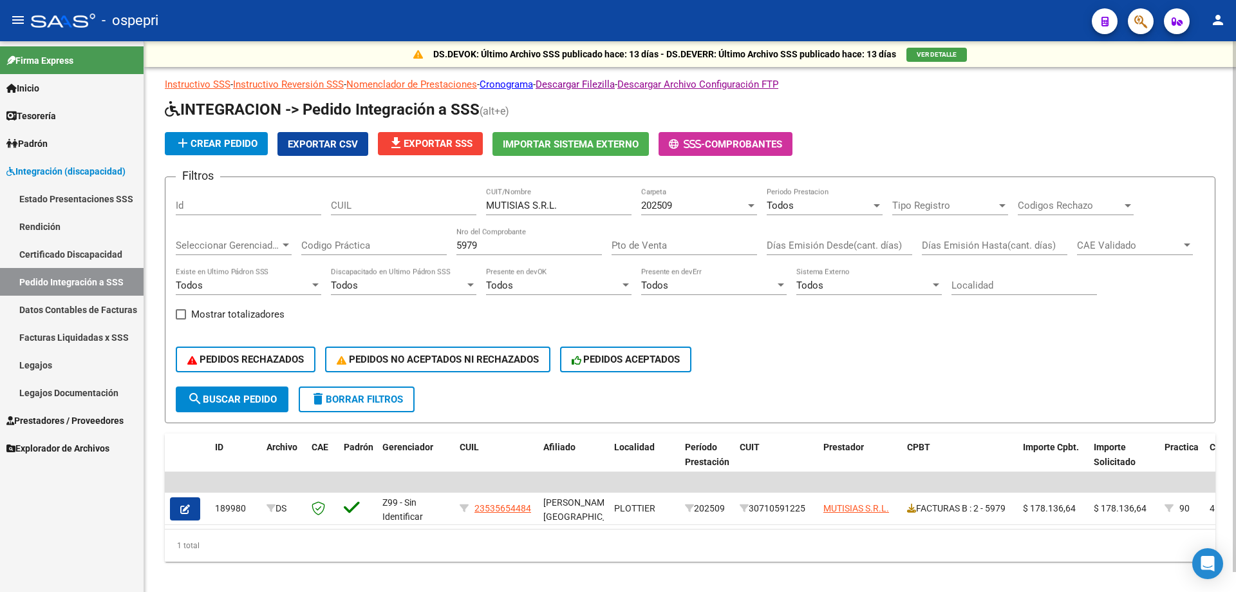
click at [506, 245] on input "5979" at bounding box center [530, 246] width 146 height 12
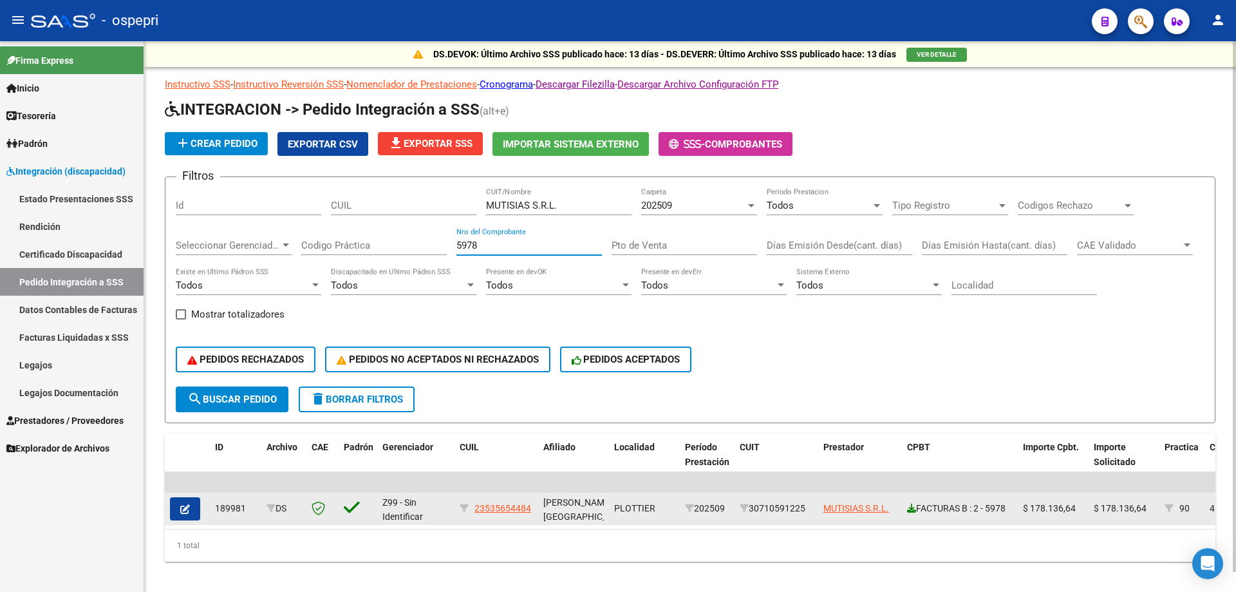
click at [911, 505] on icon at bounding box center [911, 508] width 9 height 9
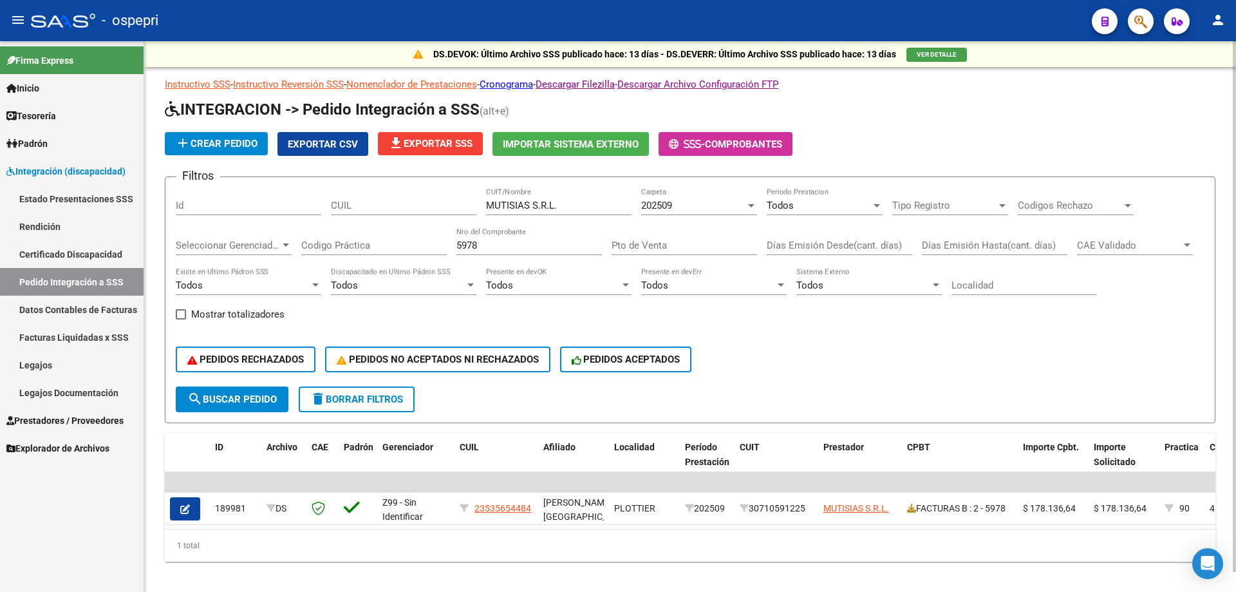
click at [529, 244] on input "5978" at bounding box center [530, 246] width 146 height 12
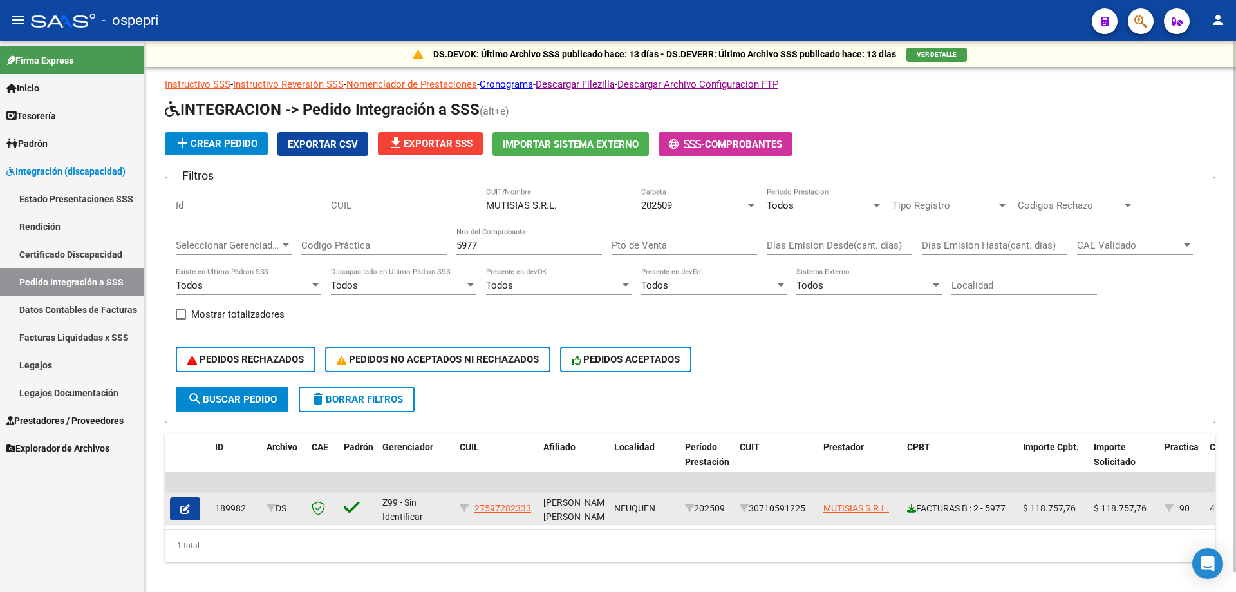
click at [912, 511] on icon at bounding box center [911, 508] width 9 height 9
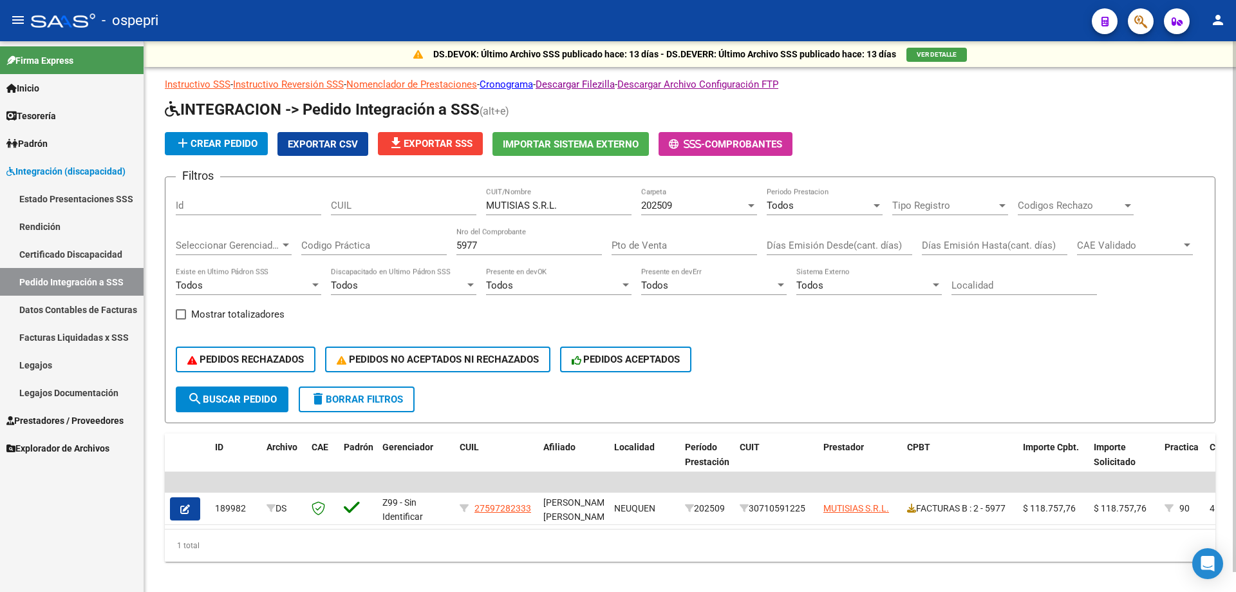
click at [555, 243] on input "5977" at bounding box center [530, 246] width 146 height 12
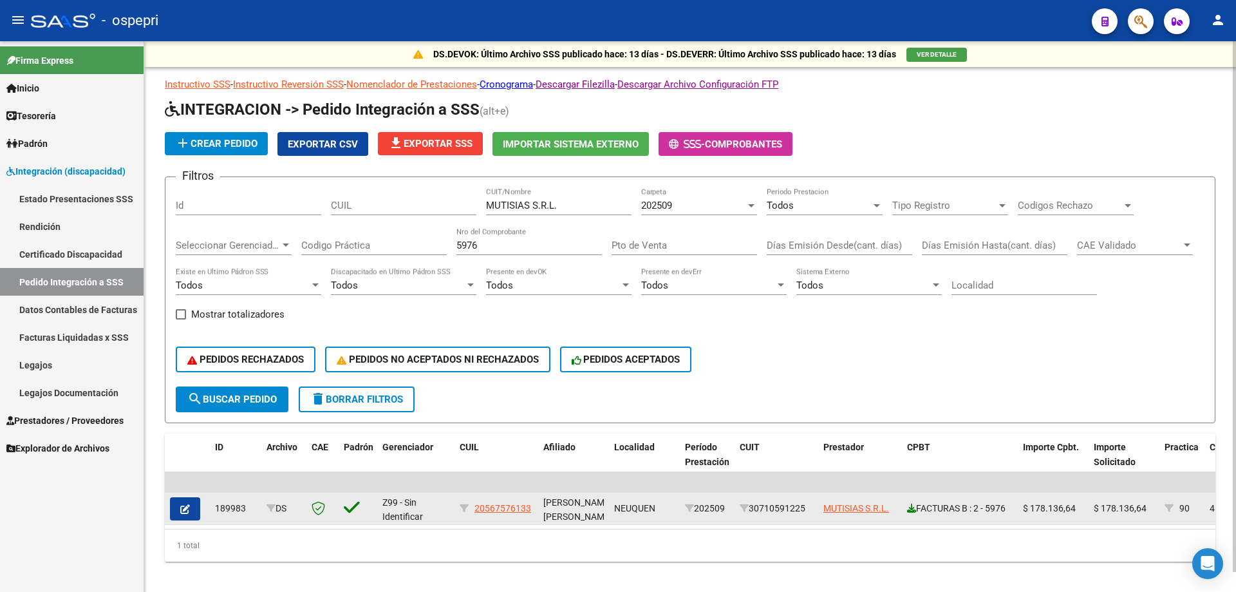
click at [911, 506] on icon at bounding box center [911, 508] width 9 height 9
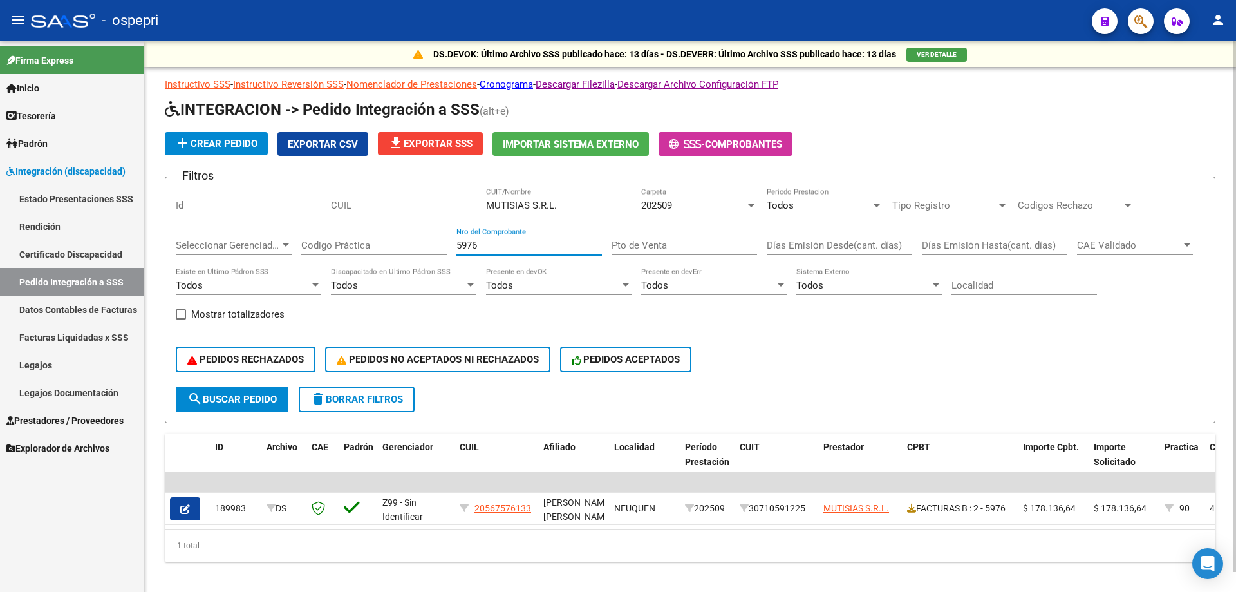
click at [491, 242] on input "5976" at bounding box center [530, 246] width 146 height 12
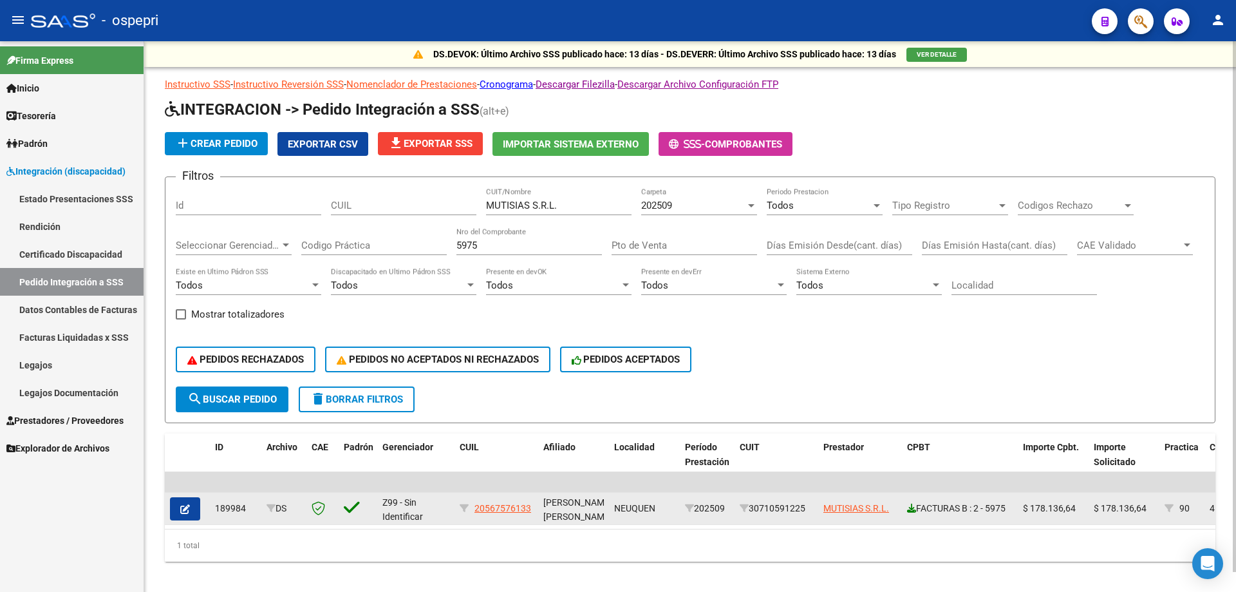
click at [911, 505] on icon at bounding box center [911, 508] width 9 height 9
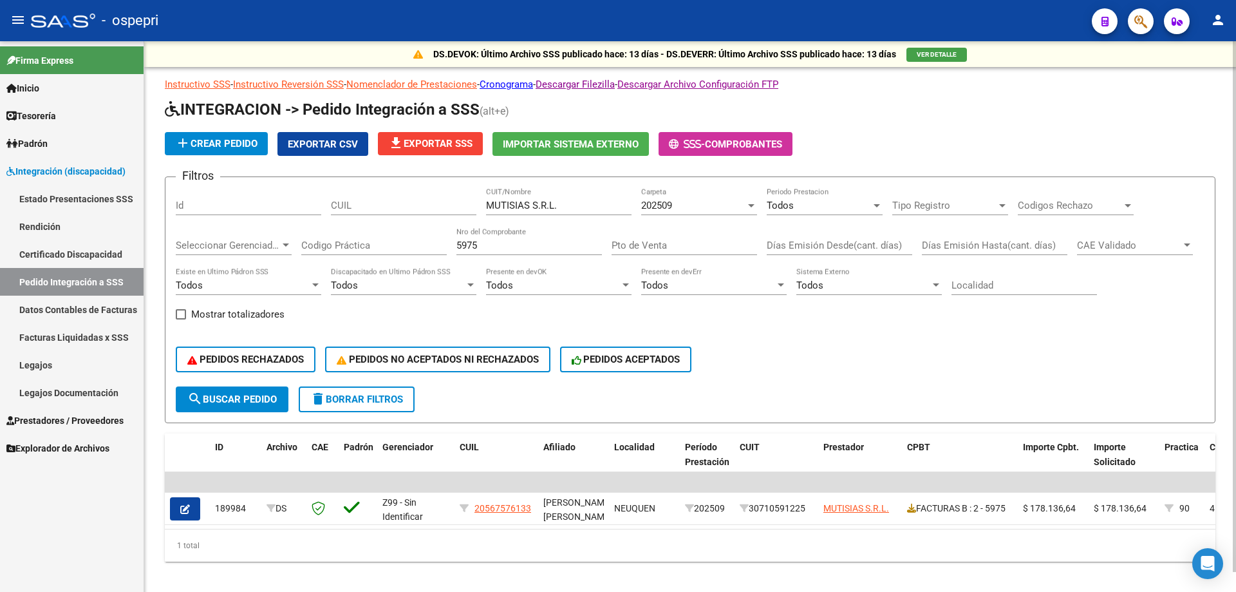
click at [542, 240] on input "5975" at bounding box center [530, 246] width 146 height 12
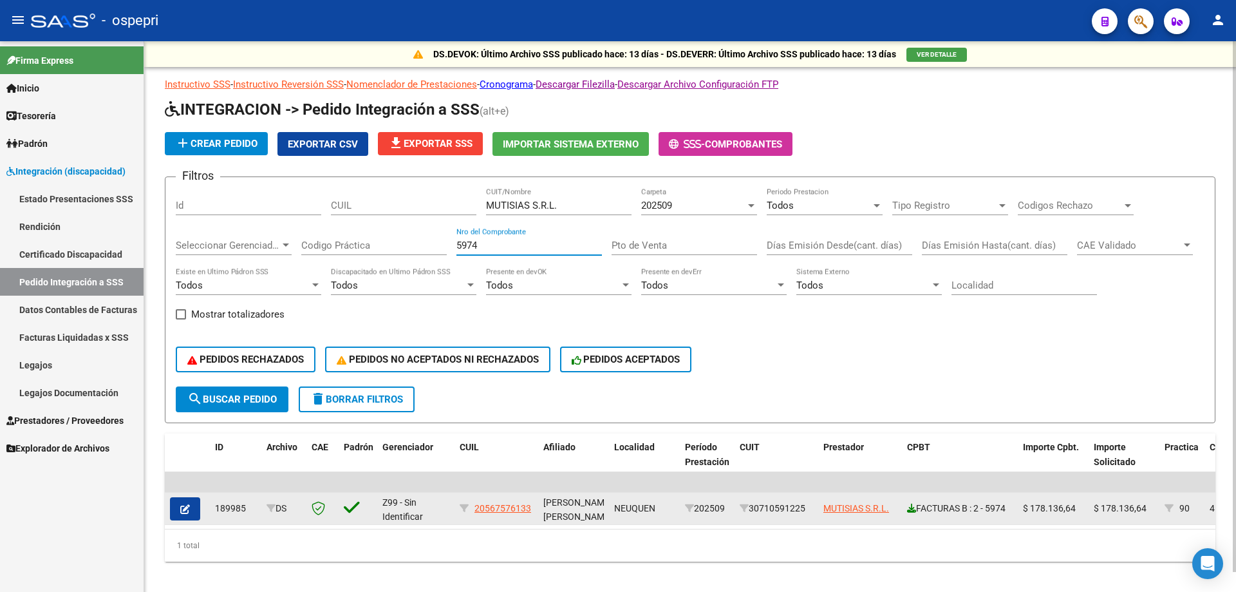
click at [909, 506] on icon at bounding box center [911, 508] width 9 height 9
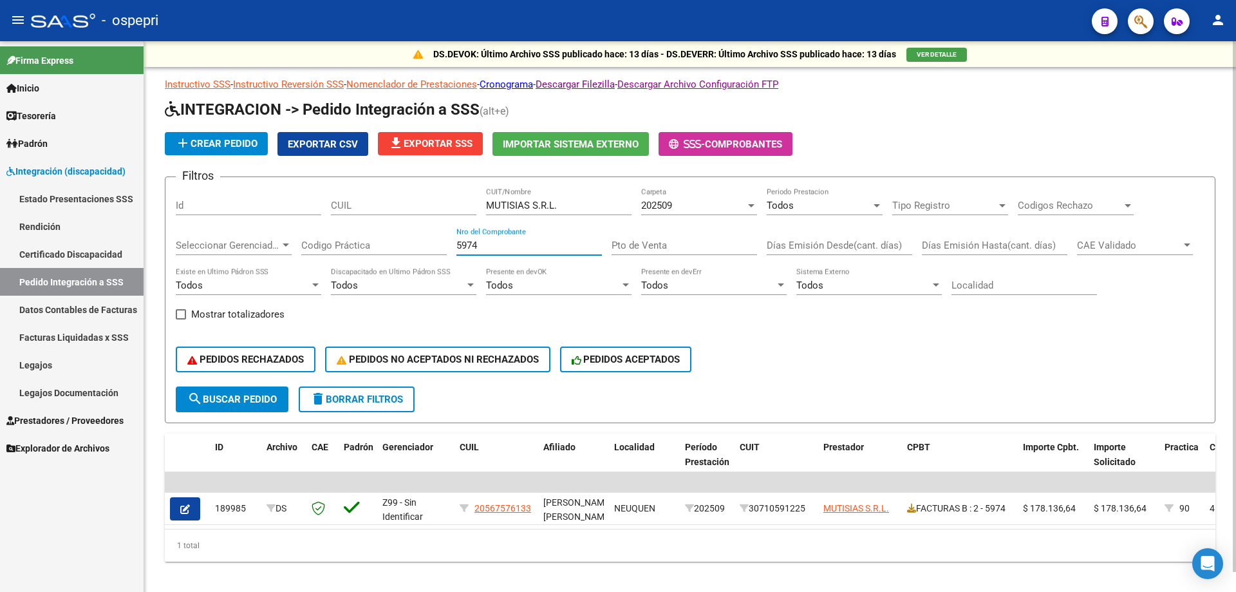
click at [547, 240] on input "5974" at bounding box center [530, 246] width 146 height 12
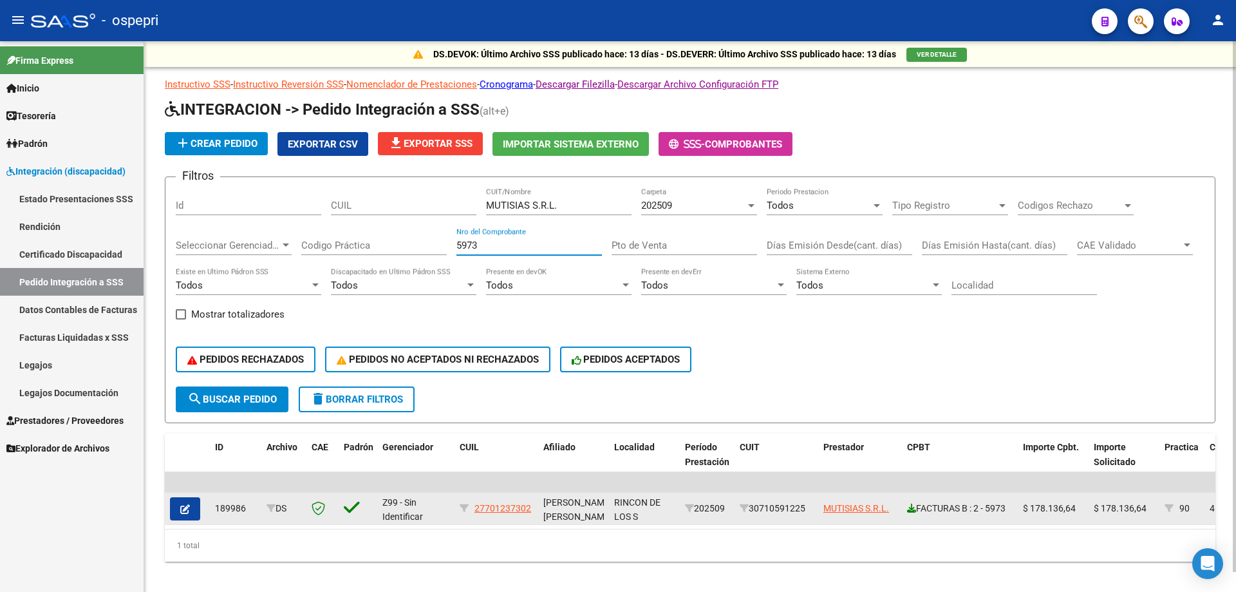
click at [916, 507] on div "FACTURAS B : 2 - 5973" at bounding box center [960, 508] width 106 height 15
click at [911, 507] on icon at bounding box center [911, 508] width 9 height 9
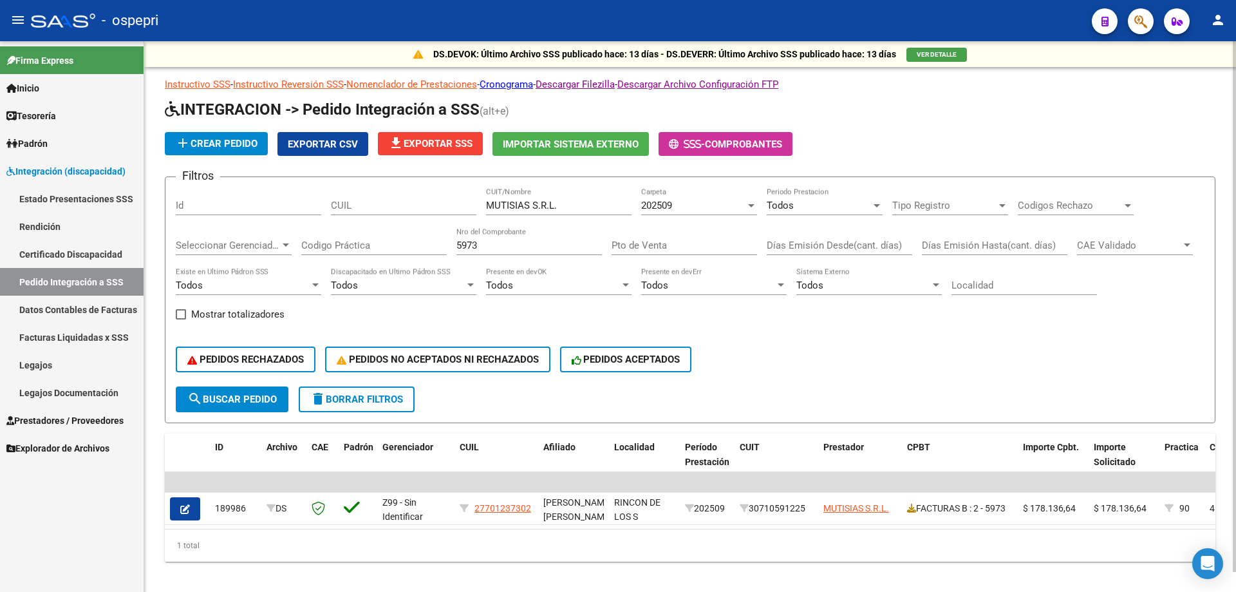
click at [521, 247] on input "5973" at bounding box center [530, 246] width 146 height 12
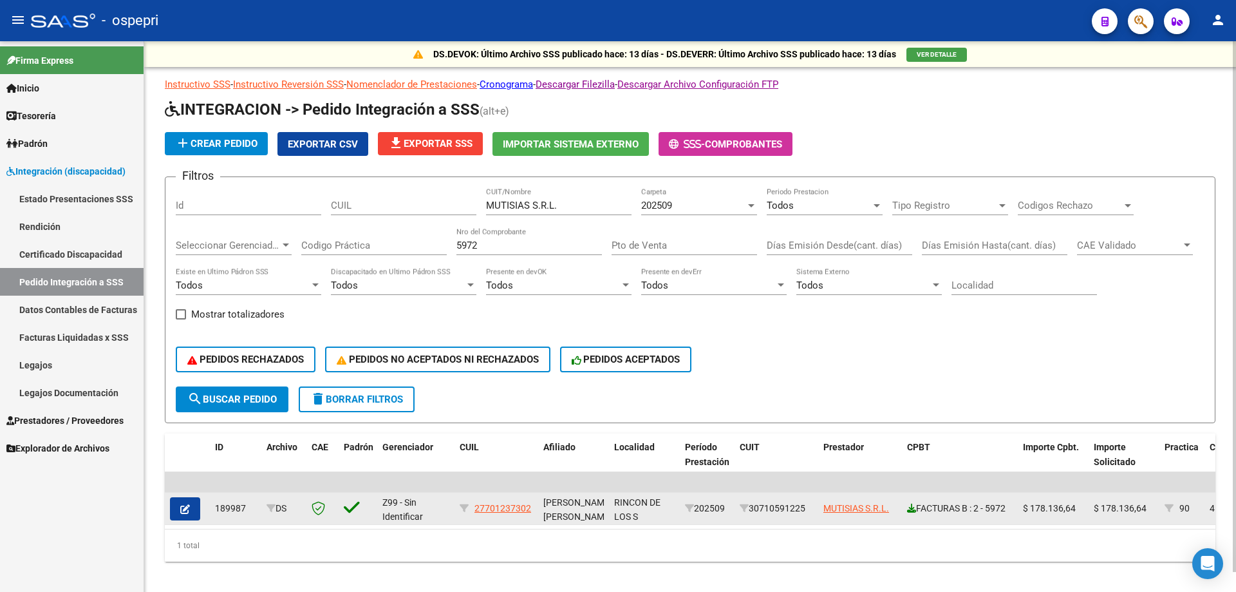
click at [912, 508] on icon at bounding box center [911, 508] width 9 height 9
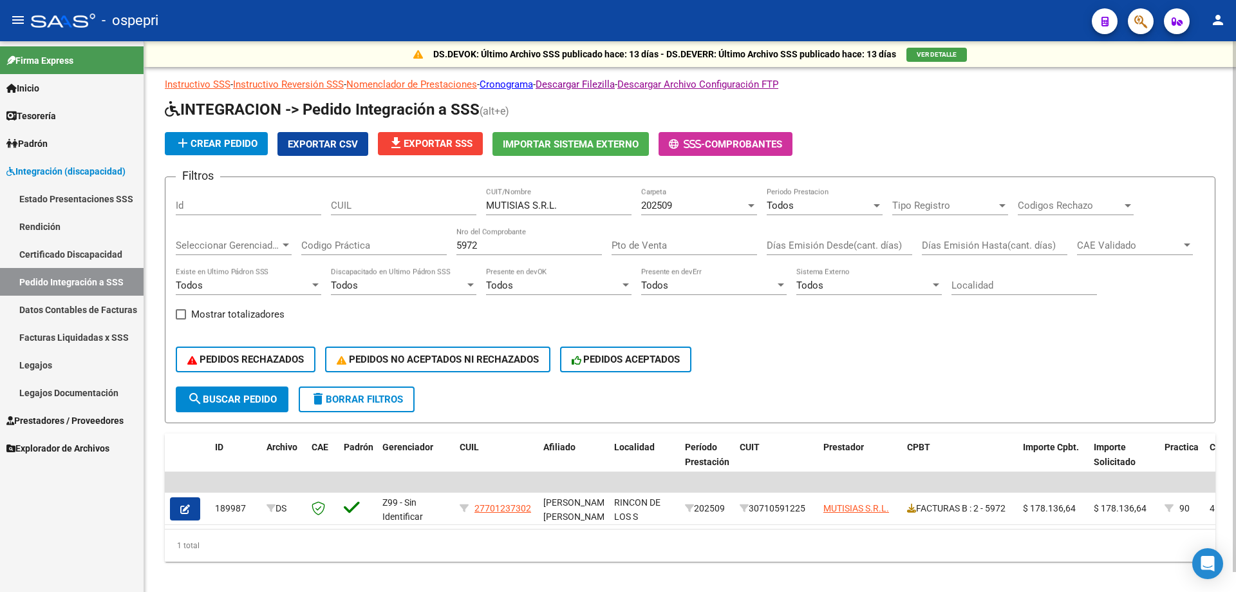
click at [501, 252] on div "5972 Nro del Comprobante" at bounding box center [530, 241] width 146 height 28
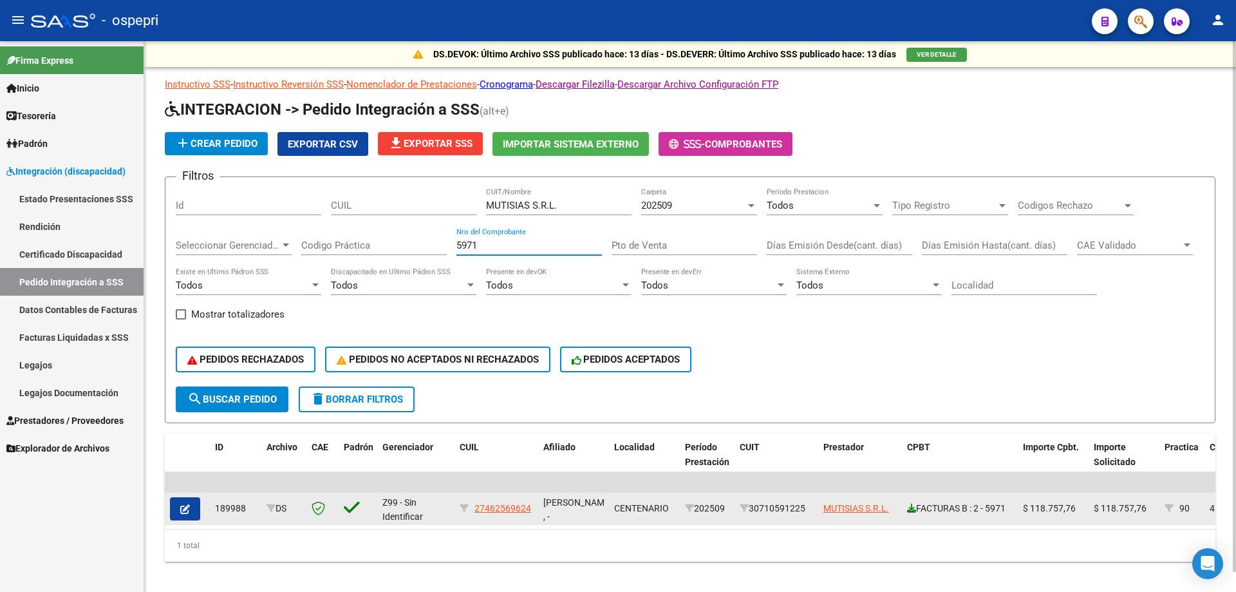
click at [914, 507] on icon at bounding box center [911, 508] width 9 height 9
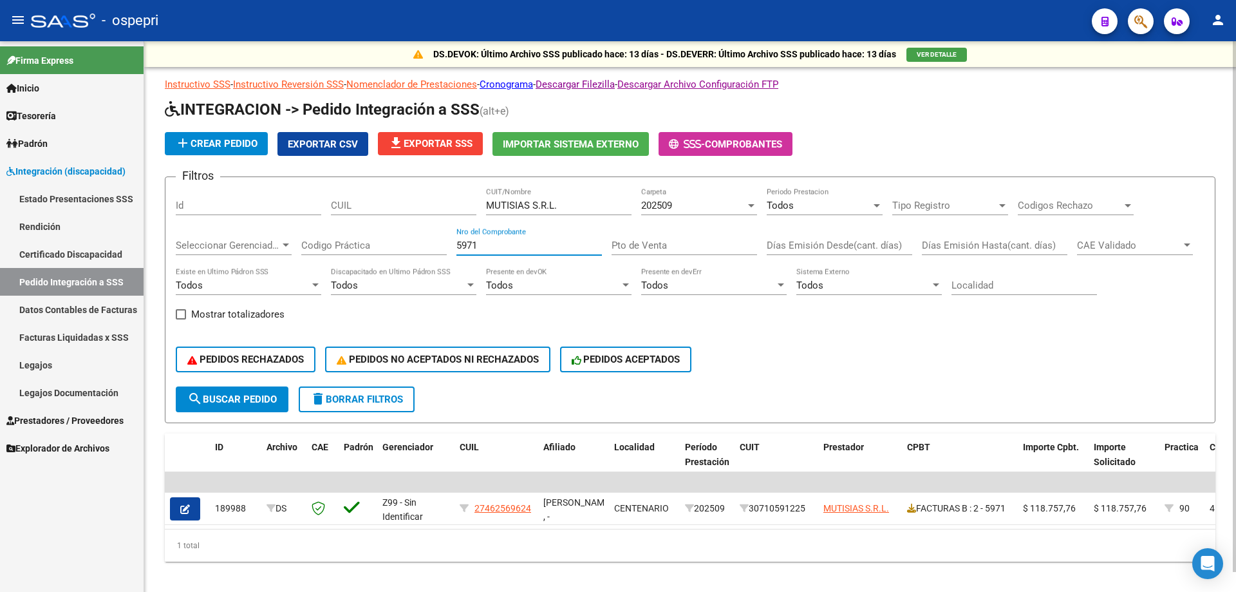
click at [525, 246] on input "5971" at bounding box center [530, 246] width 146 height 12
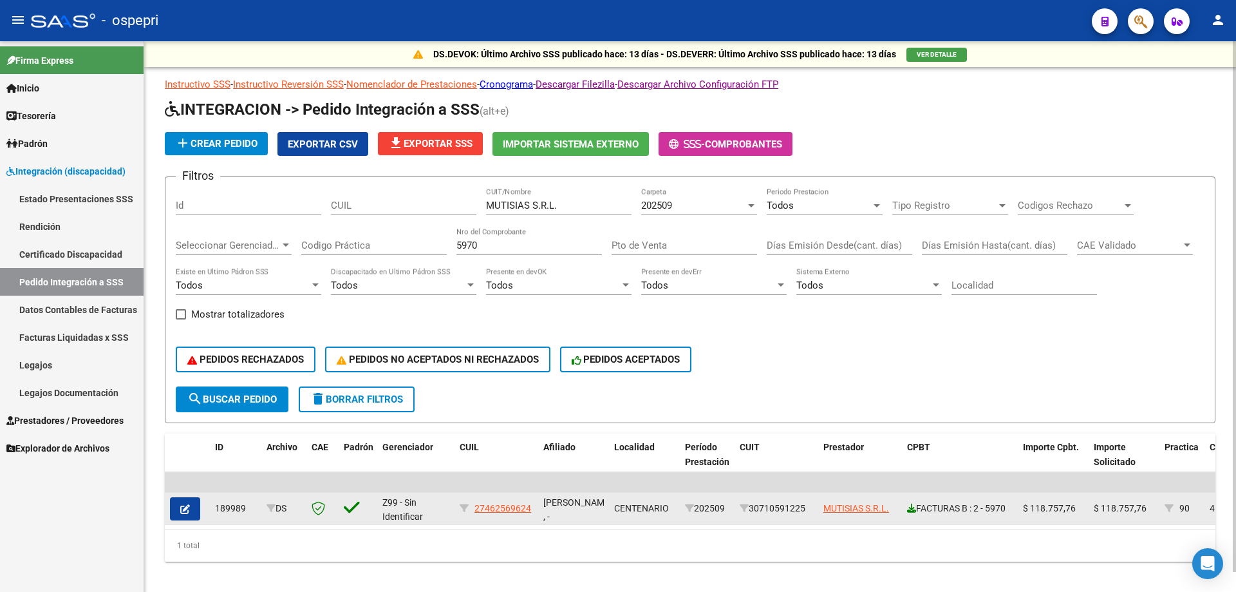
click at [911, 509] on icon at bounding box center [911, 508] width 9 height 9
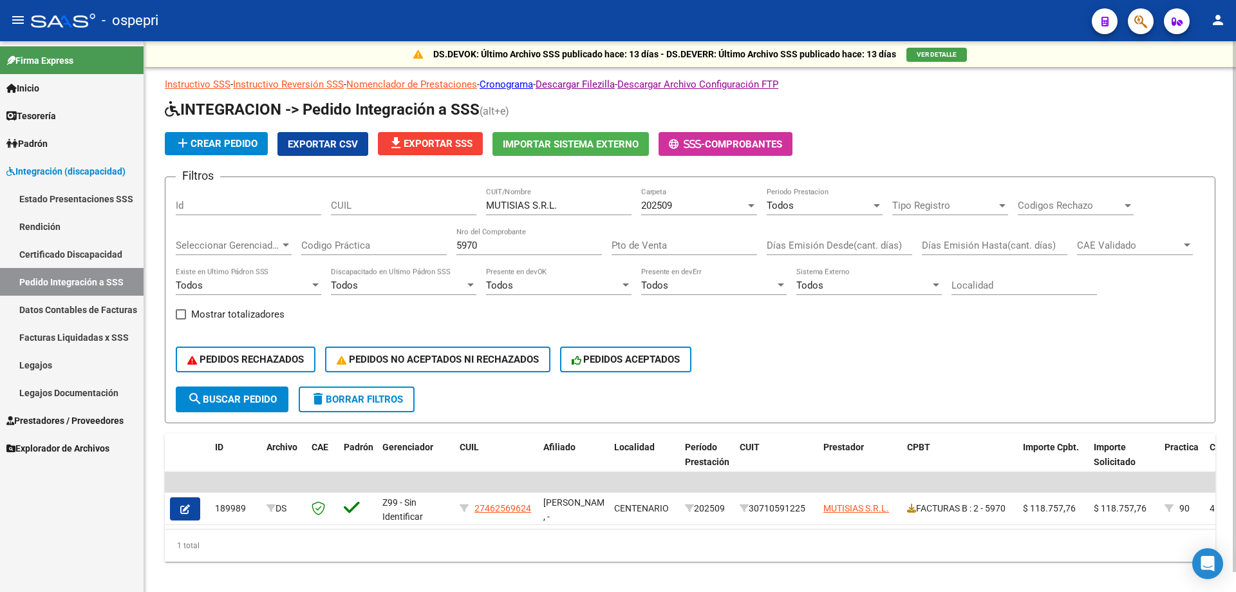
click at [542, 249] on input "5970" at bounding box center [530, 246] width 146 height 12
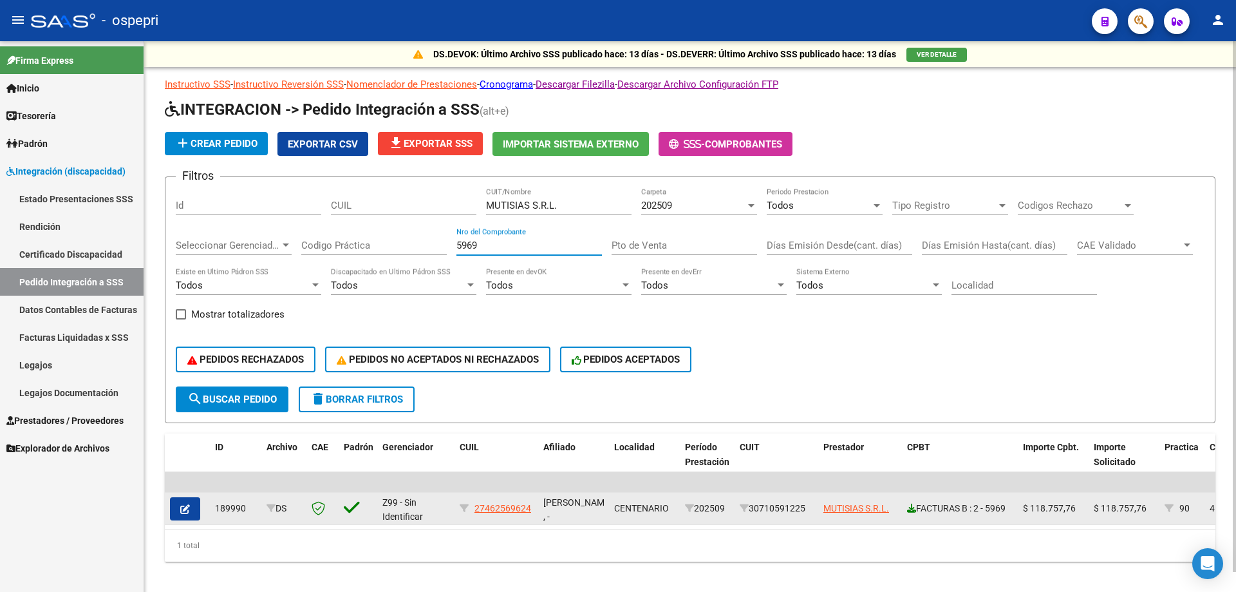
click at [915, 511] on icon at bounding box center [911, 508] width 9 height 9
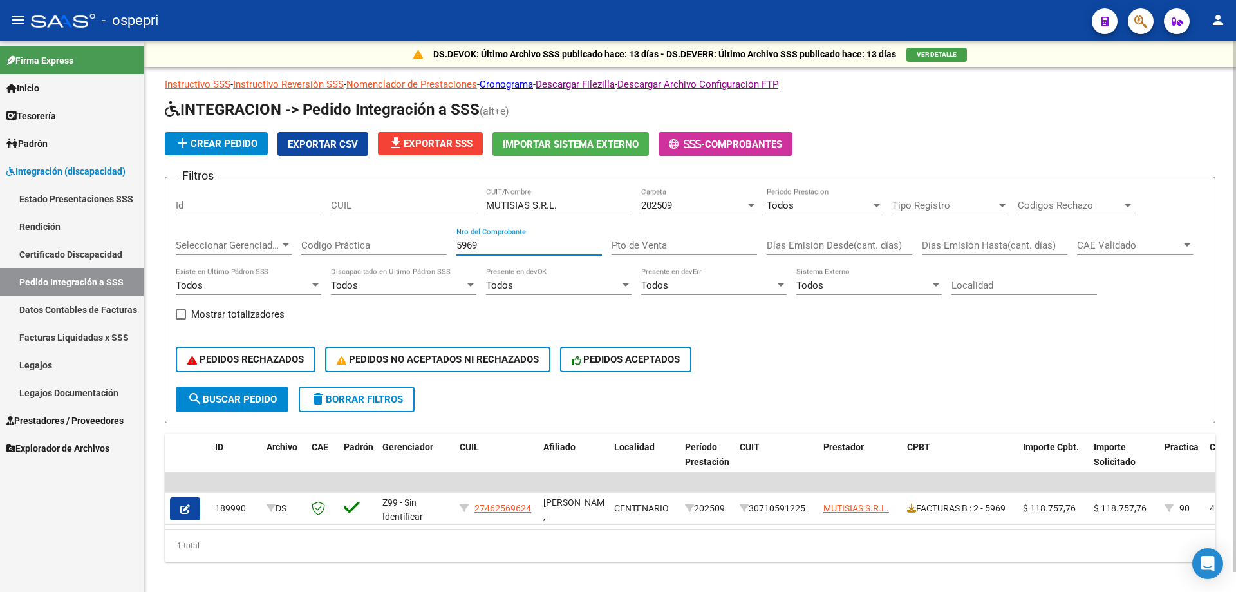
click at [554, 248] on input "5969" at bounding box center [530, 246] width 146 height 12
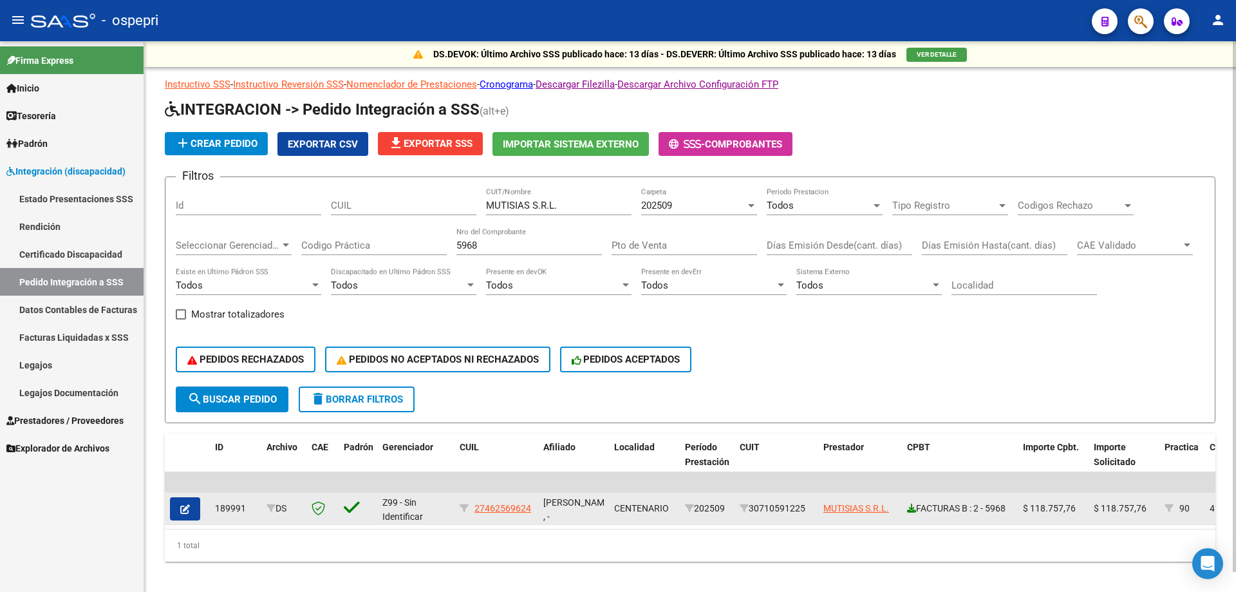
click at [912, 509] on icon at bounding box center [911, 508] width 9 height 9
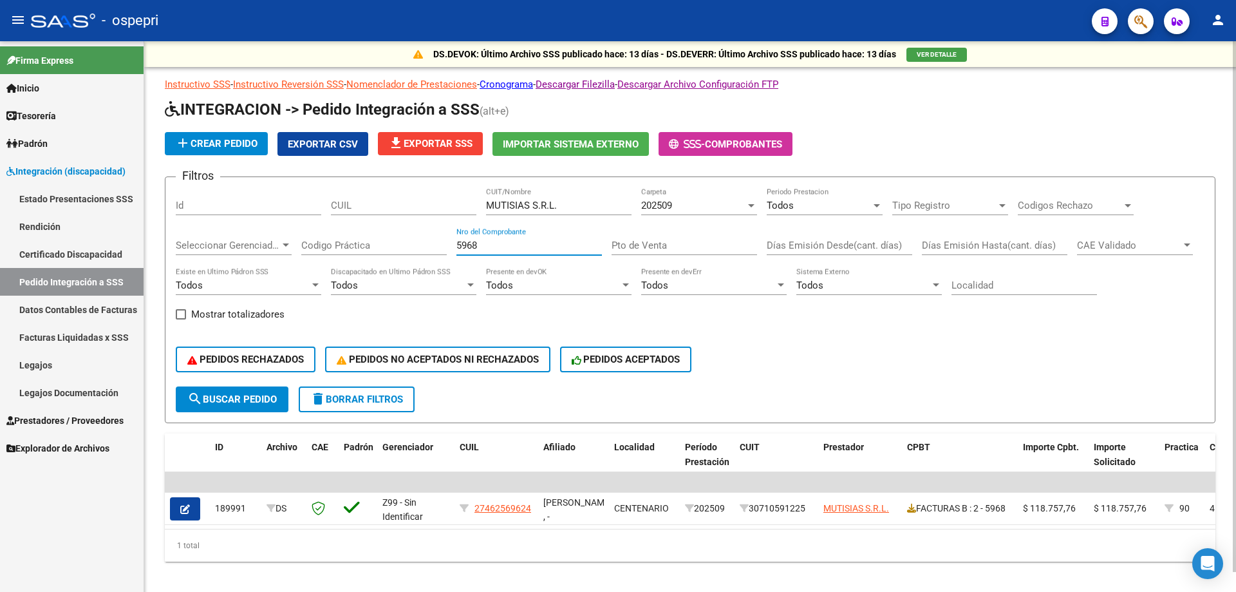
click at [527, 243] on input "5968" at bounding box center [530, 246] width 146 height 12
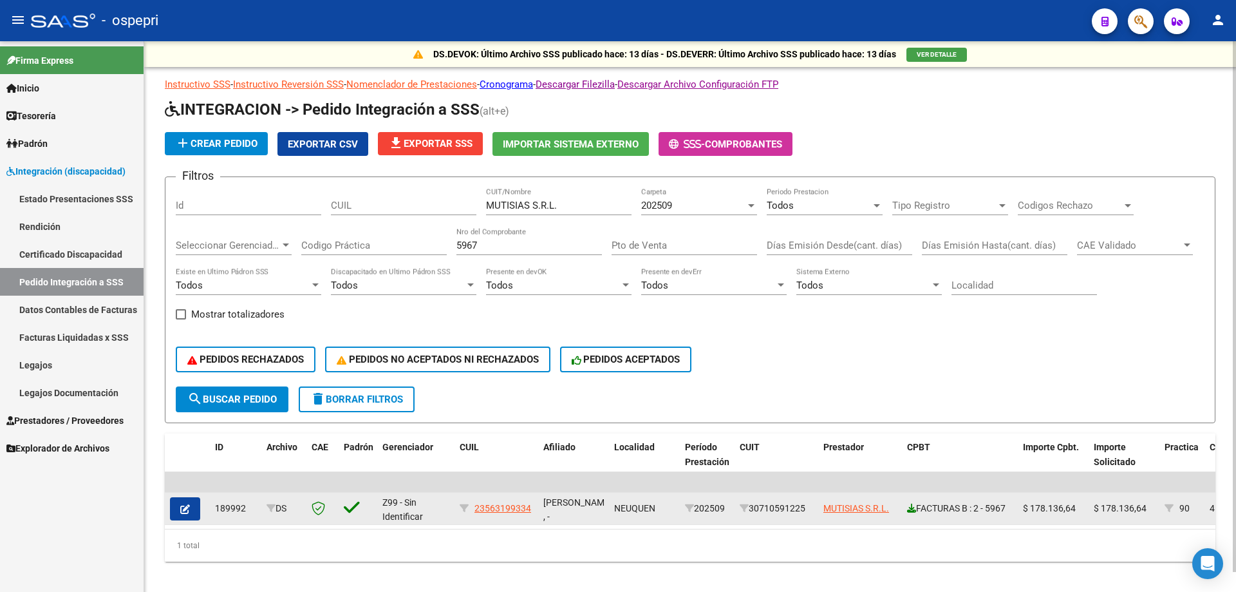
click at [915, 506] on icon at bounding box center [911, 508] width 9 height 9
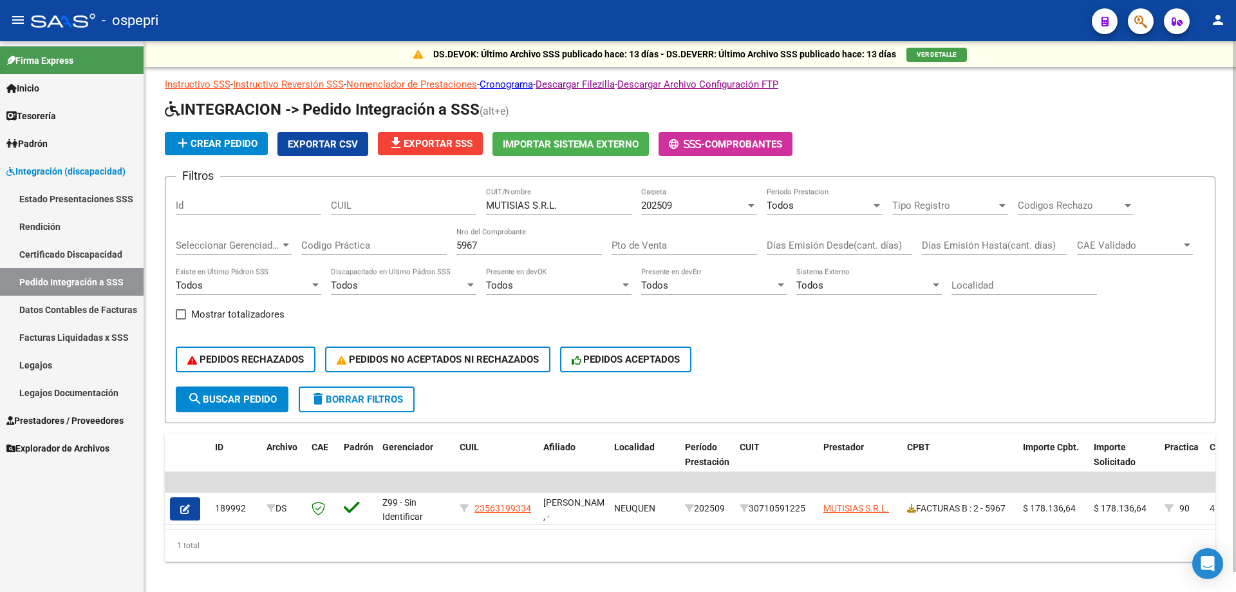
click at [524, 240] on input "5967" at bounding box center [530, 246] width 146 height 12
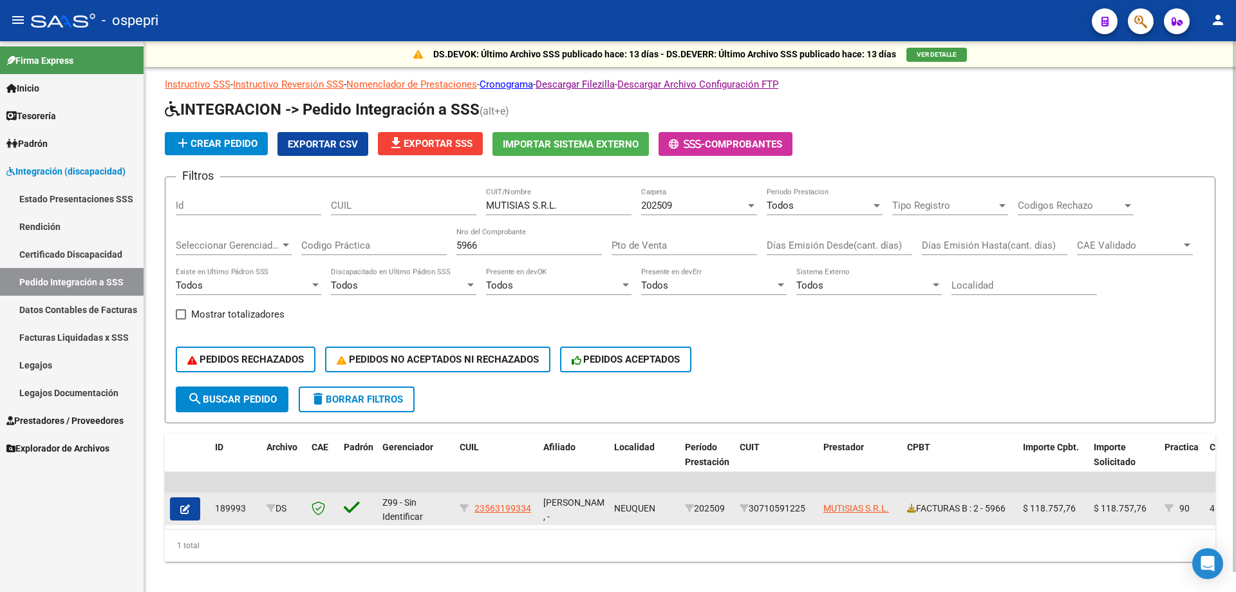
click at [907, 508] on datatable-body-cell "FACTURAS B : 2 - 5966" at bounding box center [960, 509] width 116 height 32
click at [911, 507] on icon at bounding box center [911, 508] width 9 height 9
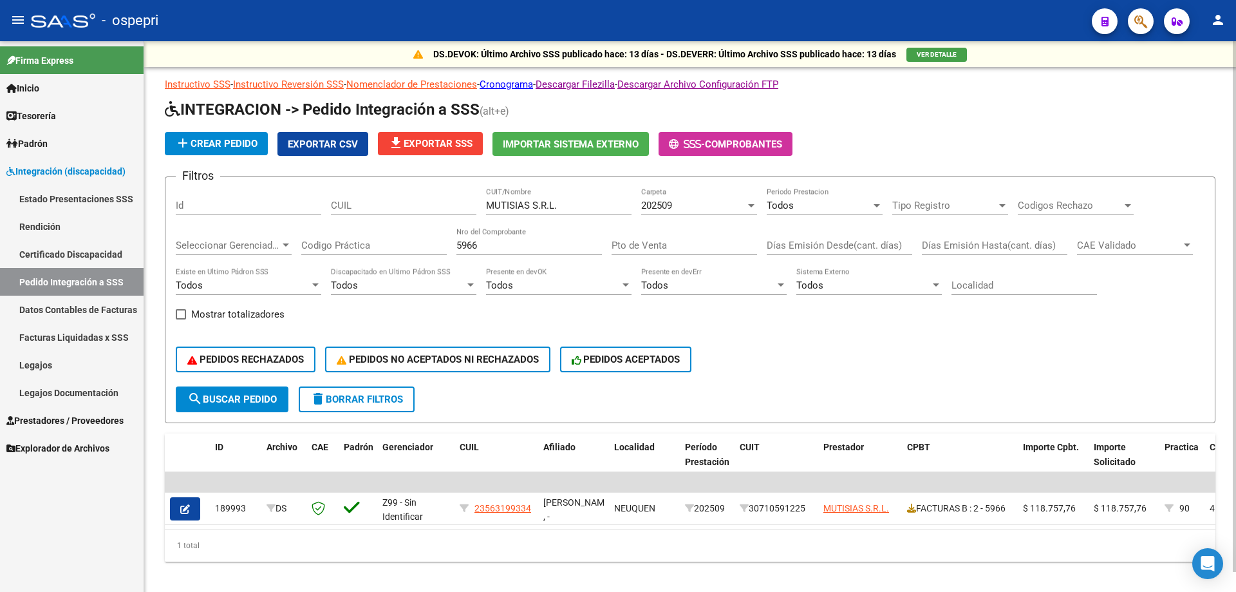
click at [542, 248] on input "5966" at bounding box center [530, 246] width 146 height 12
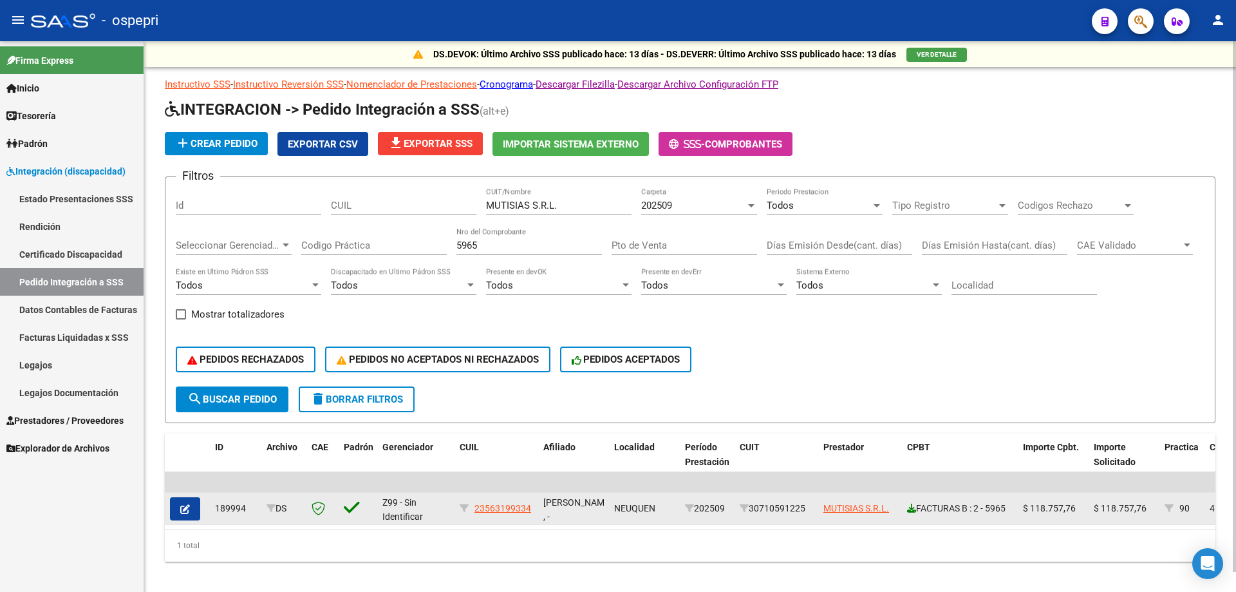
click at [912, 509] on icon at bounding box center [911, 508] width 9 height 9
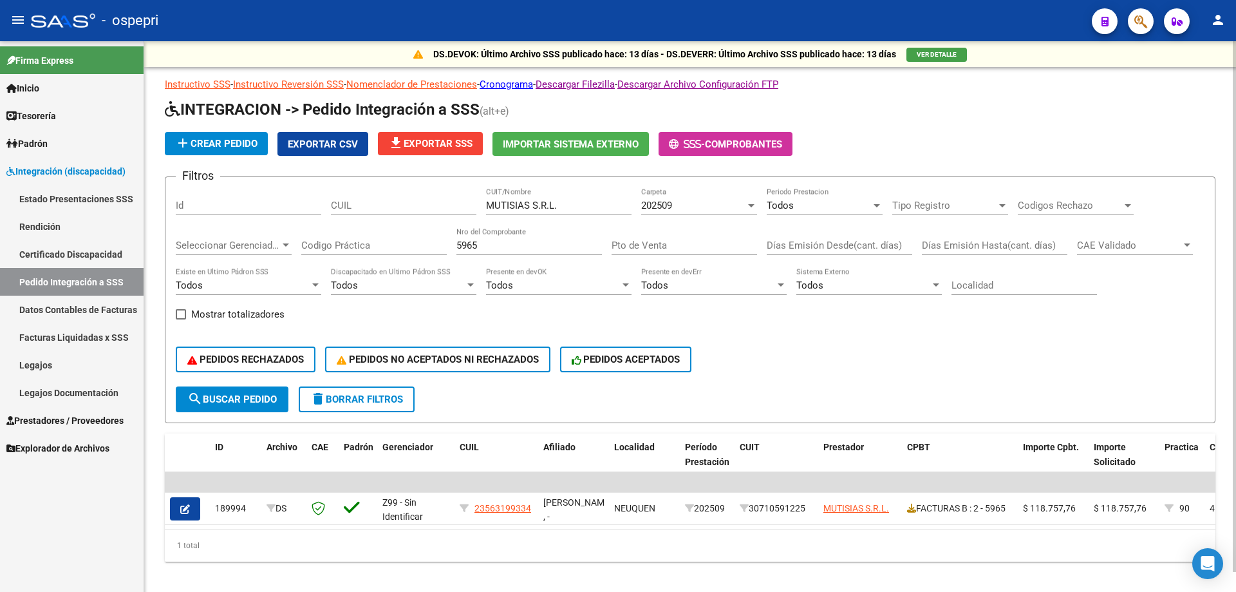
click at [526, 243] on input "5965" at bounding box center [530, 246] width 146 height 12
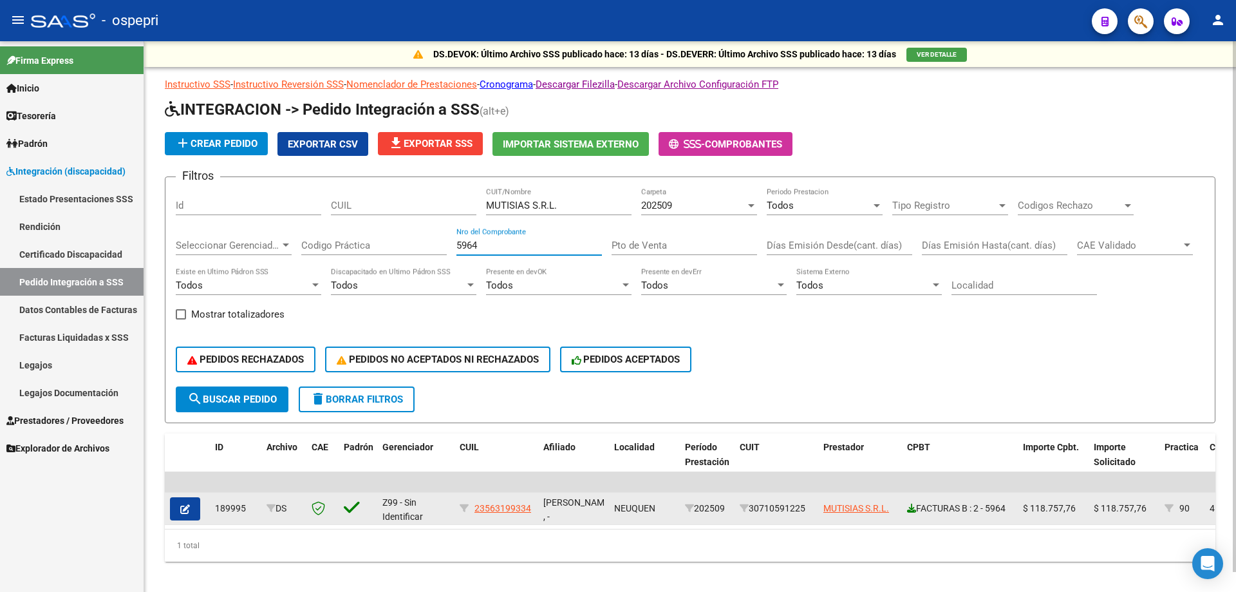
click at [913, 507] on icon at bounding box center [911, 508] width 9 height 9
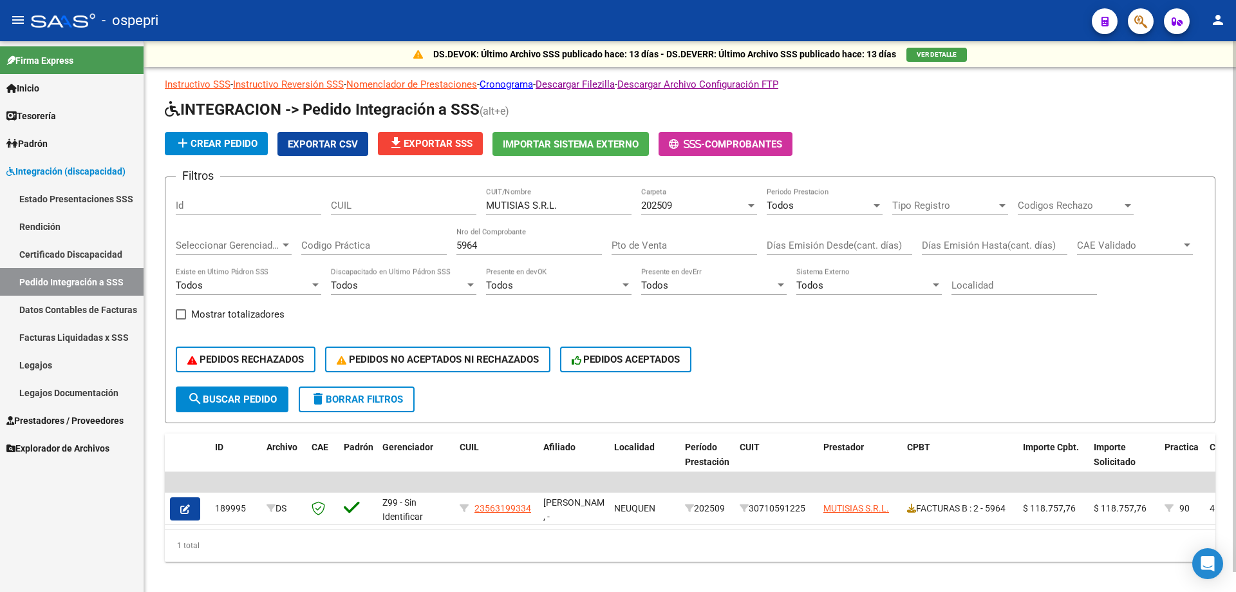
click at [542, 250] on div "5964 Nro del Comprobante" at bounding box center [530, 241] width 146 height 28
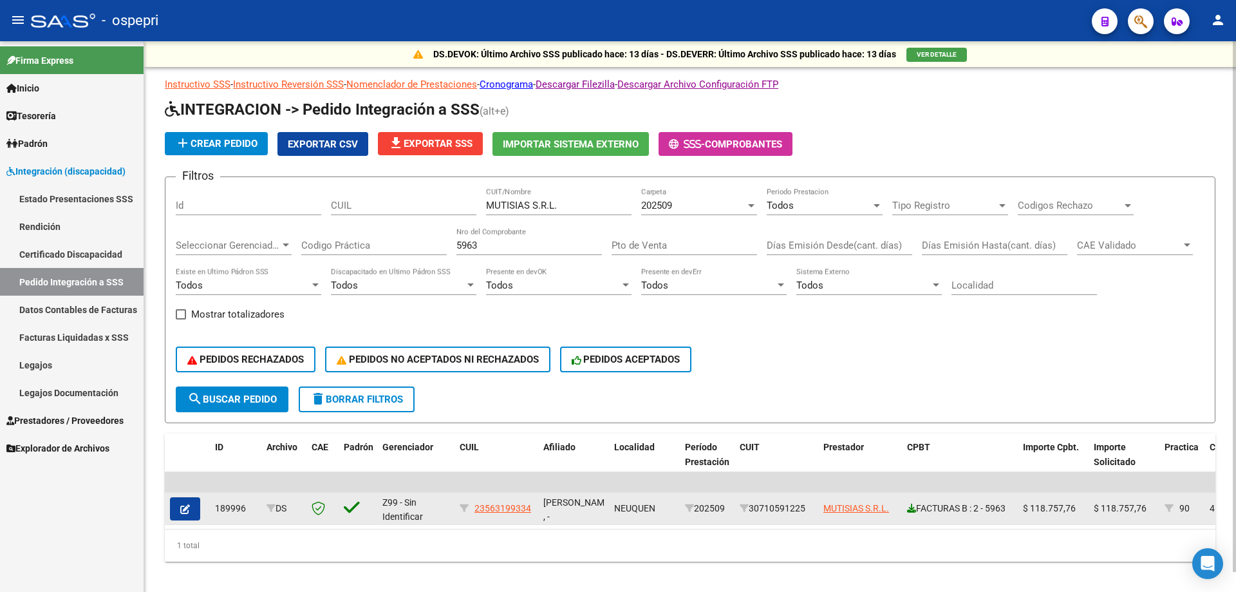
click at [916, 511] on icon at bounding box center [911, 508] width 9 height 9
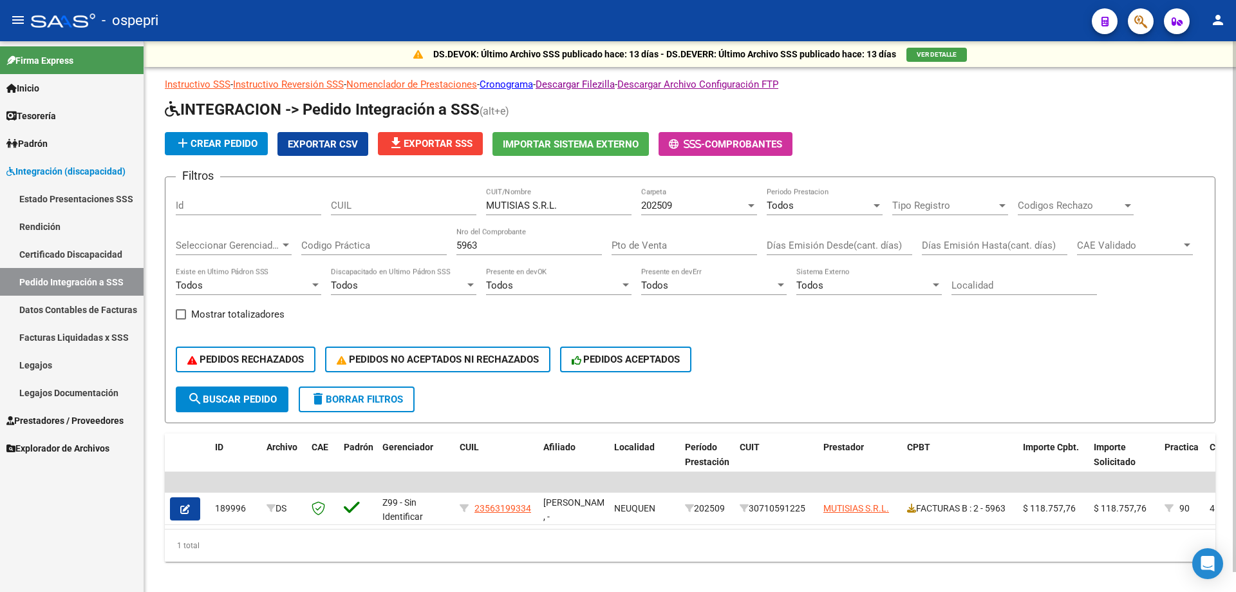
click at [479, 247] on input "5963" at bounding box center [530, 246] width 146 height 12
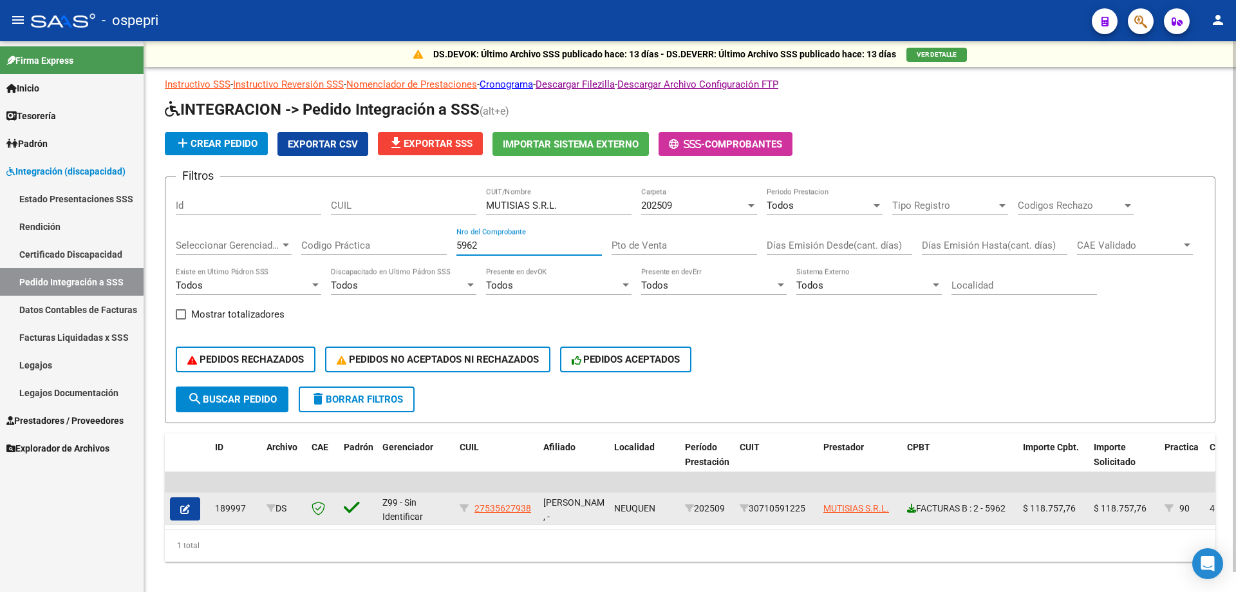
click at [914, 507] on icon at bounding box center [911, 508] width 9 height 9
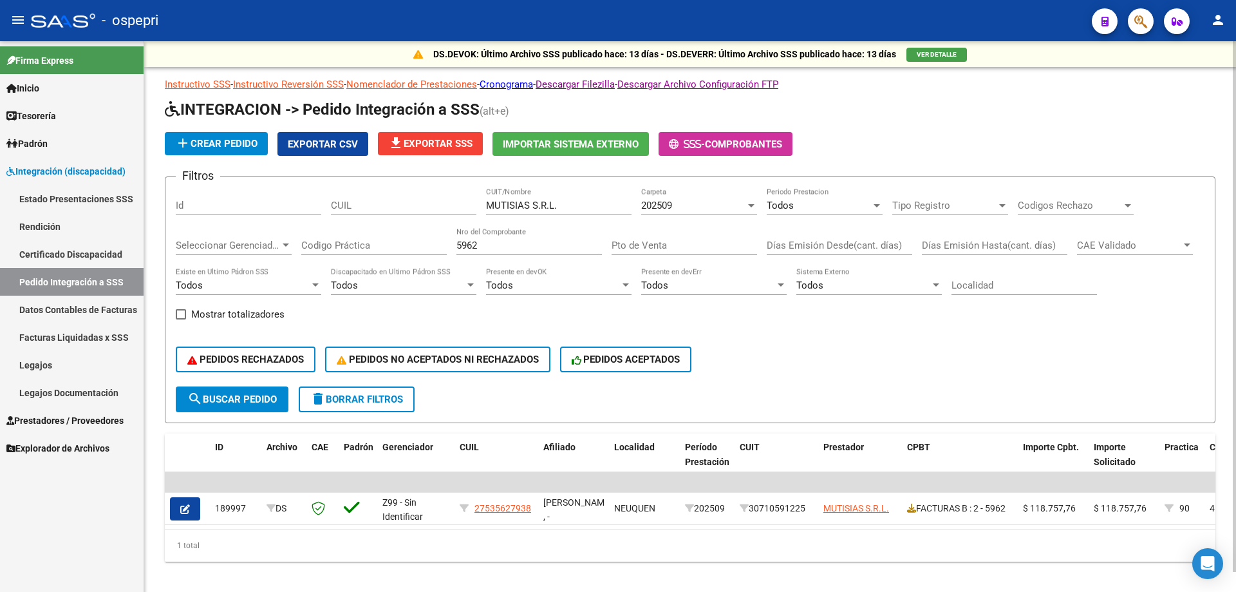
click at [568, 241] on input "5962" at bounding box center [530, 246] width 146 height 12
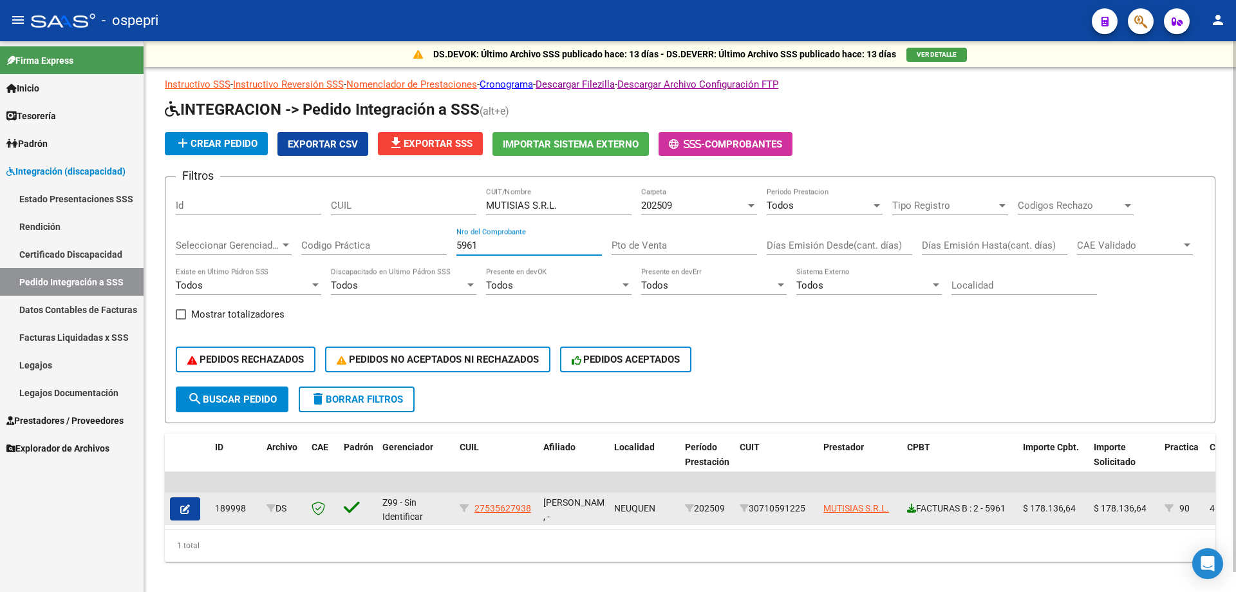
type input "5961"
click at [909, 507] on icon at bounding box center [911, 508] width 9 height 9
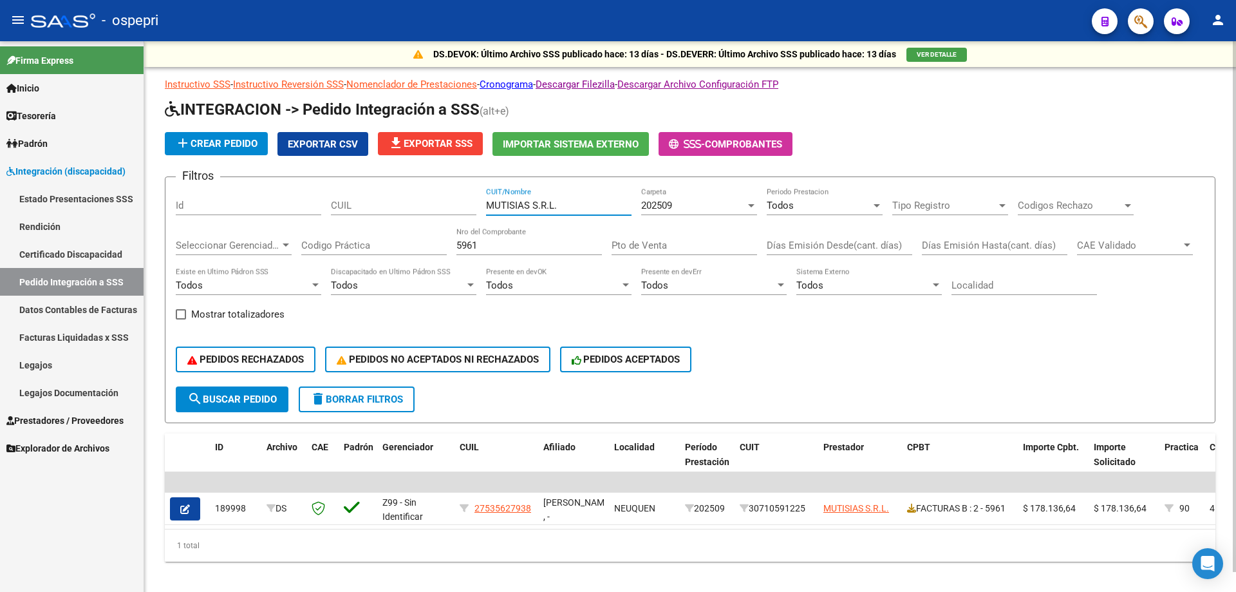
drag, startPoint x: 562, startPoint y: 203, endPoint x: 181, endPoint y: 203, distance: 381.2
click at [188, 203] on div "Filtros Id CUIL MUTISIAS S.R.L. CUIT/Nombre 202509 Carpeta Todos Periodo Presta…" at bounding box center [690, 286] width 1029 height 199
paste input "[PERSON_NAME] [PERSON_NAME]"
type input "[PERSON_NAME] [PERSON_NAME]"
drag, startPoint x: 125, startPoint y: 248, endPoint x: 108, endPoint y: 237, distance: 20.0
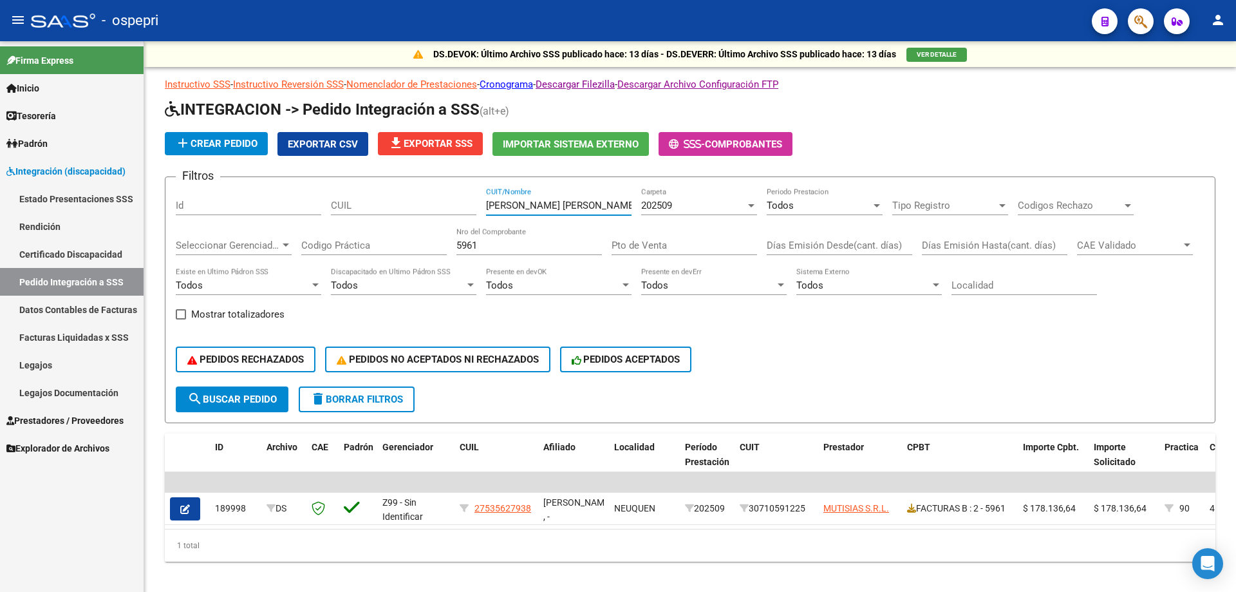
click at [109, 244] on mat-sidenav-container "Firma Express Inicio Calendario SSS Instructivos Contacto OS Tesorería Extracto…" at bounding box center [618, 316] width 1236 height 551
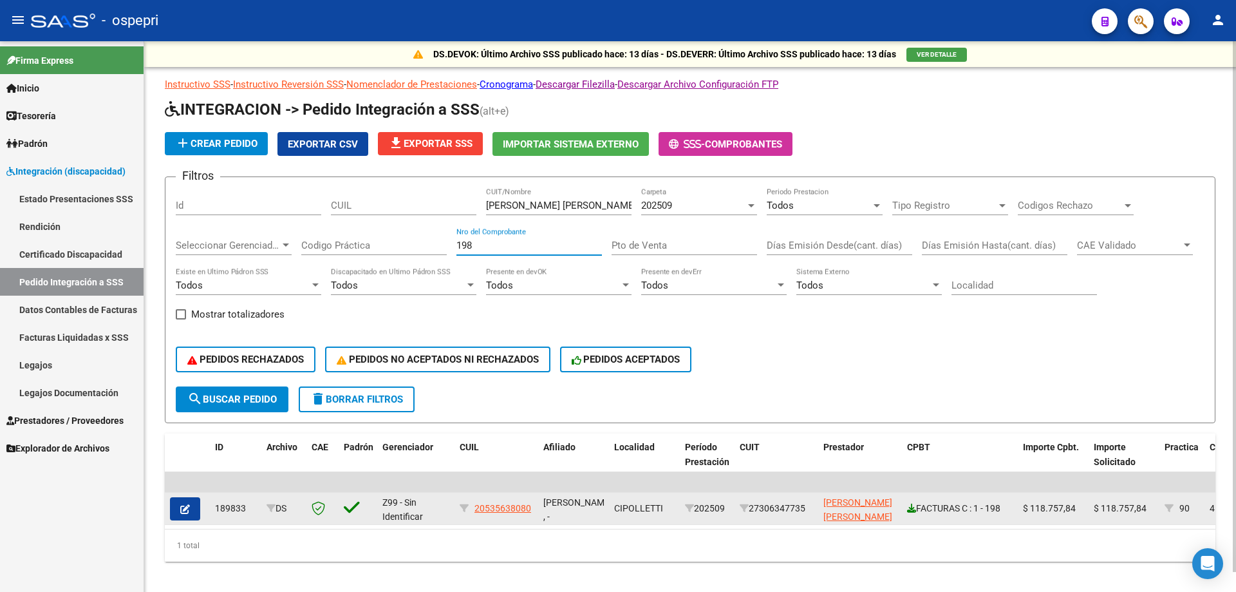
click at [913, 511] on icon at bounding box center [911, 508] width 9 height 9
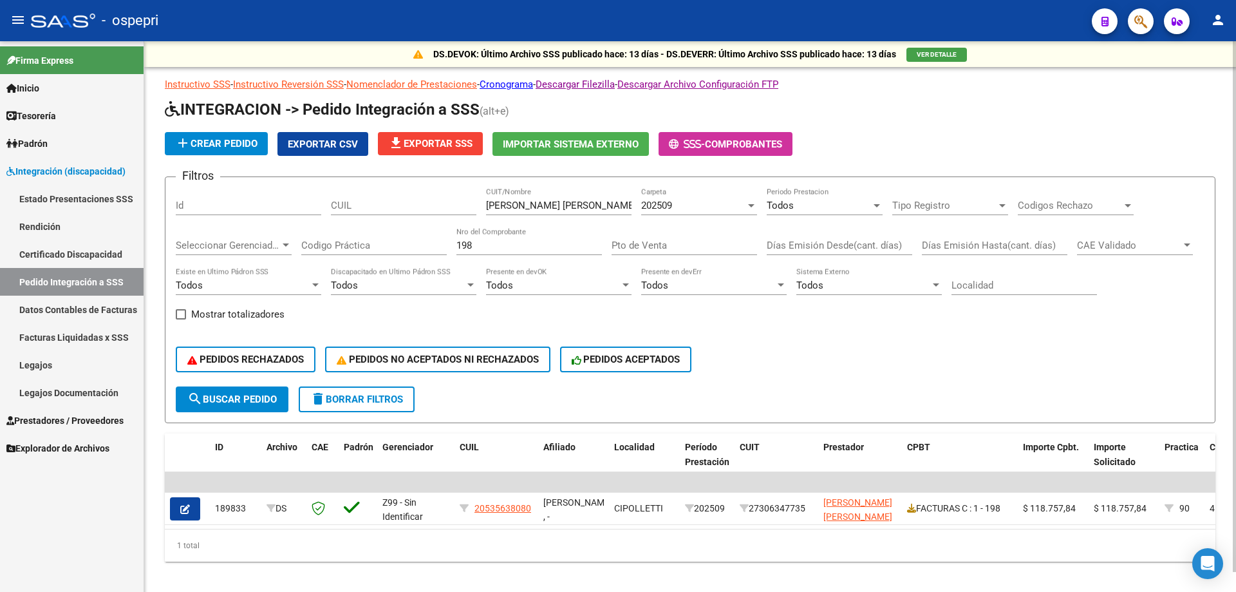
click at [497, 249] on input "198" at bounding box center [530, 246] width 146 height 12
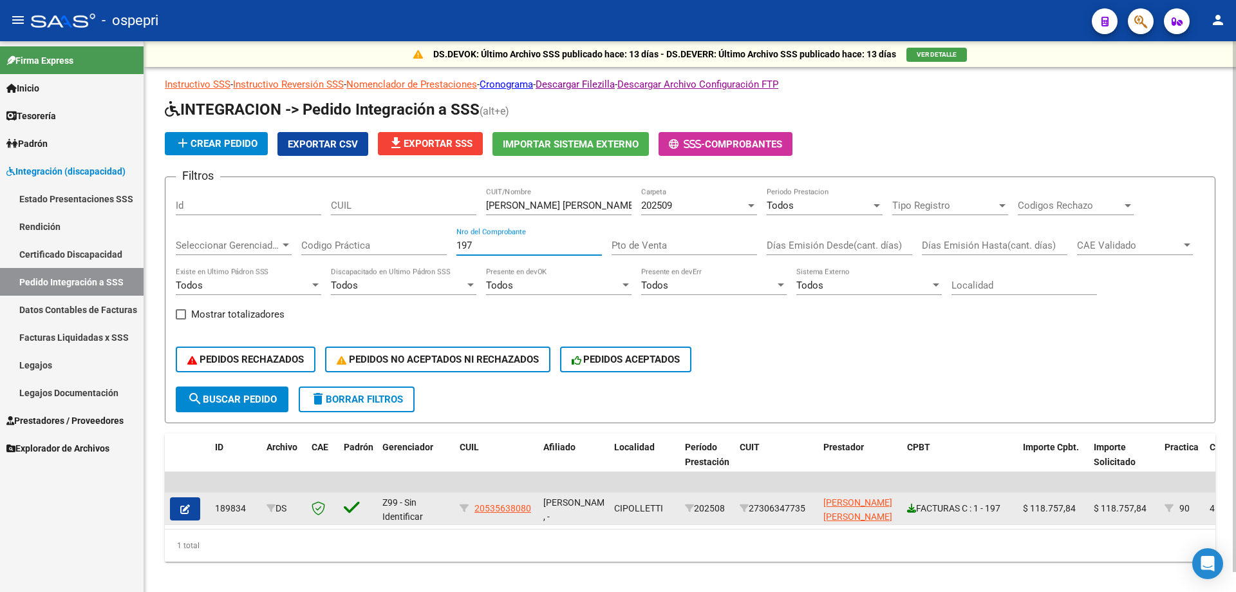
type input "197"
click at [911, 507] on icon at bounding box center [911, 508] width 9 height 9
